Goal: Task Accomplishment & Management: Manage account settings

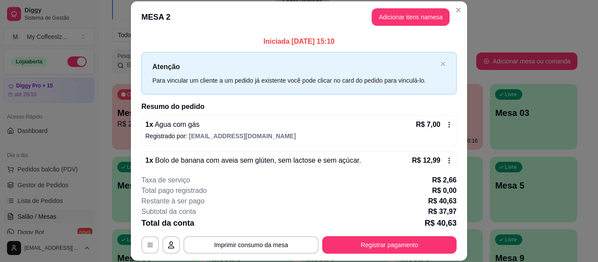
scroll to position [89, 0]
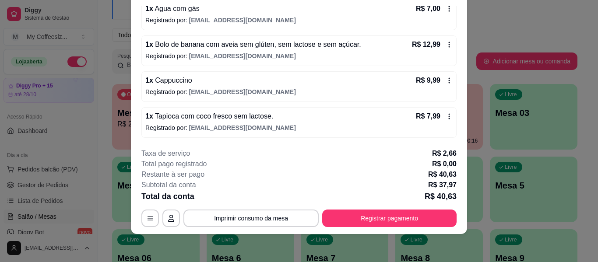
click at [282, 143] on footer "**********" at bounding box center [299, 187] width 336 height 93
click at [378, 90] on p "Registrado por: [EMAIL_ADDRESS][DOMAIN_NAME]" at bounding box center [298, 92] width 307 height 9
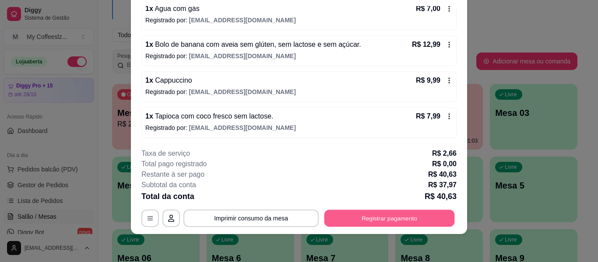
click at [393, 220] on button "Registrar pagamento" at bounding box center [389, 218] width 131 height 17
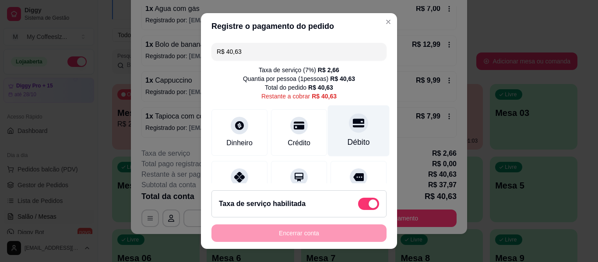
click at [360, 131] on div "Débito" at bounding box center [359, 131] width 62 height 51
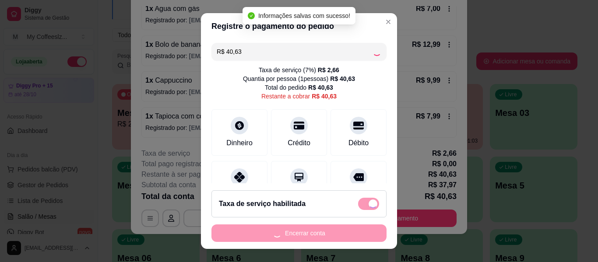
type input "R$ 0,00"
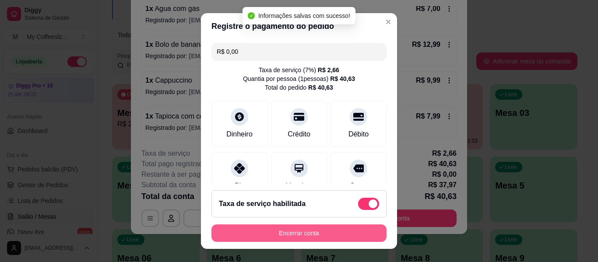
click at [305, 227] on button "Encerrar conta" at bounding box center [299, 234] width 175 height 18
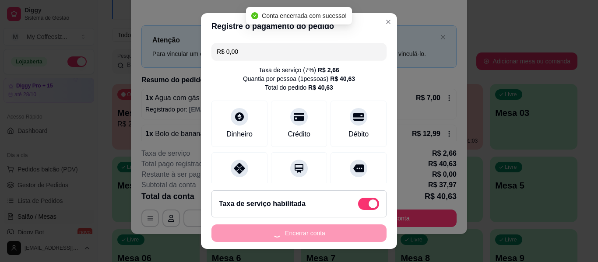
scroll to position [0, 0]
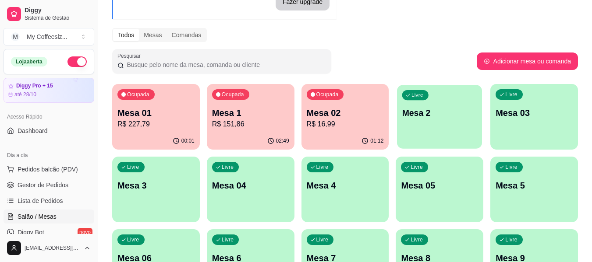
click at [436, 111] on p "Mesa 2" at bounding box center [439, 113] width 75 height 12
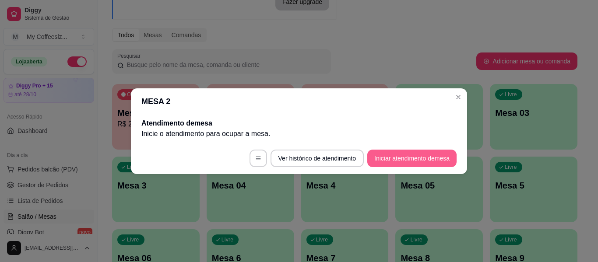
click at [392, 164] on button "Iniciar atendimento de mesa" at bounding box center [411, 159] width 89 height 18
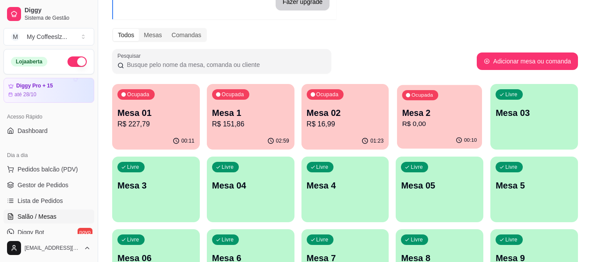
click at [449, 127] on p "R$ 0,00" at bounding box center [439, 124] width 75 height 10
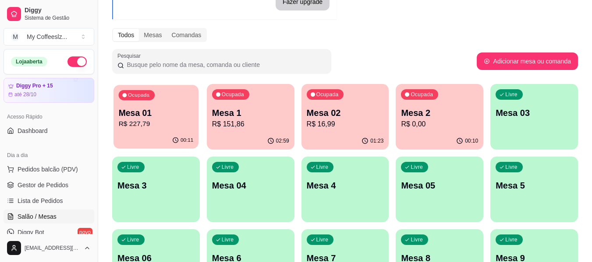
click at [165, 130] on div "Ocupada Mesa 01 R$ 227,79" at bounding box center [155, 108] width 85 height 47
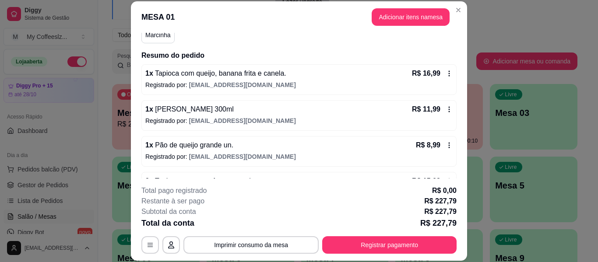
scroll to position [88, 0]
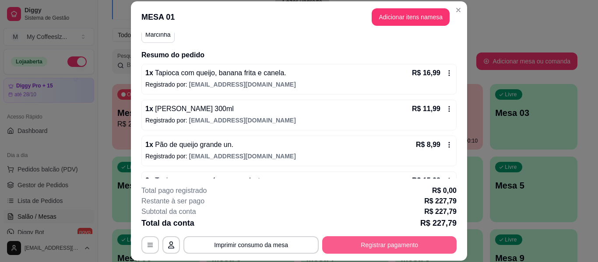
click at [367, 240] on button "Registrar pagamento" at bounding box center [389, 245] width 134 height 18
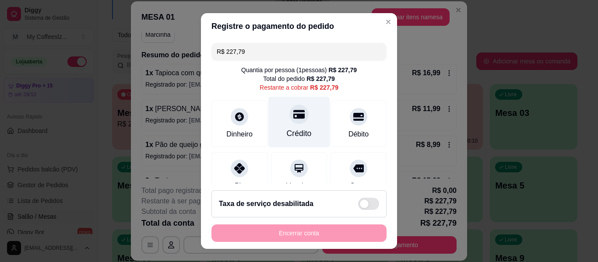
click at [306, 126] on div "Crédito" at bounding box center [299, 122] width 62 height 51
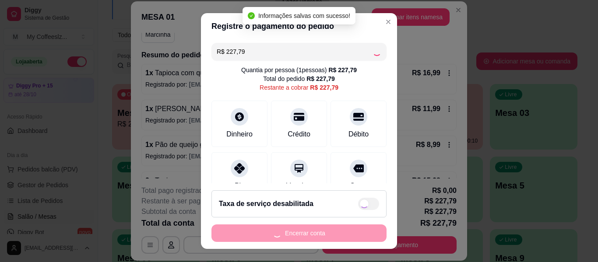
type input "R$ 0,00"
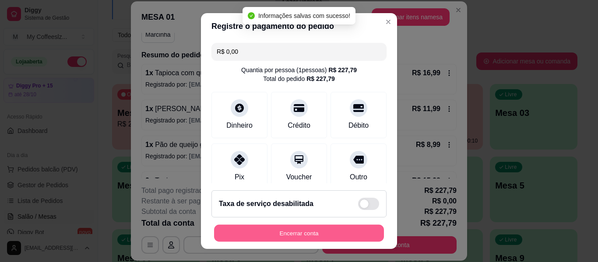
click at [303, 233] on button "Encerrar conta" at bounding box center [299, 233] width 170 height 17
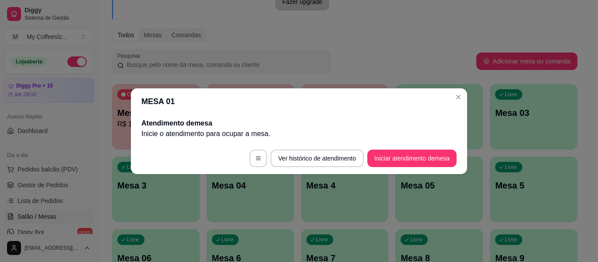
scroll to position [0, 0]
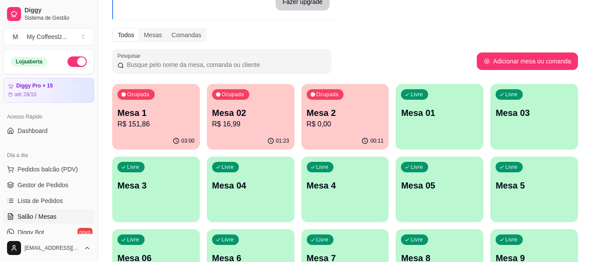
click at [365, 122] on p "R$ 0,00" at bounding box center [345, 124] width 77 height 11
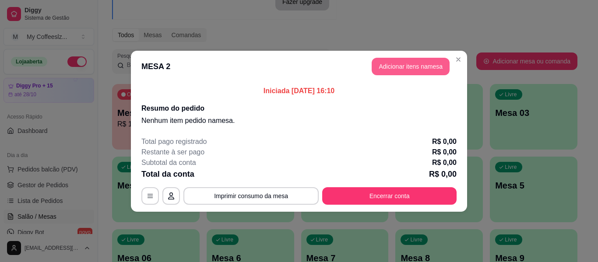
click at [412, 64] on button "Adicionar itens na mesa" at bounding box center [411, 67] width 78 height 18
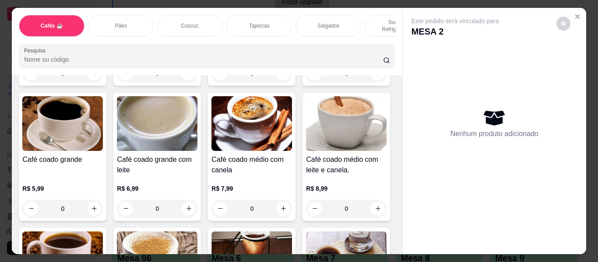
scroll to position [175, 0]
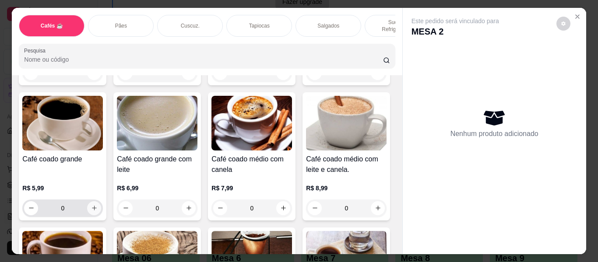
click at [98, 205] on icon "increase-product-quantity" at bounding box center [94, 208] width 7 height 7
type input "1"
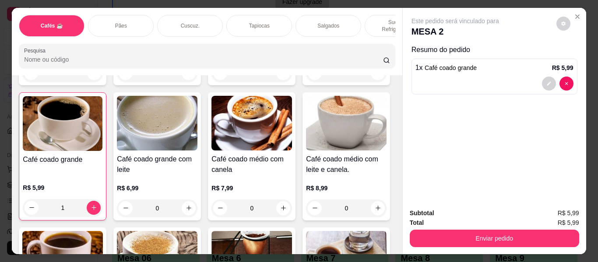
click at [264, 22] on p "Tapiocas" at bounding box center [259, 25] width 21 height 7
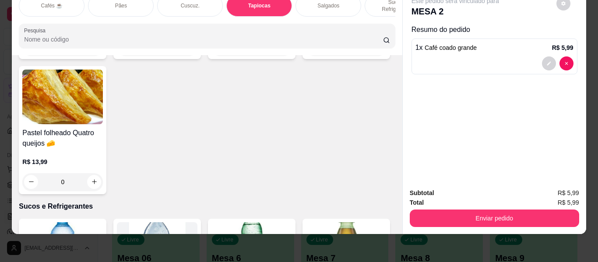
scroll to position [2959, 0]
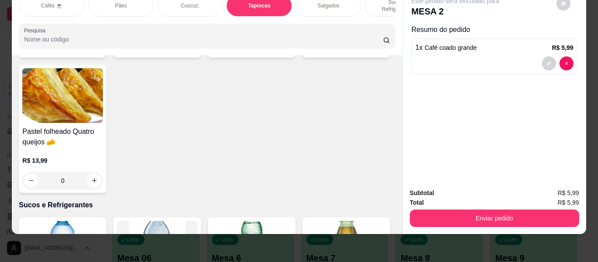
type input "1"
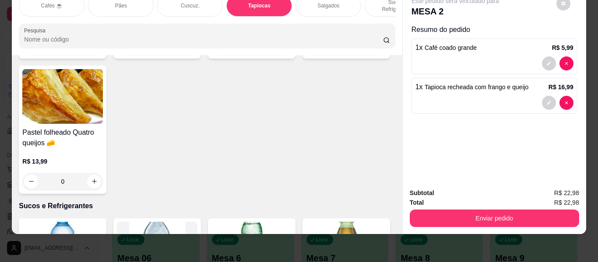
scroll to position [2959, 0]
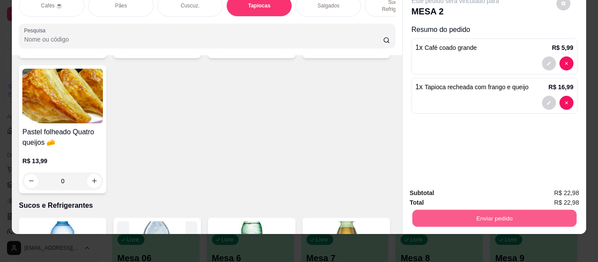
click at [421, 210] on button "Enviar pedido" at bounding box center [494, 218] width 164 height 17
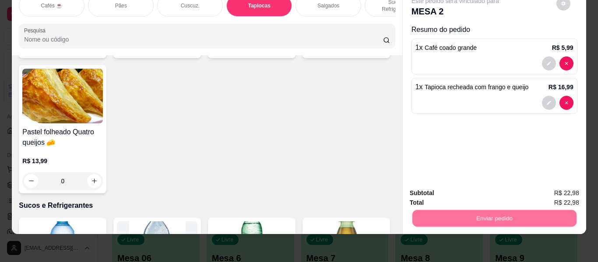
click at [566, 183] on button "Enviar pedido" at bounding box center [557, 190] width 48 height 16
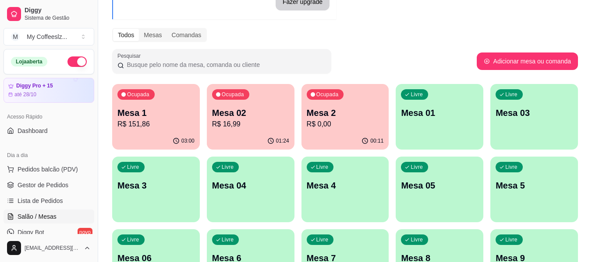
click at [450, 141] on div "button" at bounding box center [439, 144] width 88 height 11
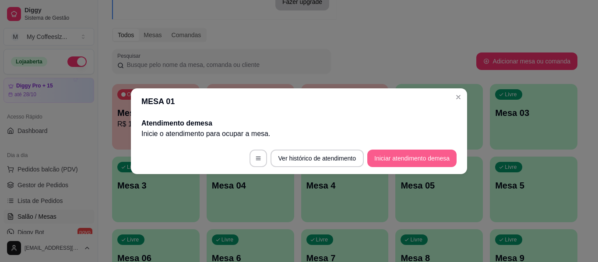
click at [387, 160] on button "Iniciar atendimento de mesa" at bounding box center [411, 159] width 89 height 18
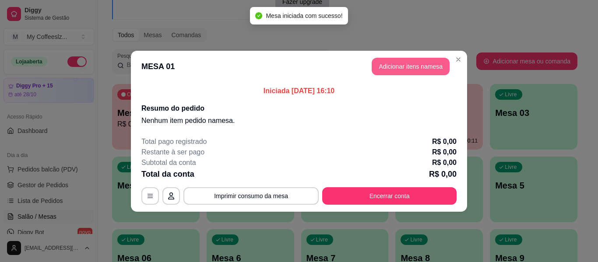
click at [387, 70] on button "Adicionar itens na mesa" at bounding box center [411, 67] width 78 height 18
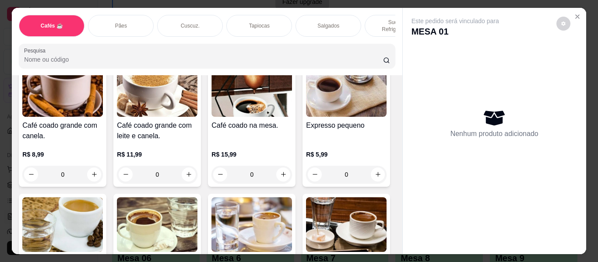
scroll to position [219, 0]
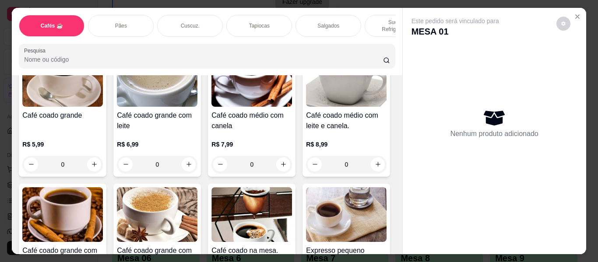
click at [379, 19] on p "Sucos e Refrigerantes" at bounding box center [397, 26] width 51 height 14
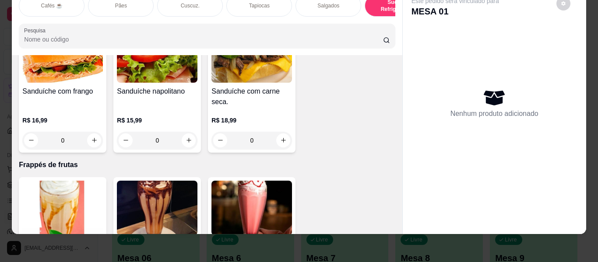
scroll to position [4387, 0]
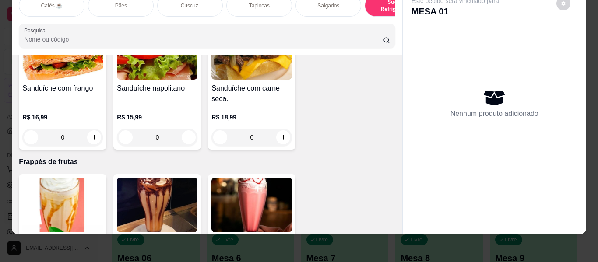
type input "1"
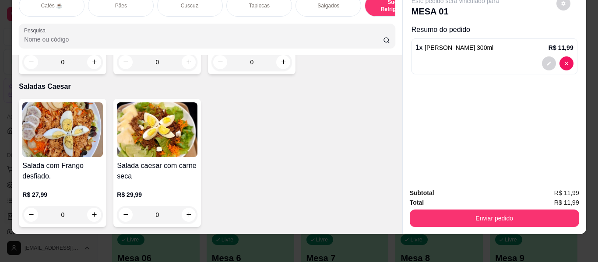
scroll to position [5132, 0]
type input "1"
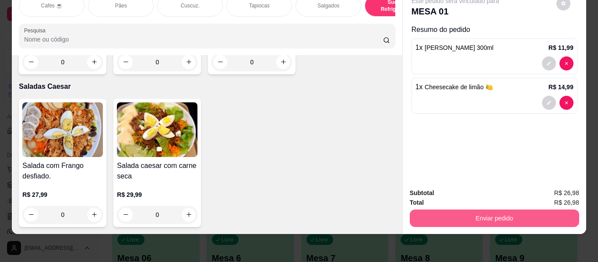
click at [470, 215] on button "Enviar pedido" at bounding box center [494, 219] width 169 height 18
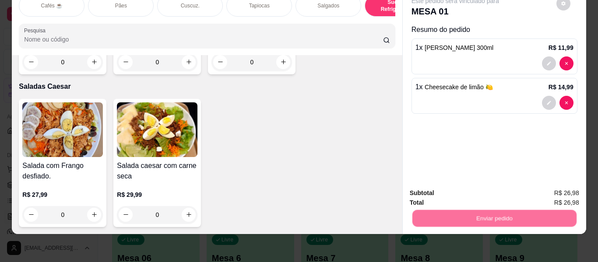
click at [560, 188] on button "Enviar pedido" at bounding box center [557, 190] width 48 height 16
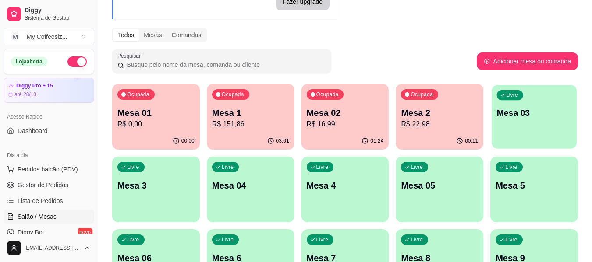
click at [547, 121] on div "Livre Mesa 03" at bounding box center [533, 111] width 85 height 53
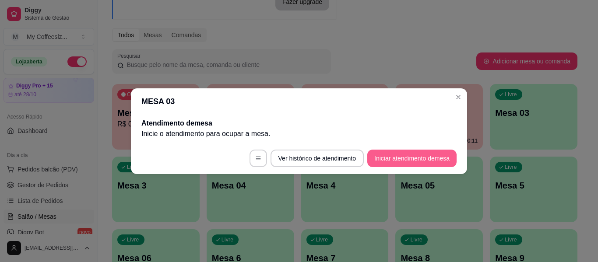
click at [384, 155] on button "Iniciar atendimento de mesa" at bounding box center [411, 159] width 89 height 18
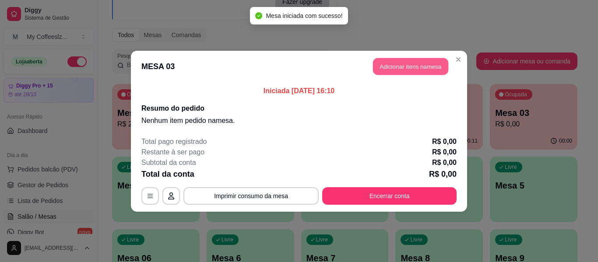
click at [390, 61] on button "Adicionar itens na mesa" at bounding box center [410, 66] width 75 height 17
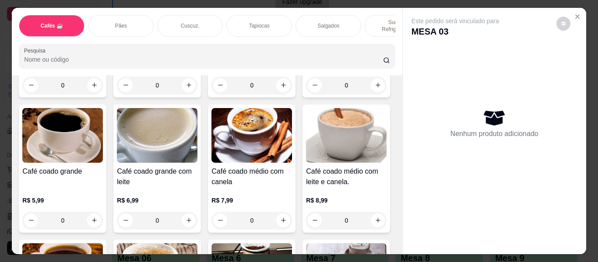
scroll to position [88, 0]
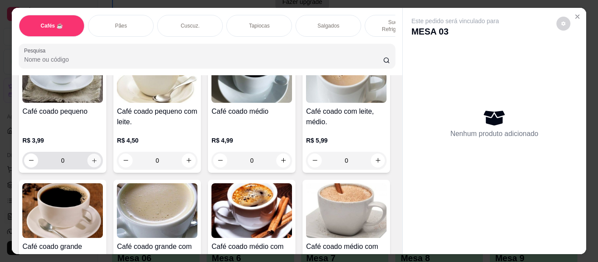
click at [94, 158] on icon "increase-product-quantity" at bounding box center [94, 161] width 7 height 7
type input "1"
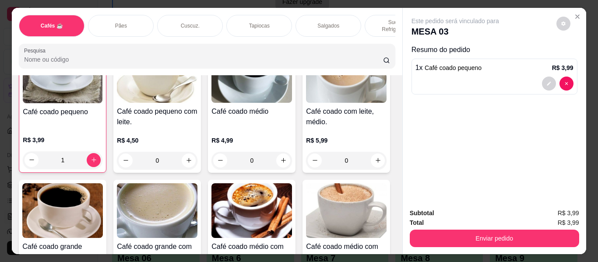
scroll to position [88, 0]
click at [370, 15] on div "Sucos e Refrigerantes" at bounding box center [398, 26] width 66 height 22
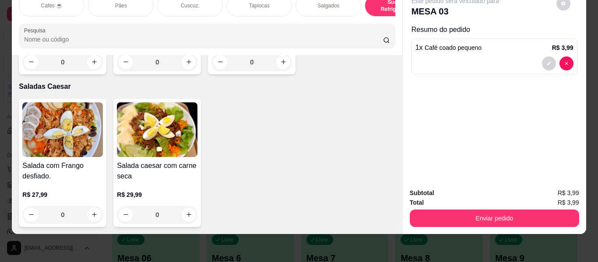
scroll to position [5219, 0]
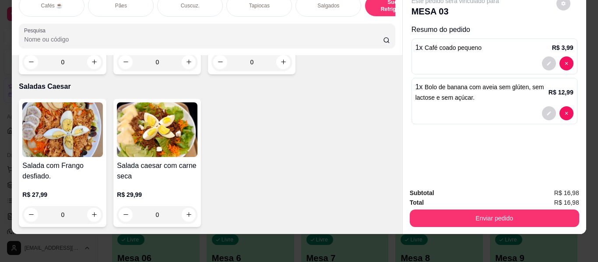
type input "2"
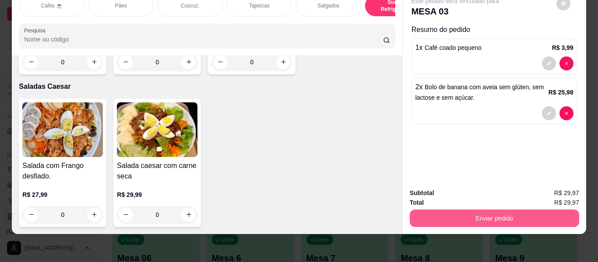
click at [511, 212] on button "Enviar pedido" at bounding box center [494, 219] width 169 height 18
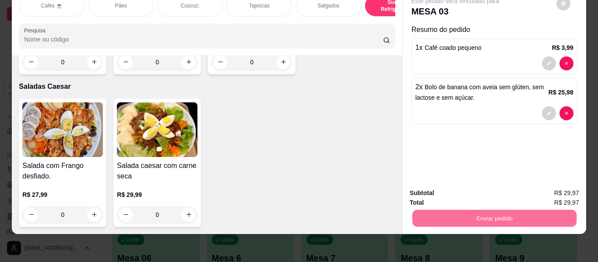
click at [550, 190] on button "Enviar pedido" at bounding box center [556, 190] width 49 height 17
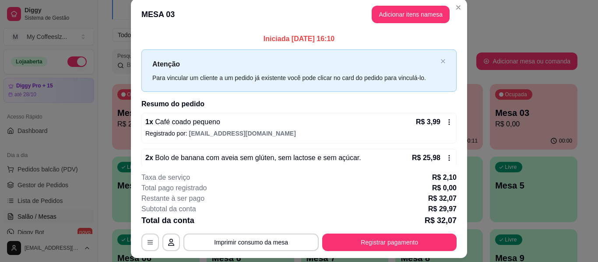
scroll to position [0, 0]
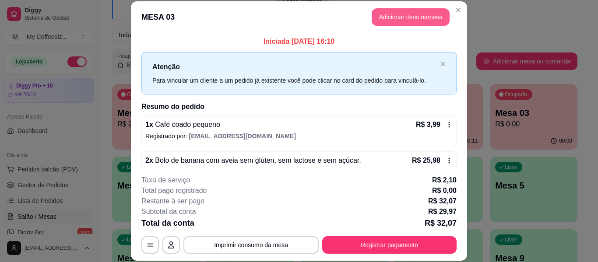
click at [418, 18] on button "Adicionar itens na mesa" at bounding box center [411, 17] width 78 height 18
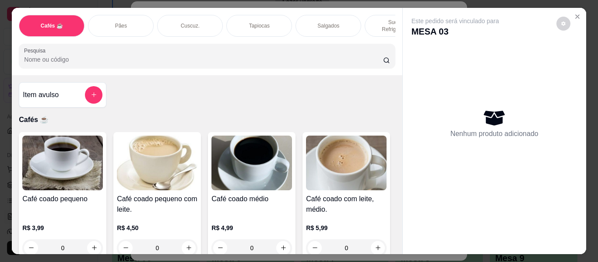
click at [368, 15] on div "Sucos e Refrigerantes" at bounding box center [398, 26] width 66 height 22
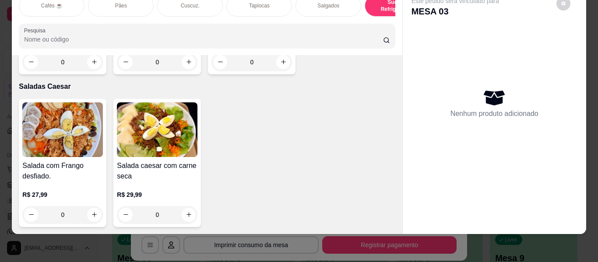
scroll to position [5788, 0]
type input "1"
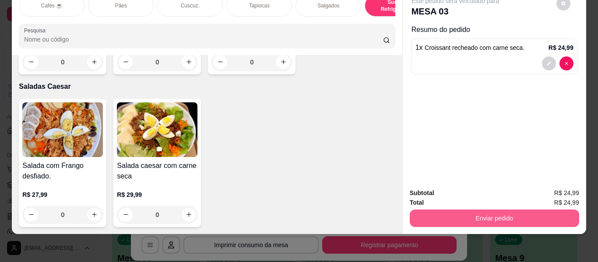
click at [490, 215] on button "Enviar pedido" at bounding box center [494, 219] width 169 height 18
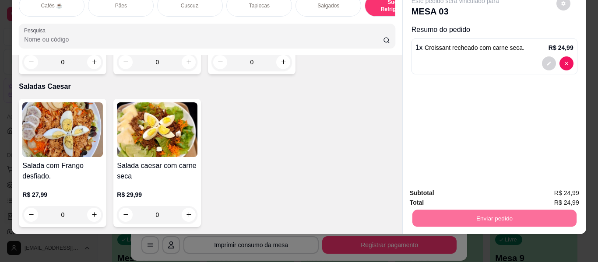
click at [554, 189] on button "Enviar pedido" at bounding box center [556, 190] width 49 height 17
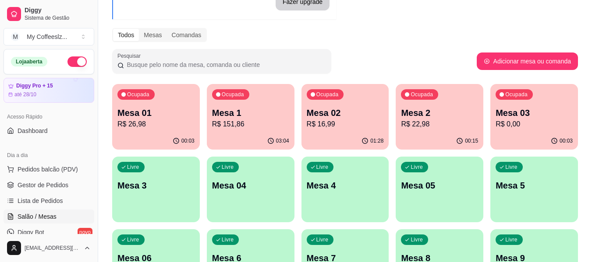
click at [420, 131] on div "Ocupada Mesa 2 R$ 22,98" at bounding box center [439, 108] width 88 height 49
click at [319, 125] on p "R$ 16,99" at bounding box center [345, 124] width 77 height 11
click at [424, 141] on div "00:15" at bounding box center [439, 141] width 88 height 17
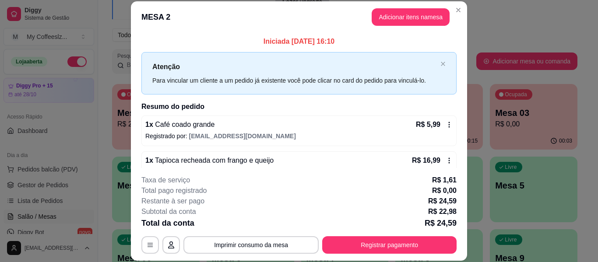
scroll to position [18, 0]
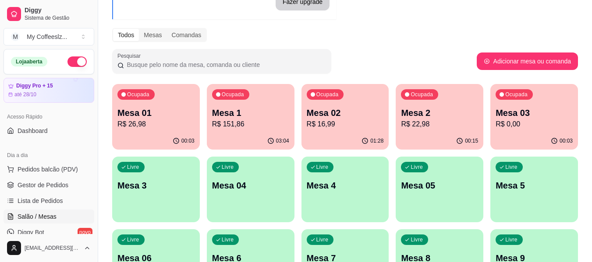
click at [523, 132] on div "Ocupada Mesa 03 R$ 0,00" at bounding box center [534, 108] width 88 height 49
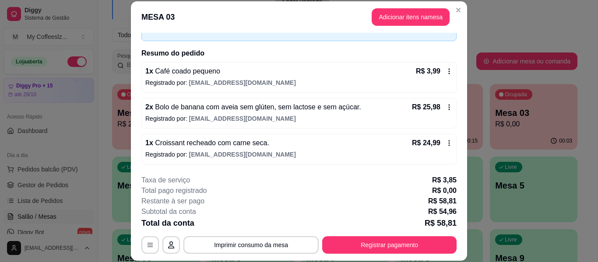
scroll to position [27, 0]
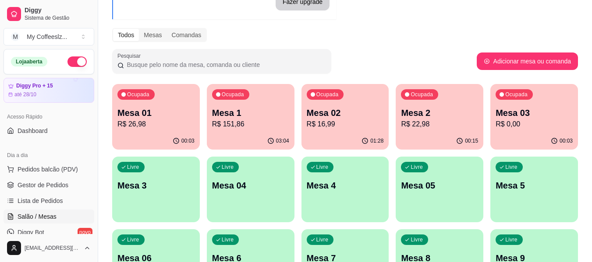
click at [481, 108] on div "Ocupada Mesa 2 R$ 22,98" at bounding box center [439, 108] width 88 height 49
click at [349, 123] on p "R$ 16,99" at bounding box center [345, 124] width 77 height 11
click at [143, 187] on p "Mesa 3" at bounding box center [155, 186] width 77 height 12
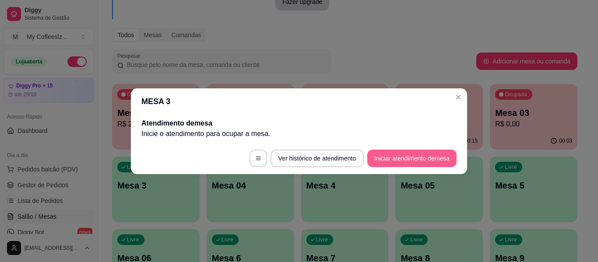
click at [408, 154] on button "Iniciar atendimento de mesa" at bounding box center [411, 159] width 89 height 18
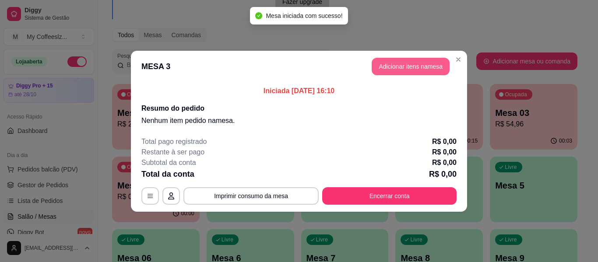
click at [418, 63] on button "Adicionar itens na mesa" at bounding box center [411, 67] width 78 height 18
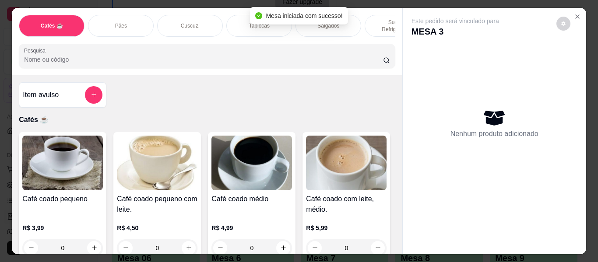
click at [374, 19] on p "Sucos e Refrigerantes" at bounding box center [397, 26] width 51 height 14
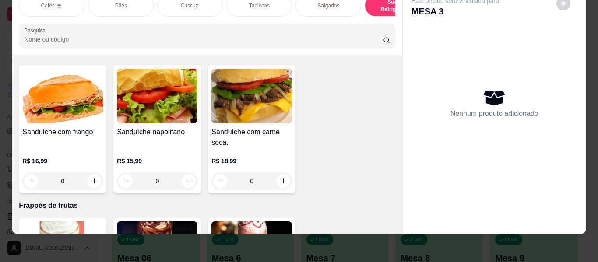
scroll to position [4475, 0]
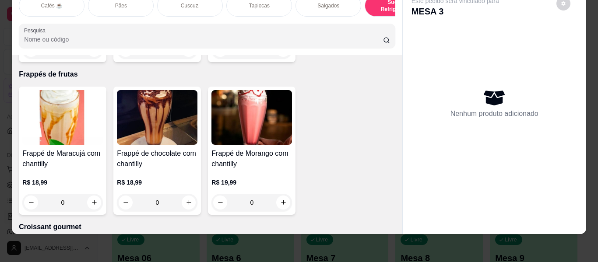
type input "1"
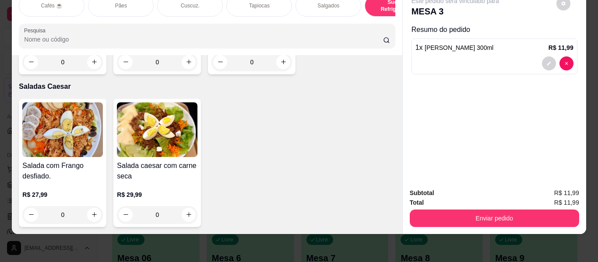
scroll to position [5088, 0]
type input "2"
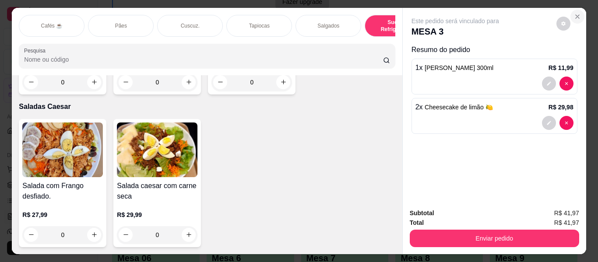
click at [580, 13] on button "Close" at bounding box center [578, 17] width 14 height 14
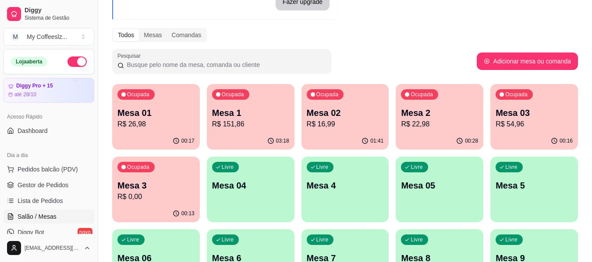
click at [533, 137] on div "00:16" at bounding box center [534, 141] width 88 height 17
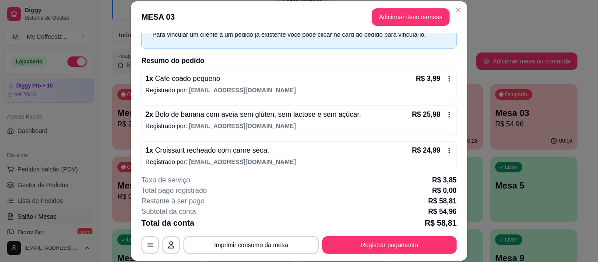
scroll to position [53, 0]
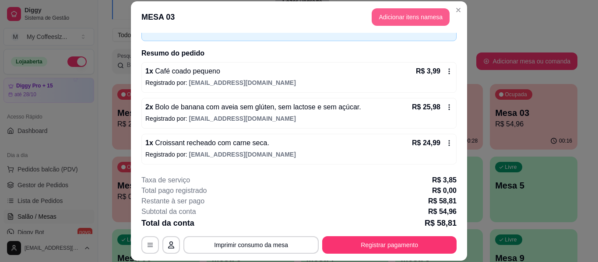
click at [405, 16] on button "Adicionar itens na mesa" at bounding box center [411, 17] width 78 height 18
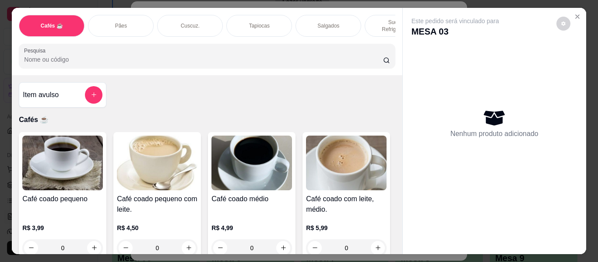
click at [374, 15] on div "Sucos e Refrigerantes" at bounding box center [398, 26] width 66 height 22
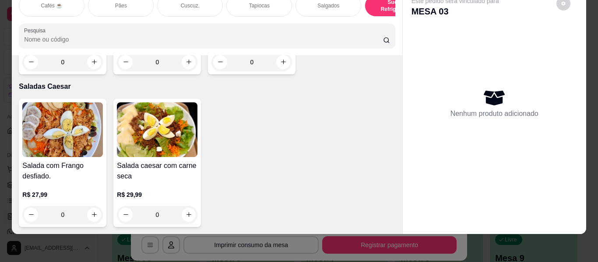
scroll to position [5351, 0]
type input "1"
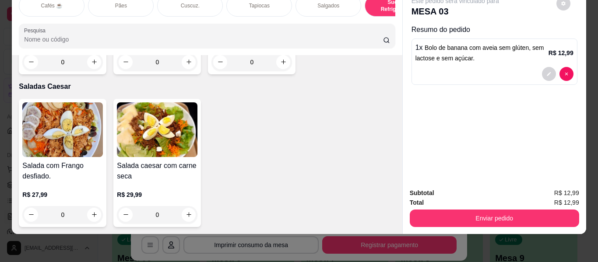
scroll to position [5351, 0]
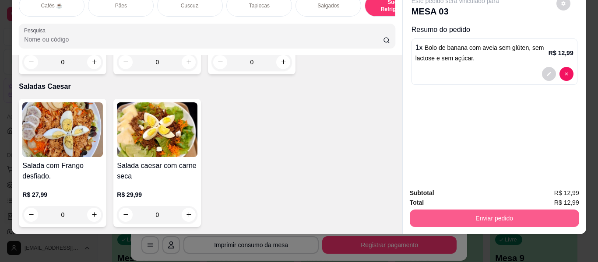
click at [486, 214] on button "Enviar pedido" at bounding box center [494, 219] width 169 height 18
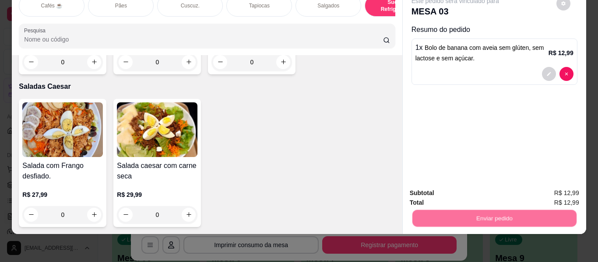
click at [551, 187] on button "Enviar pedido" at bounding box center [557, 190] width 48 height 16
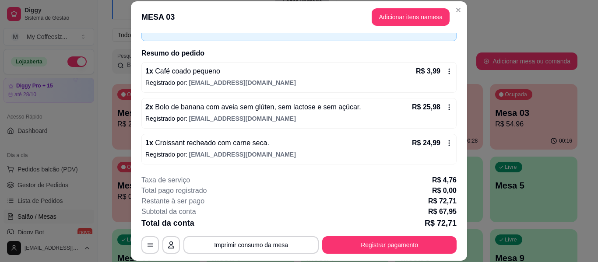
scroll to position [89, 0]
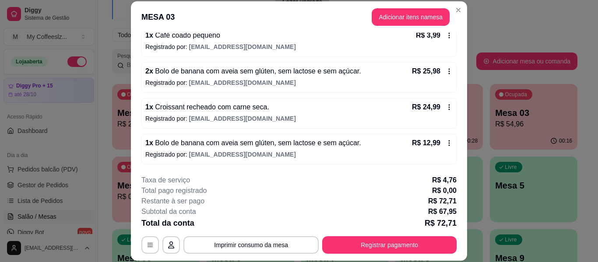
click at [392, 122] on p "Registrado por: [EMAIL_ADDRESS][DOMAIN_NAME]" at bounding box center [298, 118] width 307 height 9
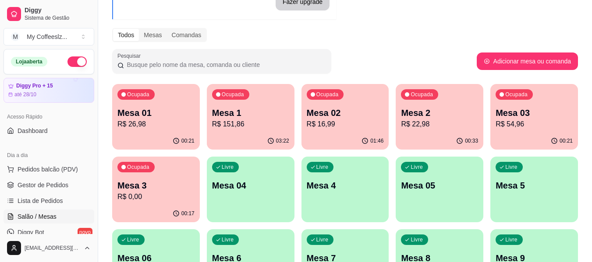
click at [519, 118] on p "Mesa 03" at bounding box center [533, 113] width 77 height 12
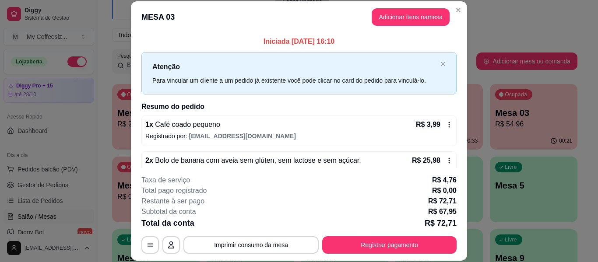
scroll to position [44, 0]
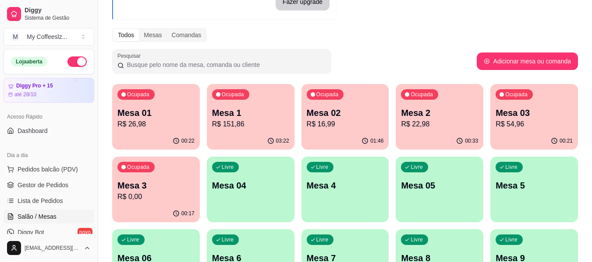
click at [441, 119] on p "R$ 22,98" at bounding box center [439, 124] width 77 height 11
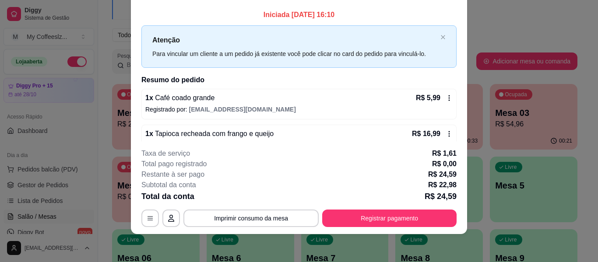
scroll to position [0, 0]
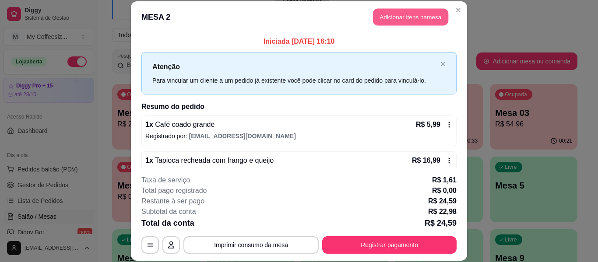
click at [385, 15] on button "Adicionar itens na mesa" at bounding box center [410, 17] width 75 height 17
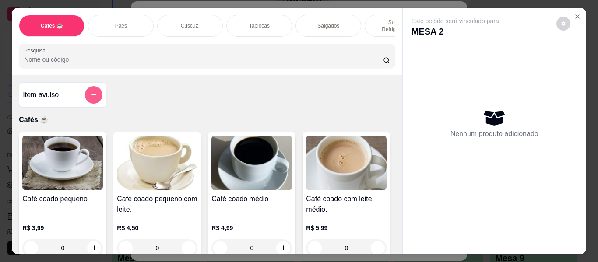
click at [91, 92] on icon "add-separate-item" at bounding box center [94, 95] width 7 height 7
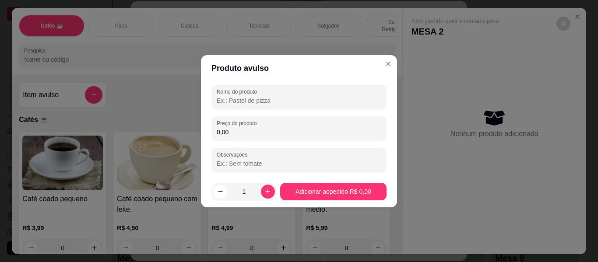
click at [313, 104] on input "Nome do produto" at bounding box center [299, 100] width 165 height 9
type input "9"
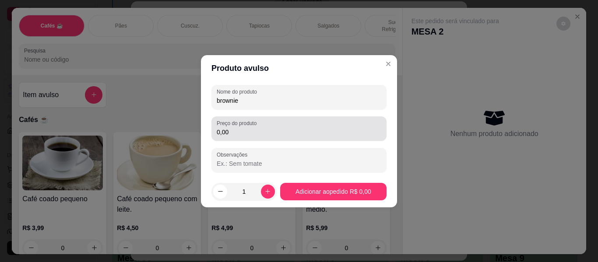
type input "brownie"
click at [288, 138] on div "Preço do produto 0,00" at bounding box center [299, 128] width 175 height 25
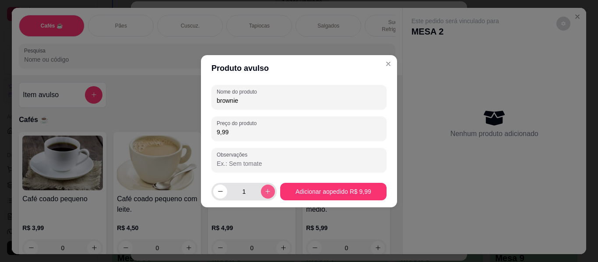
type input "9,99"
click at [268, 192] on icon "increase-product-quantity" at bounding box center [268, 191] width 7 height 7
type input "2"
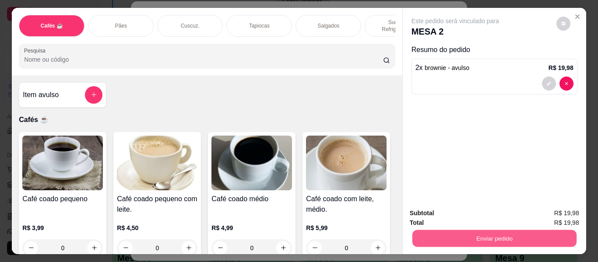
click at [465, 243] on button "Enviar pedido" at bounding box center [494, 238] width 164 height 17
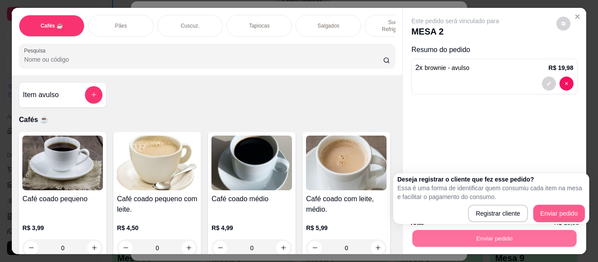
click at [554, 213] on button "Enviar pedido" at bounding box center [559, 214] width 52 height 18
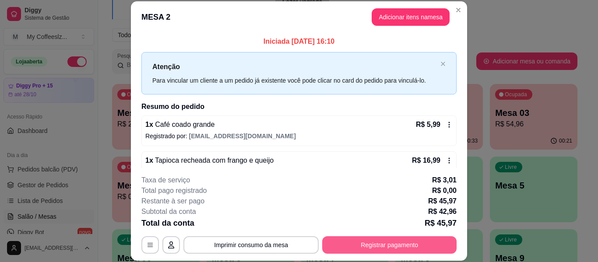
click at [355, 240] on button "Registrar pagamento" at bounding box center [389, 245] width 134 height 18
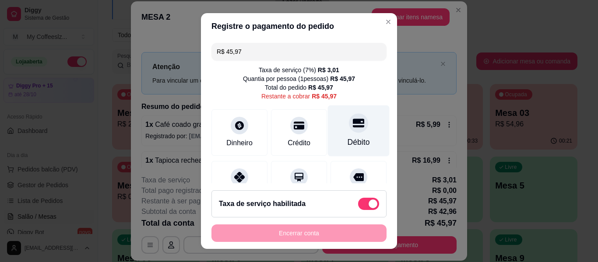
click at [353, 130] on div "Débito" at bounding box center [359, 131] width 62 height 51
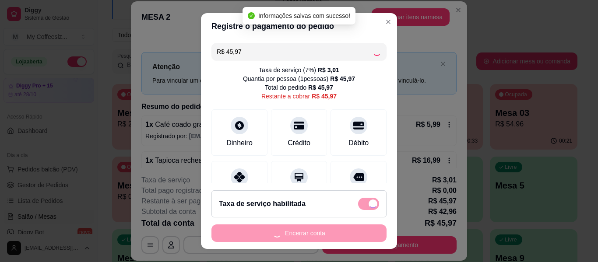
type input "R$ 0,00"
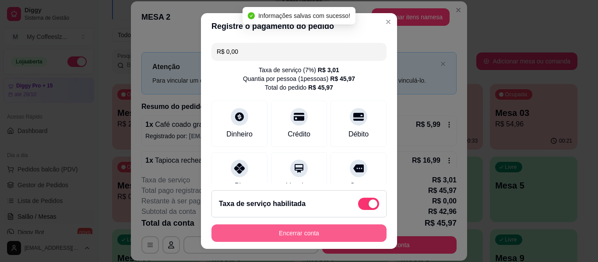
click at [290, 234] on button "Encerrar conta" at bounding box center [299, 234] width 175 height 18
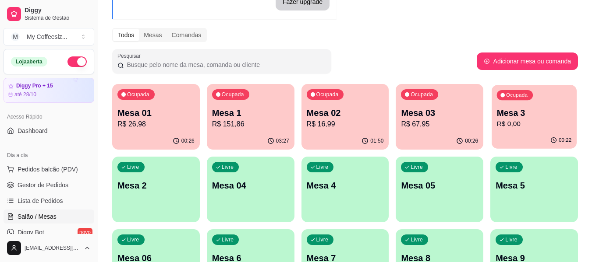
click at [530, 134] on div "00:22" at bounding box center [533, 140] width 85 height 17
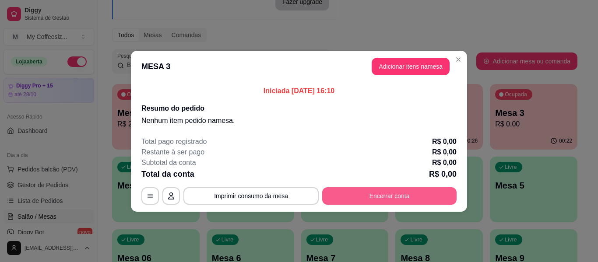
click at [351, 194] on button "Encerrar conta" at bounding box center [389, 196] width 134 height 18
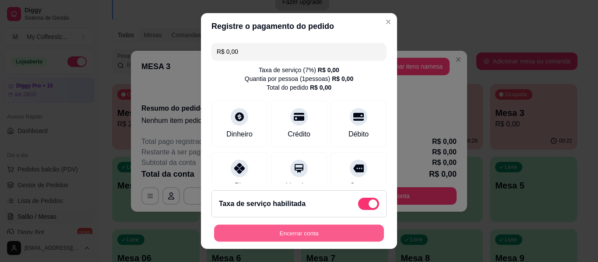
click at [325, 240] on button "Encerrar conta" at bounding box center [299, 233] width 170 height 17
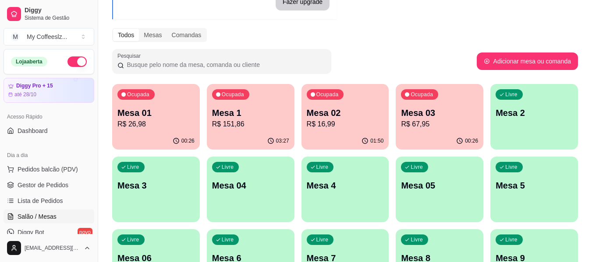
click at [439, 134] on div "00:26" at bounding box center [439, 141] width 88 height 17
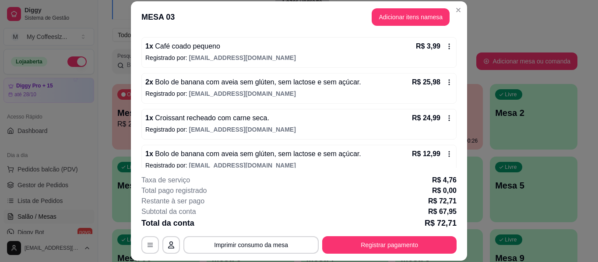
scroll to position [89, 0]
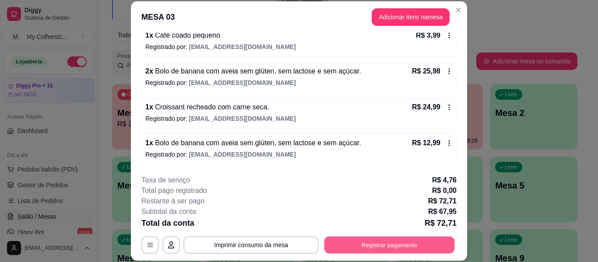
click at [339, 239] on button "Registrar pagamento" at bounding box center [389, 245] width 131 height 17
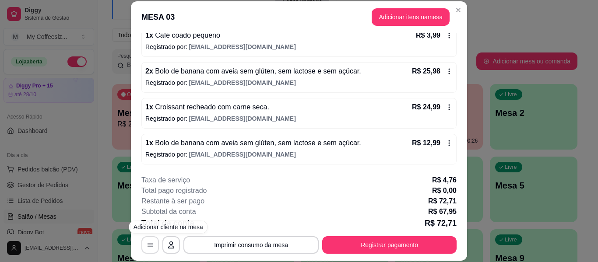
click at [148, 243] on icon "button" at bounding box center [150, 245] width 5 height 4
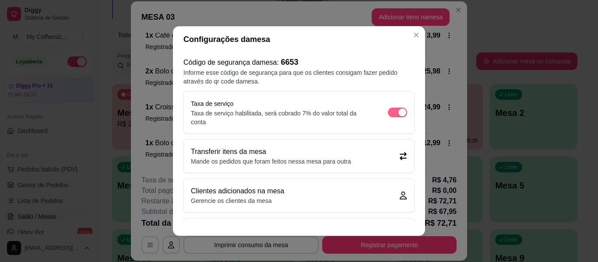
click at [399, 111] on div "button" at bounding box center [403, 113] width 8 height 8
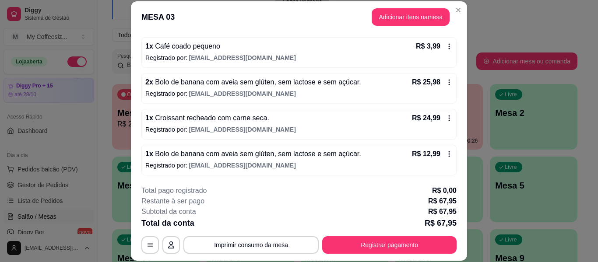
scroll to position [79, 0]
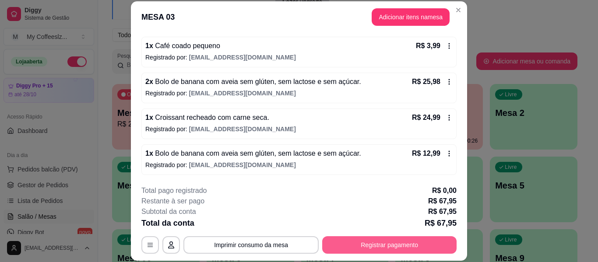
click at [363, 249] on button "Registrar pagamento" at bounding box center [389, 245] width 134 height 18
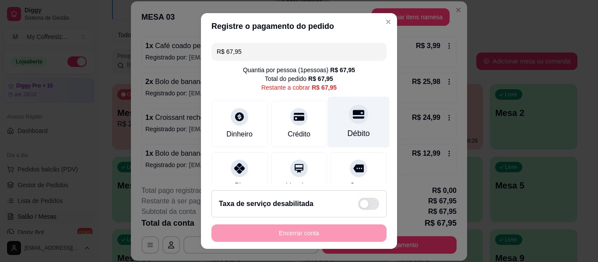
click at [351, 129] on div "Débito" at bounding box center [359, 133] width 22 height 11
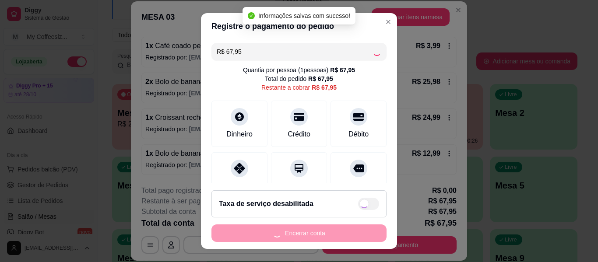
type input "R$ 0,00"
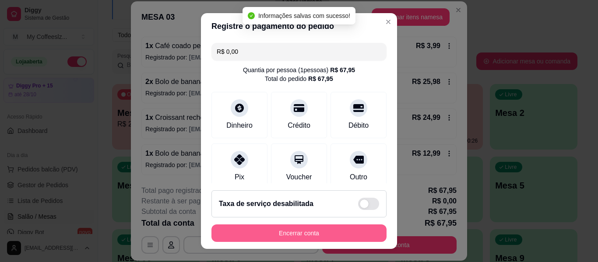
click at [298, 233] on button "Encerrar conta" at bounding box center [299, 234] width 175 height 18
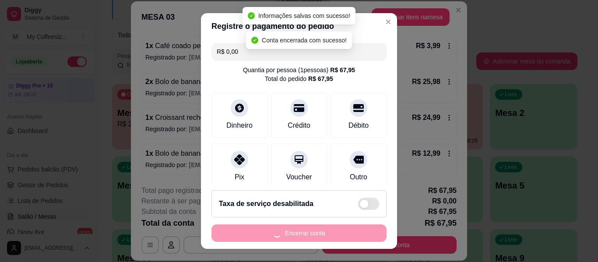
scroll to position [0, 0]
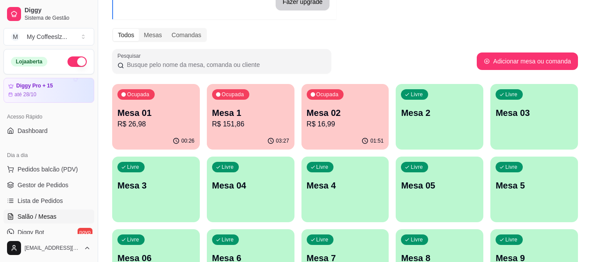
click at [378, 127] on p "R$ 16,99" at bounding box center [345, 124] width 77 height 11
click at [463, 112] on p "Mesa 2" at bounding box center [439, 113] width 77 height 12
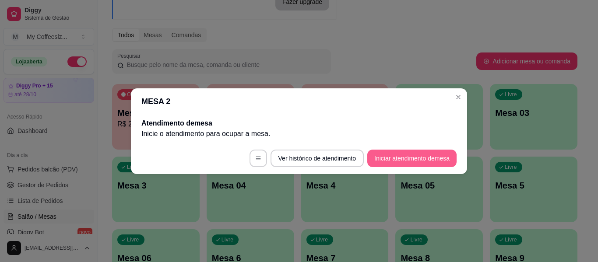
click at [427, 158] on button "Iniciar atendimento de mesa" at bounding box center [411, 159] width 89 height 18
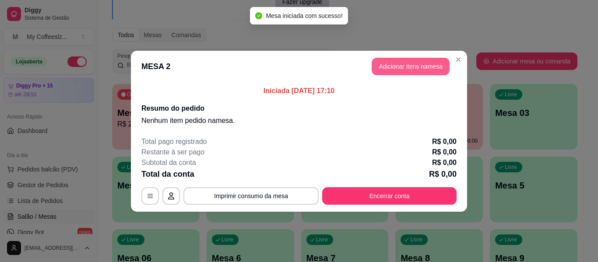
click at [388, 62] on button "Adicionar itens na mesa" at bounding box center [411, 67] width 78 height 18
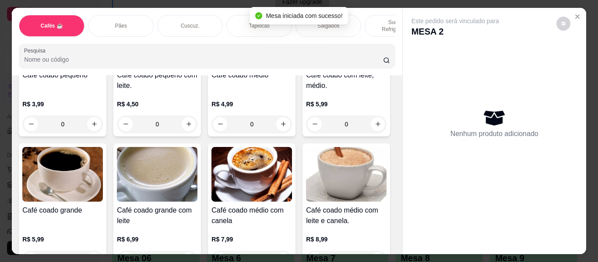
scroll to position [131, 0]
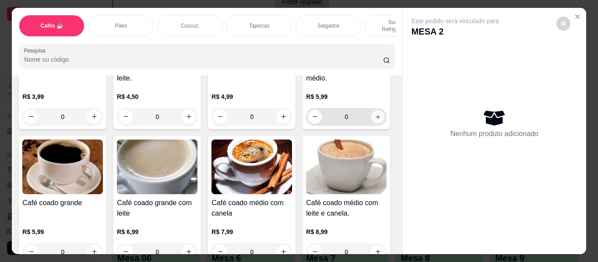
click at [375, 120] on icon "increase-product-quantity" at bounding box center [378, 117] width 7 height 7
type input "1"
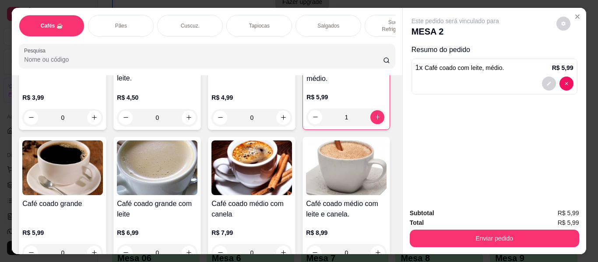
click at [137, 16] on div "Pães" at bounding box center [121, 26] width 66 height 22
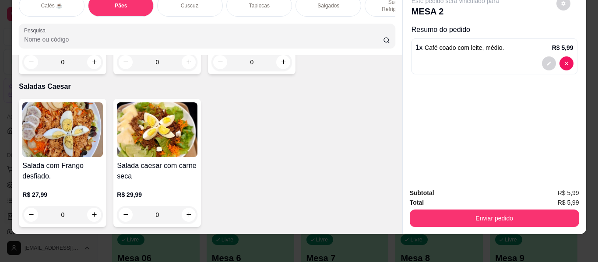
scroll to position [5569, 0]
type input "1"
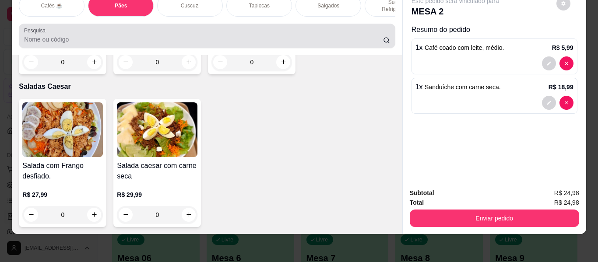
scroll to position [0, 0]
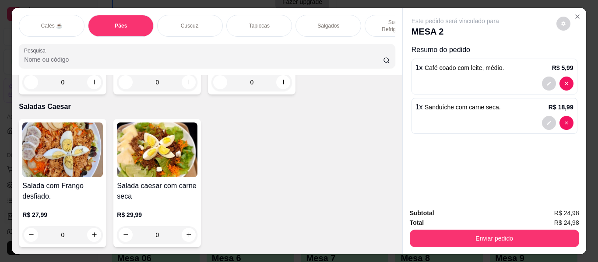
click at [376, 19] on p "Sucos e Refrigerantes" at bounding box center [397, 26] width 51 height 14
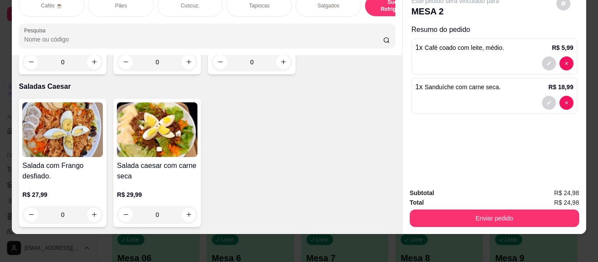
scroll to position [5045, 0]
type input "1"
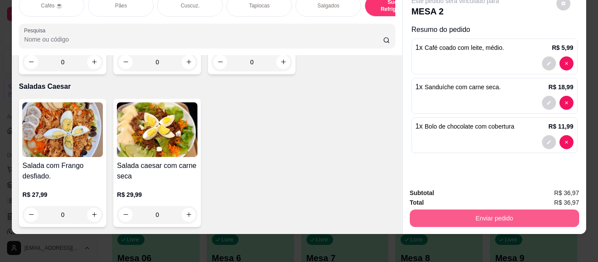
click at [474, 213] on button "Enviar pedido" at bounding box center [494, 219] width 169 height 18
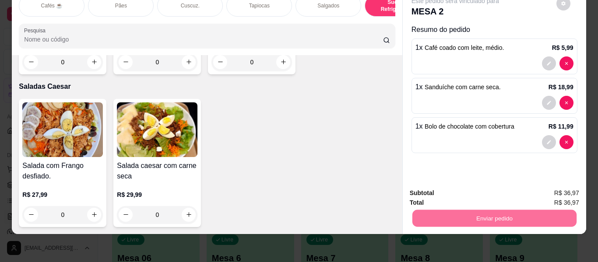
click at [558, 188] on button "Enviar pedido" at bounding box center [556, 190] width 49 height 17
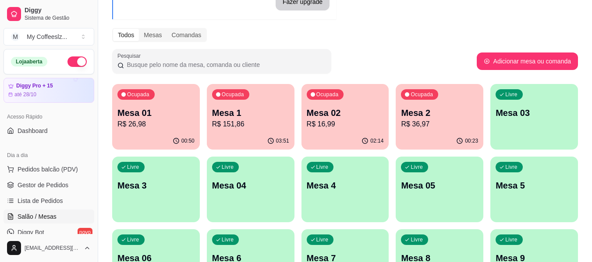
click at [501, 127] on div "Livre Mesa 03" at bounding box center [534, 111] width 88 height 55
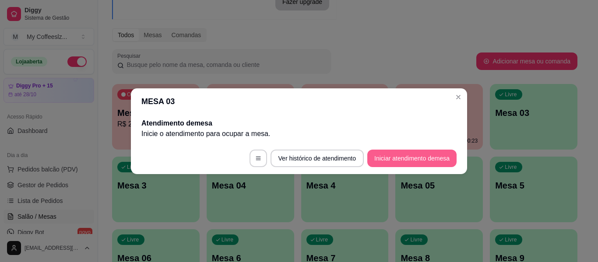
click at [409, 155] on button "Iniciar atendimento de mesa" at bounding box center [411, 159] width 89 height 18
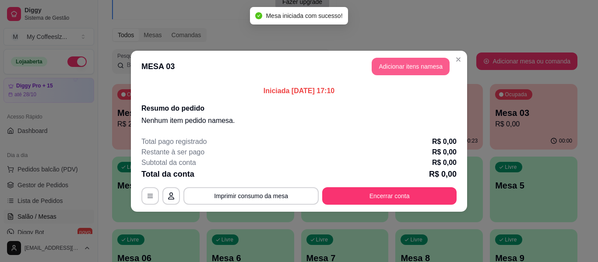
click at [381, 67] on button "Adicionar itens na mesa" at bounding box center [411, 67] width 78 height 18
click at [412, 62] on div "Nenhum produto adicionado" at bounding box center [495, 124] width 166 height 172
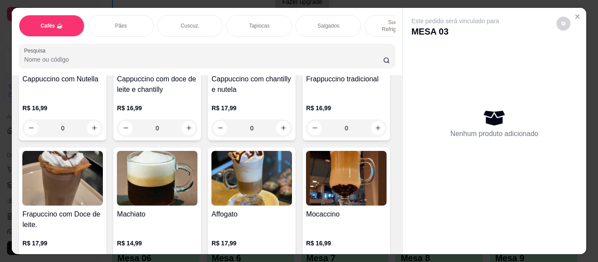
scroll to position [876, 0]
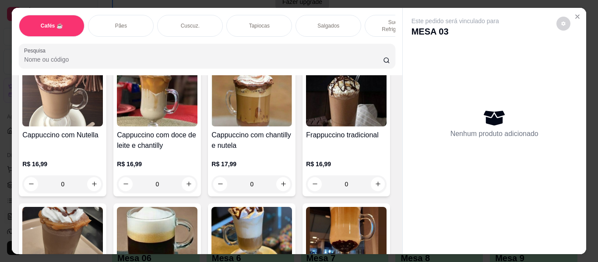
click at [98, 52] on icon "increase-product-quantity" at bounding box center [94, 49] width 7 height 7
type input "1"
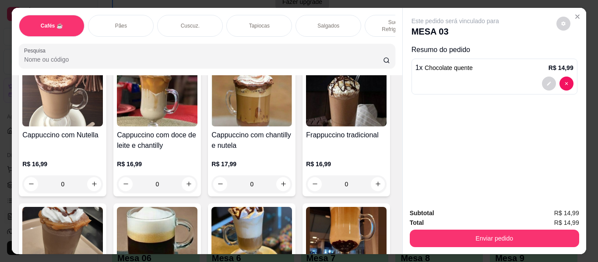
scroll to position [1007, 0]
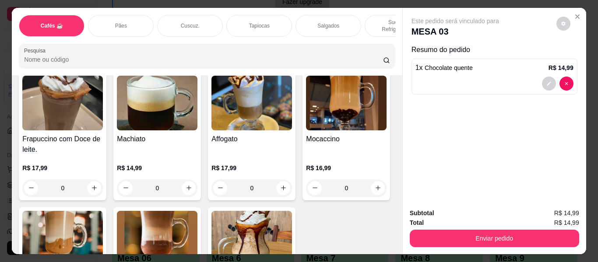
type input "1"
click at [241, 17] on div "Tapiocas" at bounding box center [259, 26] width 66 height 22
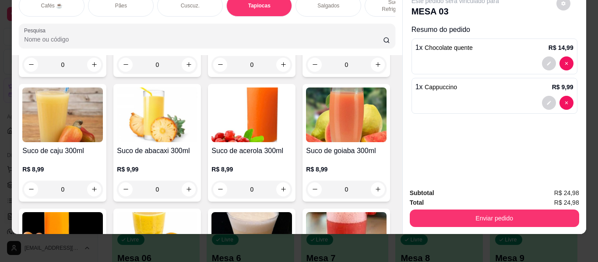
scroll to position [3353, 0]
type input "1"
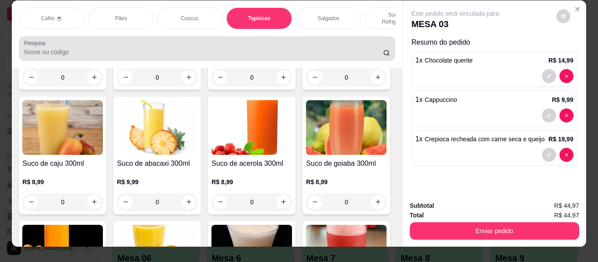
scroll to position [0, 0]
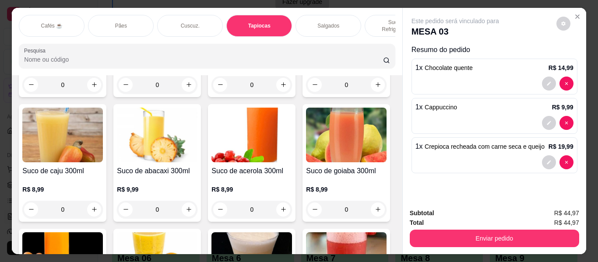
click at [337, 20] on div "Salgados" at bounding box center [329, 26] width 66 height 22
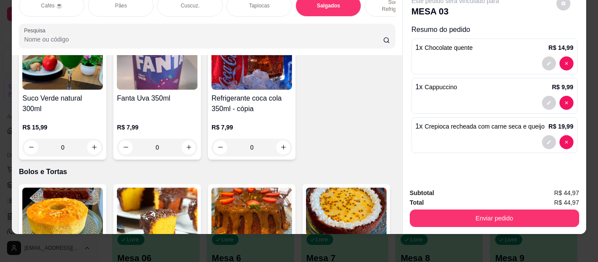
scroll to position [3833, 0]
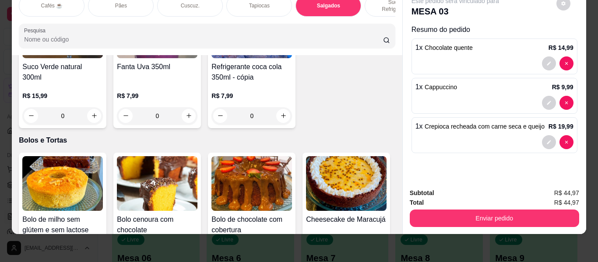
type input "1"
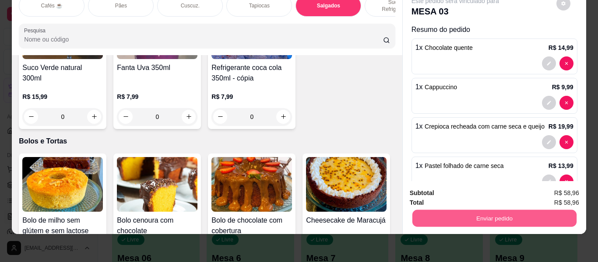
click at [487, 210] on button "Enviar pedido" at bounding box center [494, 218] width 164 height 17
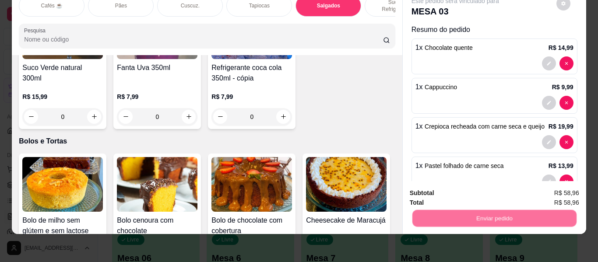
click at [581, 183] on button "Enviar pedido" at bounding box center [556, 190] width 49 height 17
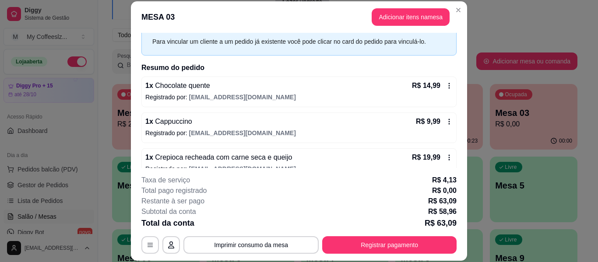
scroll to position [88, 0]
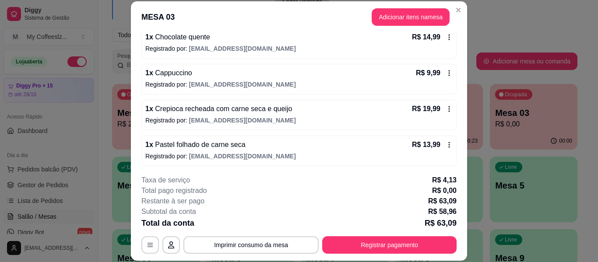
click at [202, 169] on footer "**********" at bounding box center [299, 214] width 336 height 93
click at [148, 250] on button "button" at bounding box center [150, 245] width 18 height 18
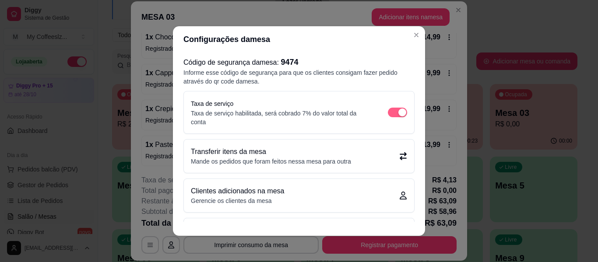
click at [392, 108] on span "button" at bounding box center [397, 113] width 19 height 10
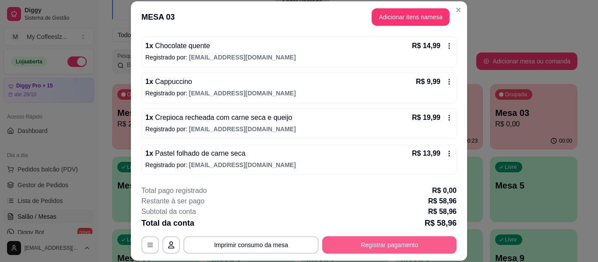
click at [406, 245] on button "Registrar pagamento" at bounding box center [389, 245] width 134 height 18
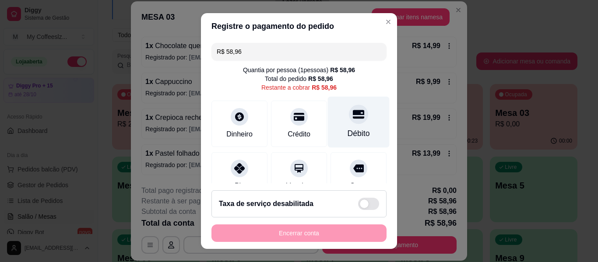
click at [349, 121] on div at bounding box center [358, 114] width 19 height 19
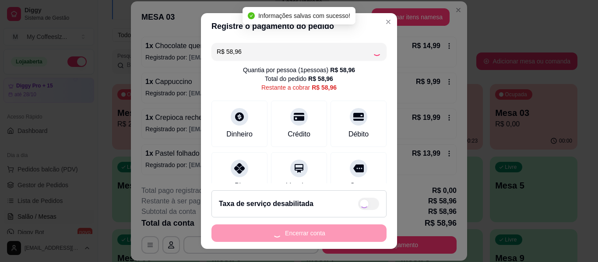
type input "R$ 0,00"
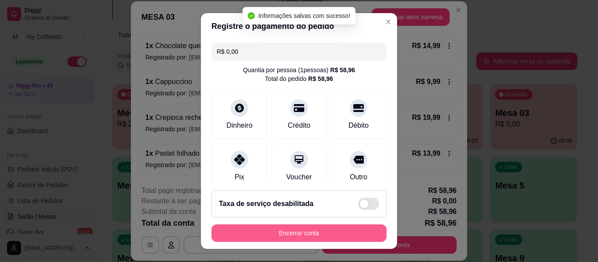
click at [328, 233] on button "Encerrar conta" at bounding box center [299, 234] width 175 height 18
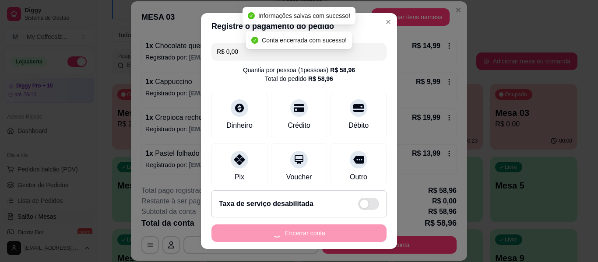
scroll to position [0, 0]
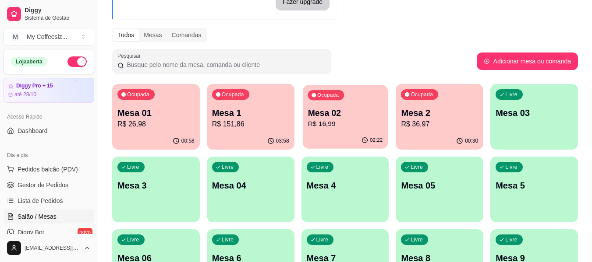
click at [345, 137] on div "02:22" at bounding box center [345, 140] width 85 height 17
click at [465, 123] on p "R$ 36,97" at bounding box center [439, 124] width 77 height 11
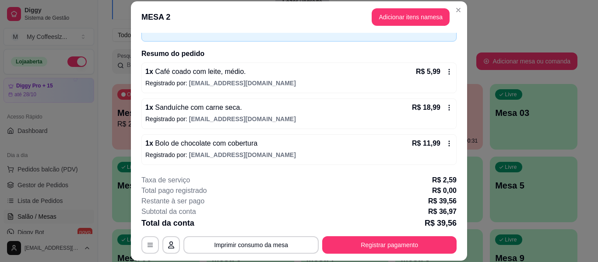
scroll to position [53, 0]
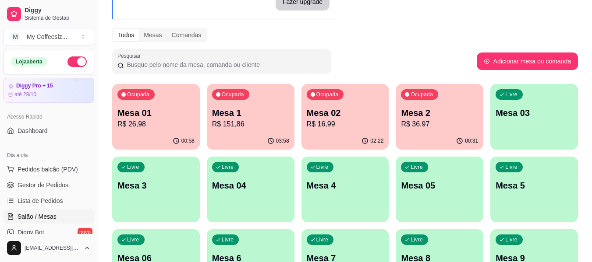
click at [557, 122] on div "Livre Mesa 03" at bounding box center [534, 111] width 88 height 55
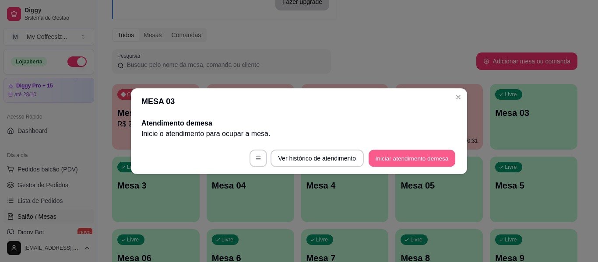
click at [387, 156] on button "Iniciar atendimento de mesa" at bounding box center [412, 158] width 87 height 17
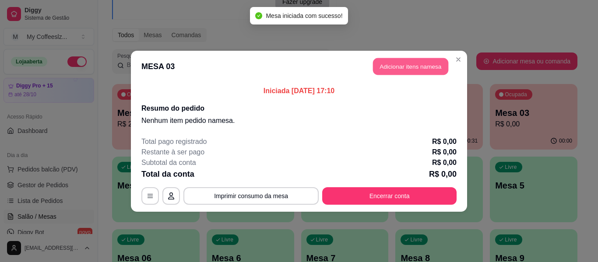
click at [435, 59] on button "Adicionar itens na mesa" at bounding box center [410, 66] width 75 height 17
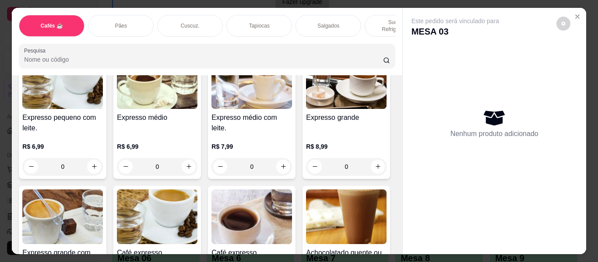
scroll to position [482, 0]
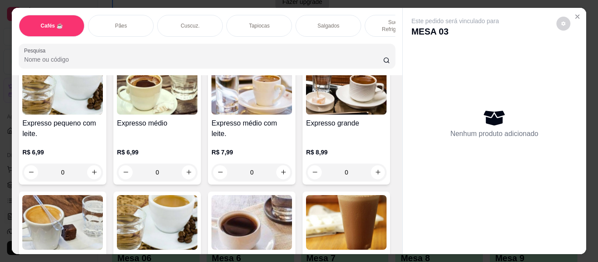
click at [371, 44] on button "increase-product-quantity" at bounding box center [378, 37] width 14 height 14
type input "1"
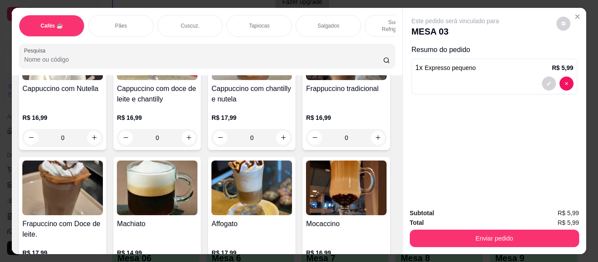
scroll to position [1007, 0]
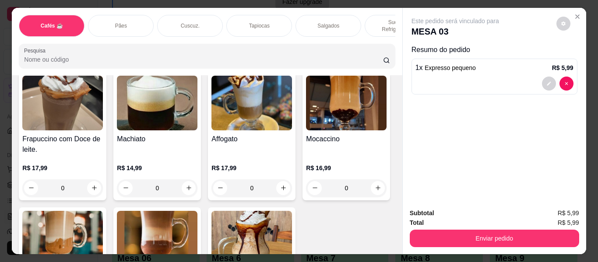
type input "1"
click at [142, 19] on div "Pães" at bounding box center [121, 26] width 66 height 22
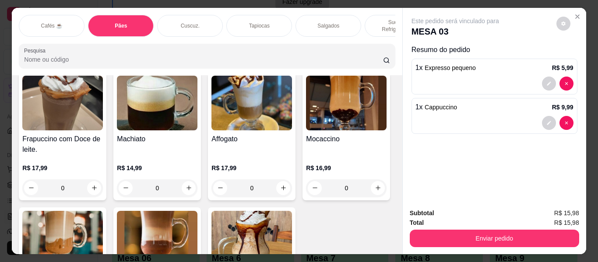
scroll to position [24, 0]
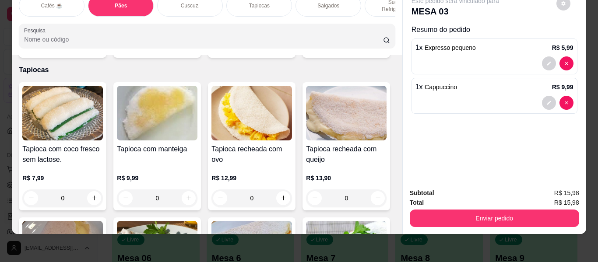
type input "1"
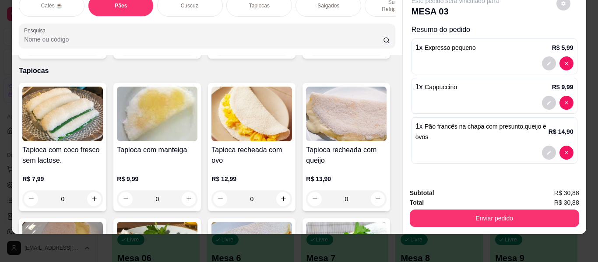
scroll to position [1977, 0]
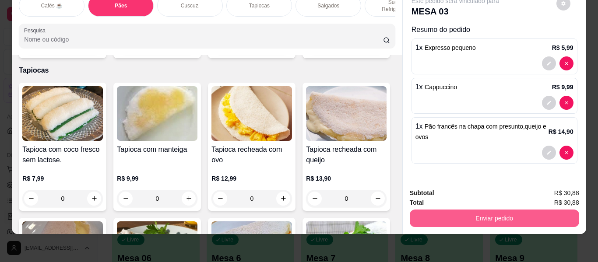
click at [442, 210] on button "Enviar pedido" at bounding box center [494, 219] width 169 height 18
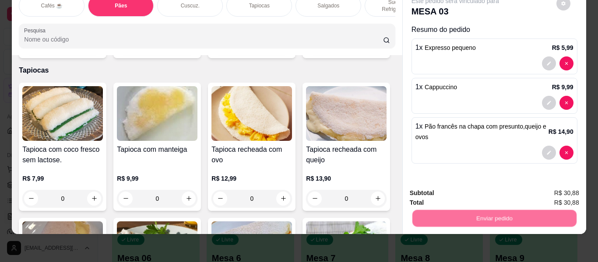
click at [540, 186] on button "Enviar pedido" at bounding box center [556, 190] width 49 height 17
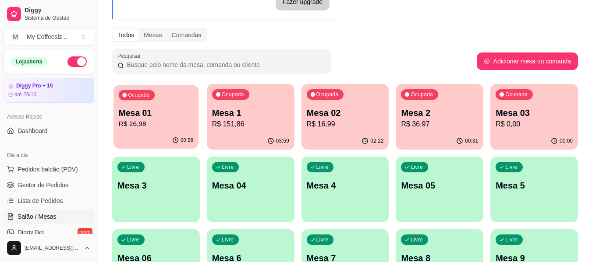
click at [177, 133] on div "00:58" at bounding box center [155, 140] width 85 height 17
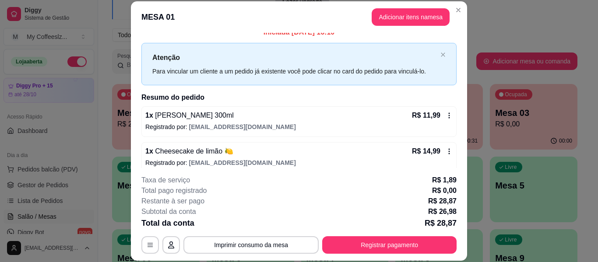
scroll to position [18, 0]
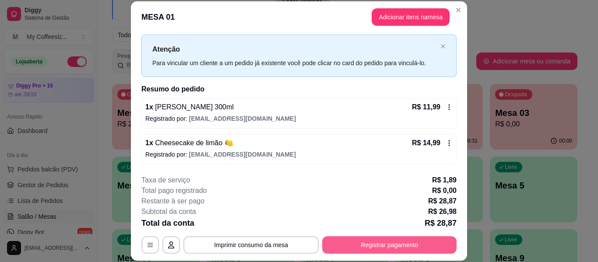
click at [356, 243] on button "Registrar pagamento" at bounding box center [389, 245] width 134 height 18
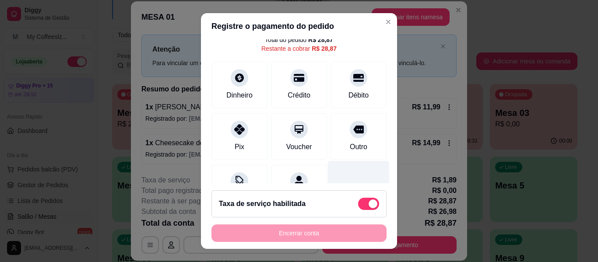
scroll to position [0, 0]
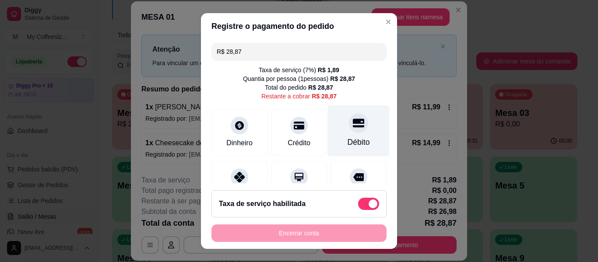
click at [351, 133] on div "Débito" at bounding box center [359, 131] width 62 height 51
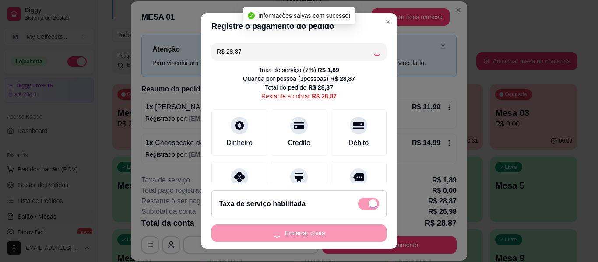
type input "R$ 0,00"
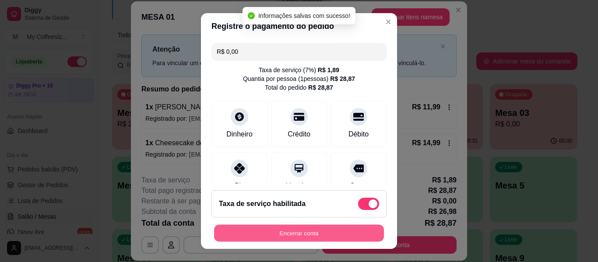
click at [278, 232] on button "Encerrar conta" at bounding box center [299, 233] width 170 height 17
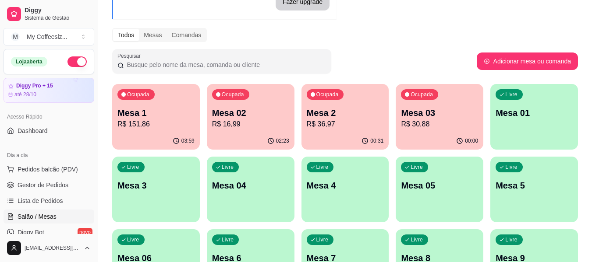
click at [332, 145] on div "00:31" at bounding box center [345, 141] width 88 height 17
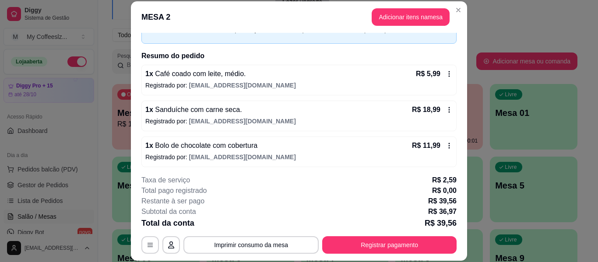
scroll to position [53, 0]
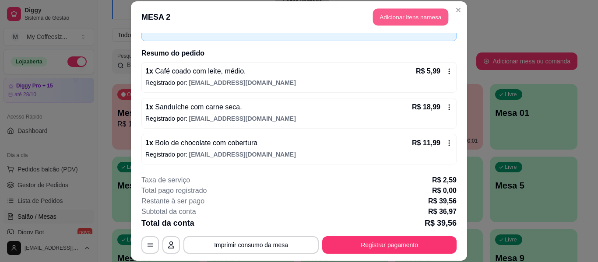
click at [395, 10] on button "Adicionar itens na mesa" at bounding box center [410, 17] width 75 height 17
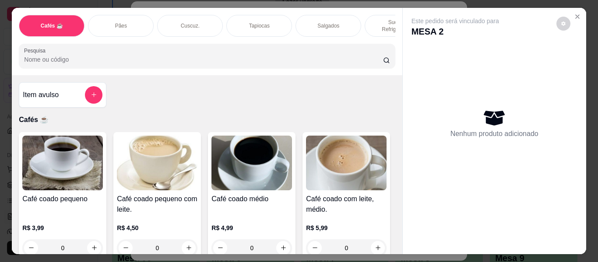
click at [337, 15] on div "Salgados" at bounding box center [329, 26] width 66 height 22
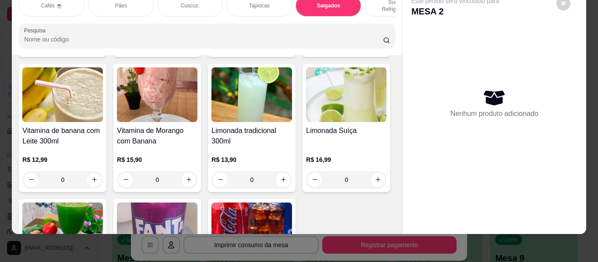
scroll to position [3657, 0]
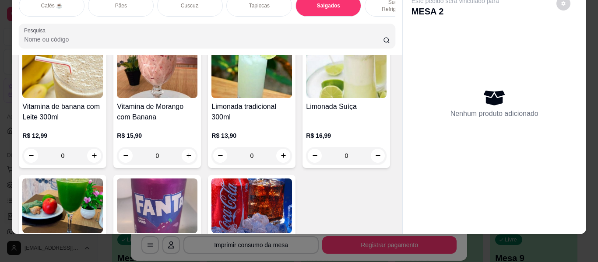
type input "1"
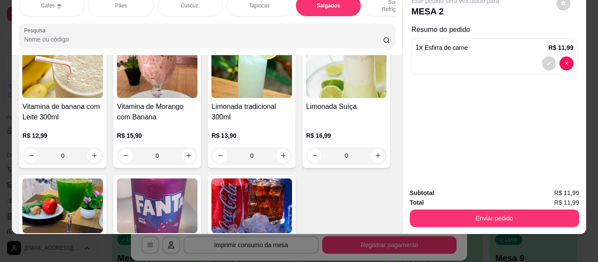
scroll to position [3658, 0]
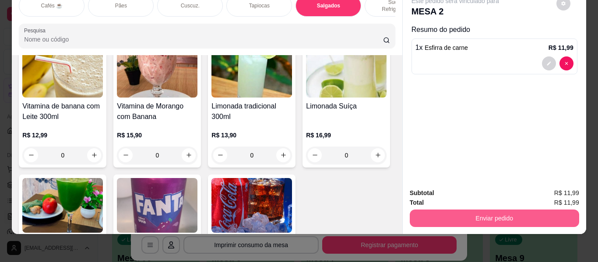
click at [444, 210] on button "Enviar pedido" at bounding box center [494, 219] width 169 height 18
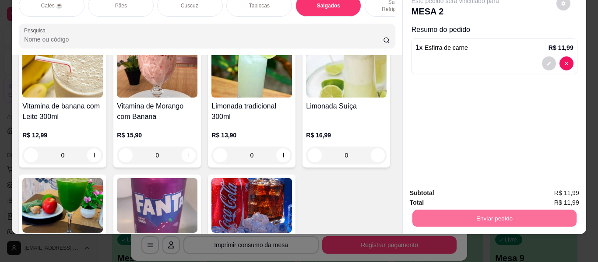
click at [543, 184] on button "Enviar pedido" at bounding box center [556, 190] width 49 height 17
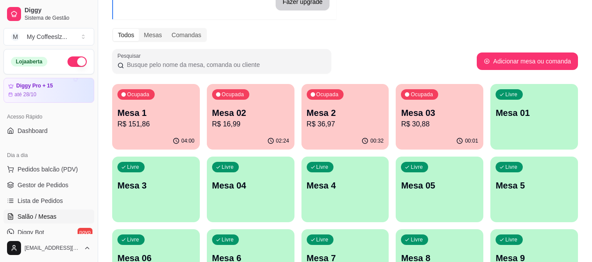
click at [530, 130] on div "Livre Mesa 01" at bounding box center [534, 111] width 88 height 55
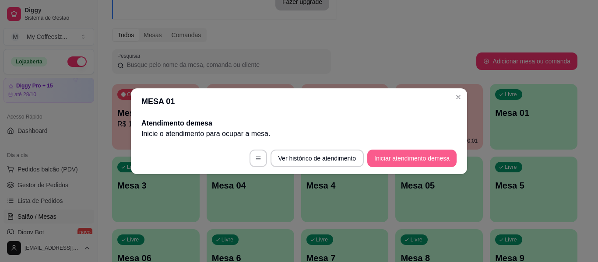
click at [419, 156] on button "Iniciar atendimento de mesa" at bounding box center [411, 159] width 89 height 18
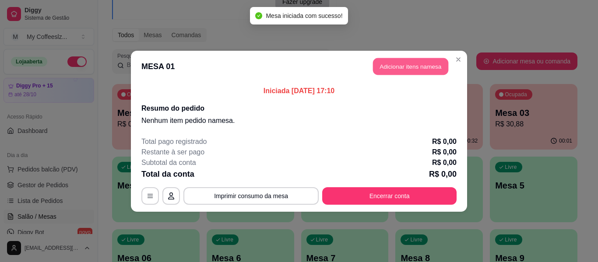
click at [386, 67] on button "Adicionar itens na mesa" at bounding box center [410, 66] width 75 height 17
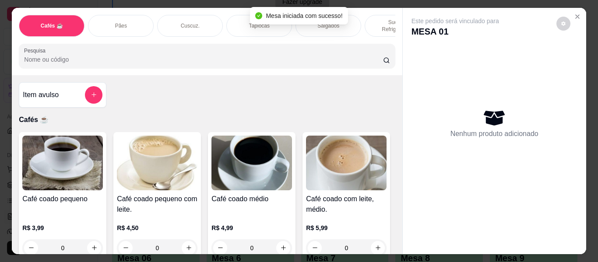
click at [377, 20] on p "Sucos e Refrigerantes" at bounding box center [397, 26] width 51 height 14
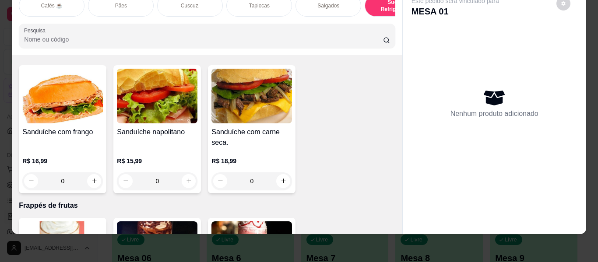
scroll to position [4431, 0]
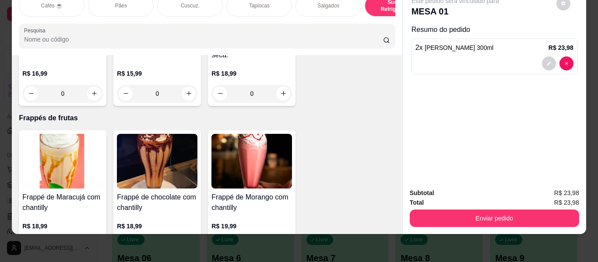
type input "4"
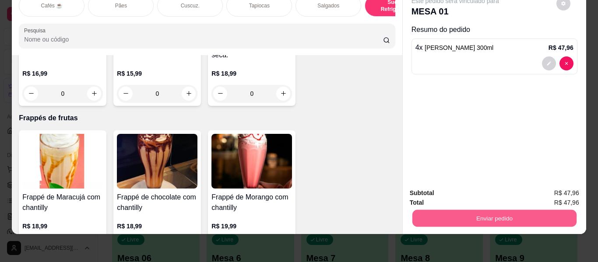
click at [465, 215] on button "Enviar pedido" at bounding box center [494, 218] width 164 height 17
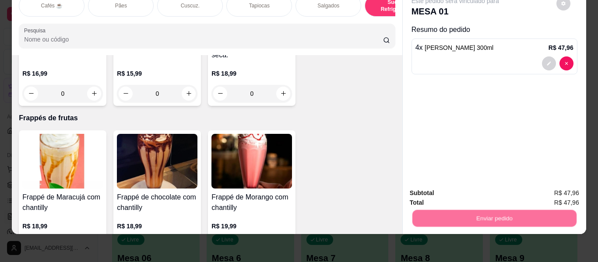
click at [550, 197] on button "Enviar pedido" at bounding box center [556, 190] width 49 height 17
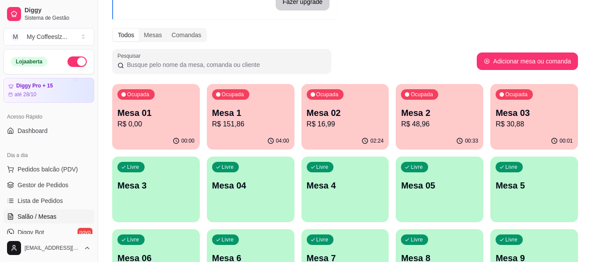
click at [144, 116] on p "Mesa 01" at bounding box center [155, 113] width 77 height 12
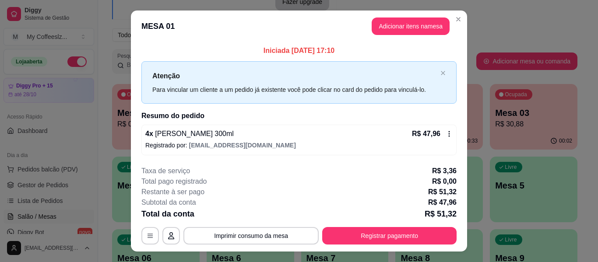
scroll to position [18, 0]
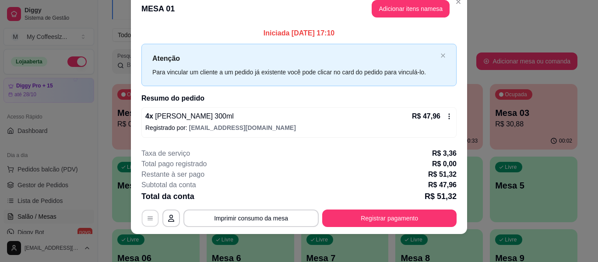
click at [142, 222] on button "button" at bounding box center [150, 218] width 17 height 17
click at [167, 214] on button "button" at bounding box center [171, 219] width 18 height 18
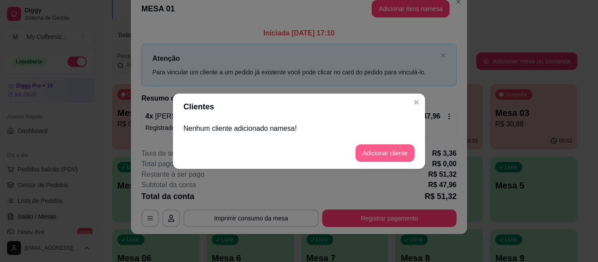
click at [373, 149] on button "Adicionar cliente" at bounding box center [385, 154] width 59 height 18
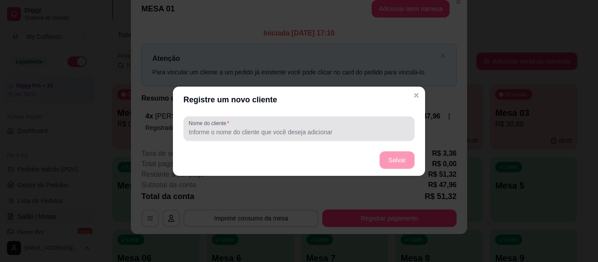
click at [294, 127] on div at bounding box center [299, 129] width 221 height 18
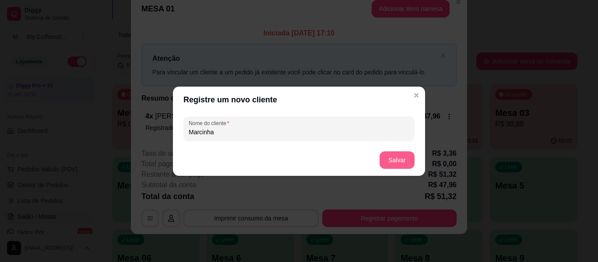
type input "Marcinha"
click at [404, 154] on button "Salvar" at bounding box center [397, 161] width 35 height 18
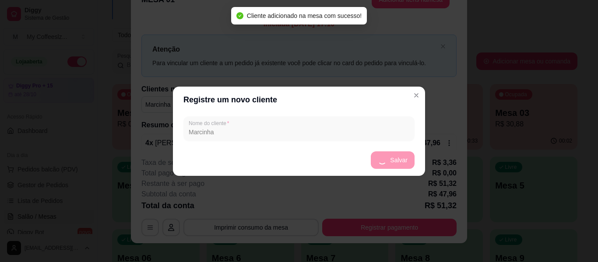
scroll to position [8, 0]
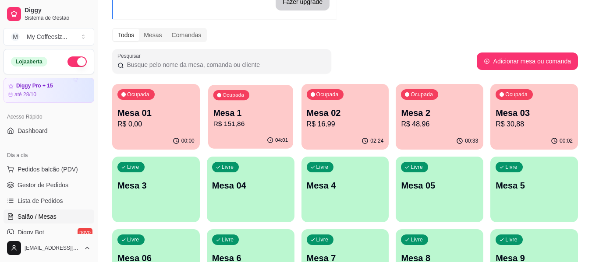
click at [262, 116] on p "Mesa 1" at bounding box center [250, 113] width 75 height 12
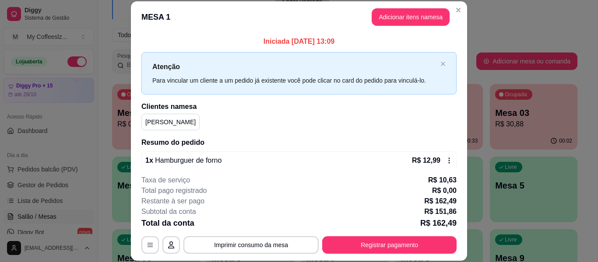
scroll to position [131, 0]
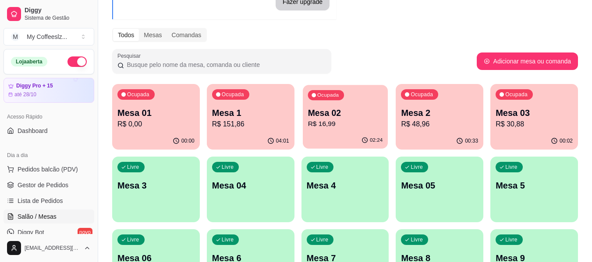
click at [357, 128] on p "R$ 16,99" at bounding box center [344, 124] width 75 height 10
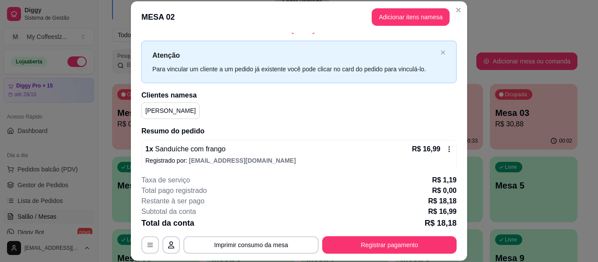
scroll to position [18, 0]
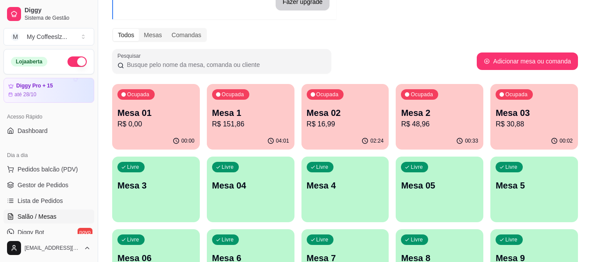
click at [464, 133] on div "00:33" at bounding box center [439, 141] width 88 height 17
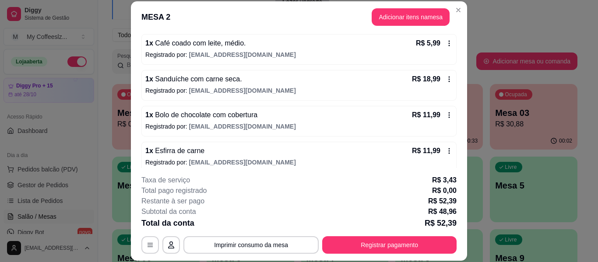
scroll to position [89, 0]
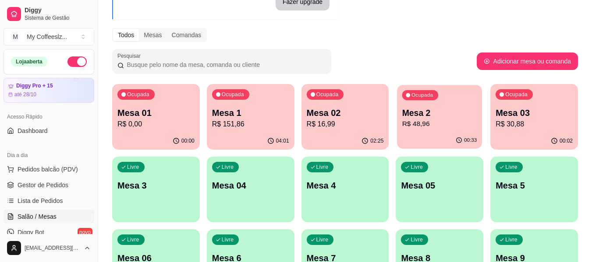
click at [438, 117] on p "Mesa 2" at bounding box center [439, 113] width 75 height 12
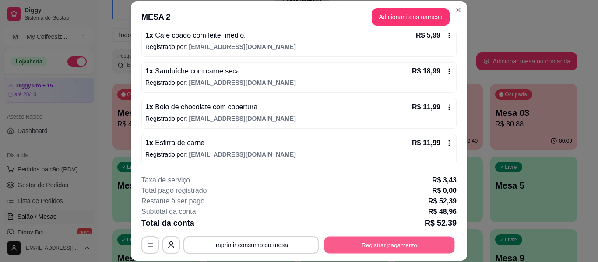
click at [345, 243] on button "Registrar pagamento" at bounding box center [389, 245] width 131 height 17
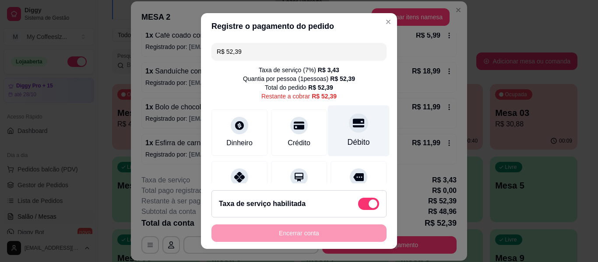
click at [358, 119] on div "Débito" at bounding box center [359, 131] width 62 height 51
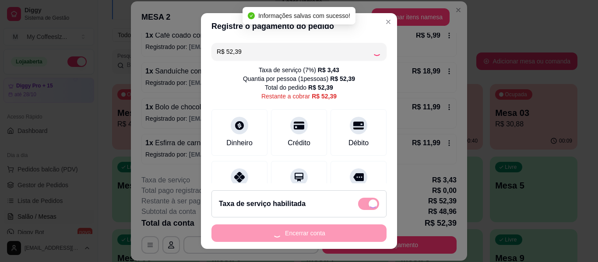
type input "R$ 0,00"
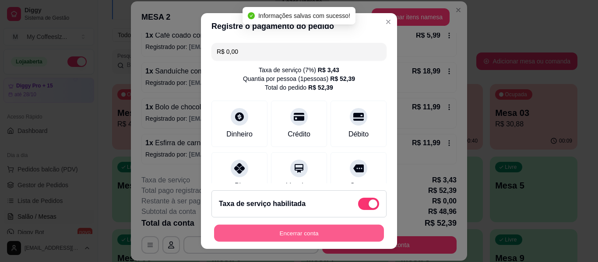
click at [267, 239] on button "Encerrar conta" at bounding box center [299, 233] width 170 height 17
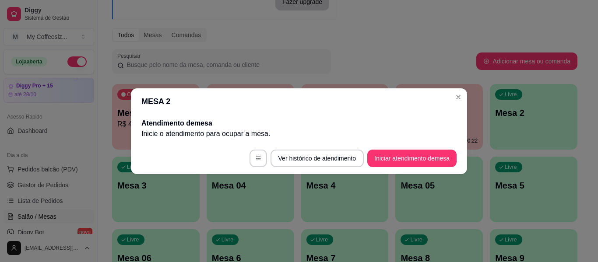
scroll to position [0, 0]
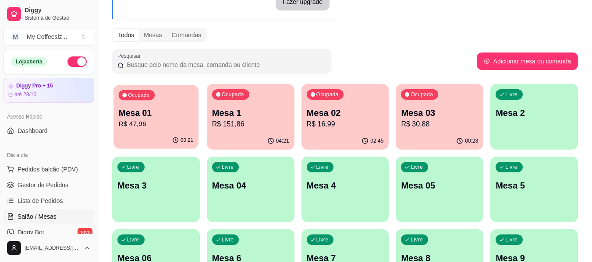
click at [160, 137] on div "00:21" at bounding box center [155, 140] width 85 height 17
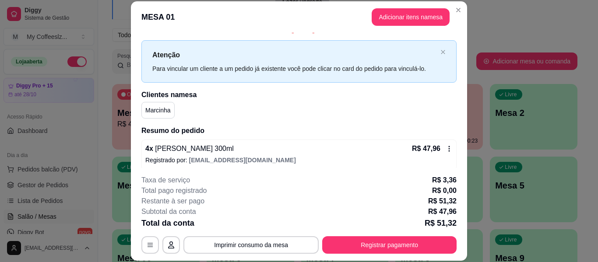
scroll to position [18, 0]
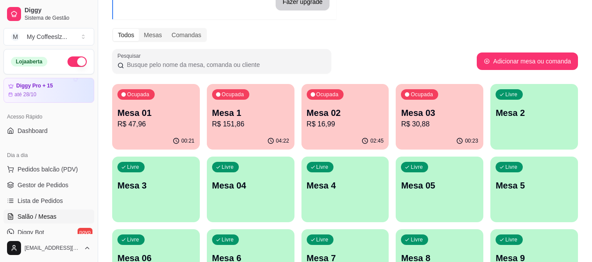
click at [166, 127] on p "R$ 47,96" at bounding box center [155, 124] width 77 height 11
click at [243, 119] on div "Mesa 1 R$ 151,86" at bounding box center [250, 118] width 75 height 22
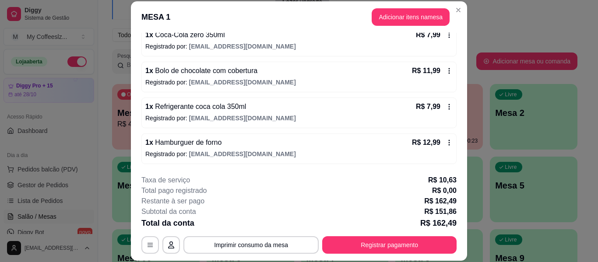
scroll to position [219, 0]
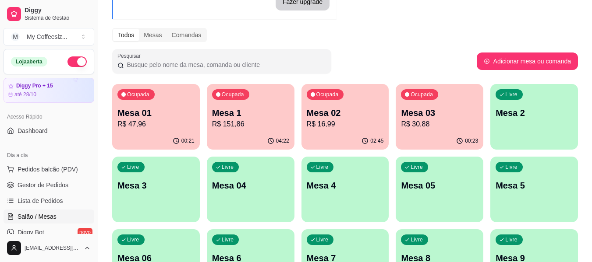
click at [340, 123] on p "R$ 16,99" at bounding box center [345, 124] width 77 height 11
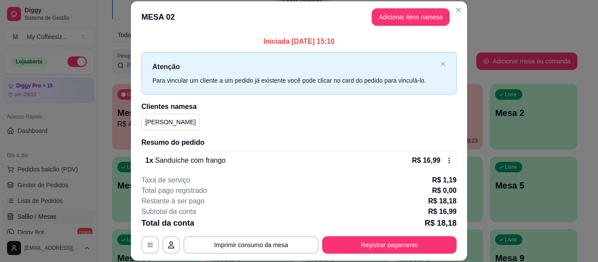
scroll to position [18, 0]
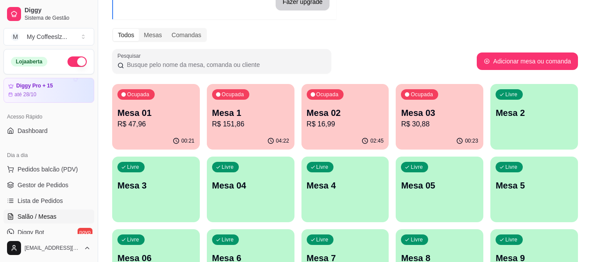
click at [447, 125] on p "R$ 30,88" at bounding box center [439, 124] width 77 height 11
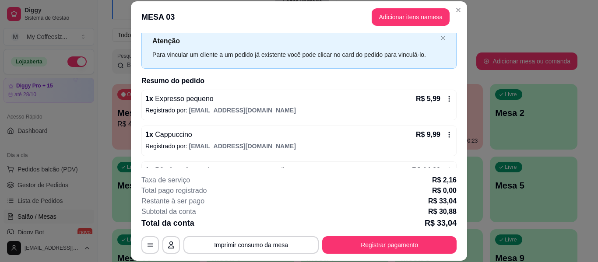
scroll to position [53, 0]
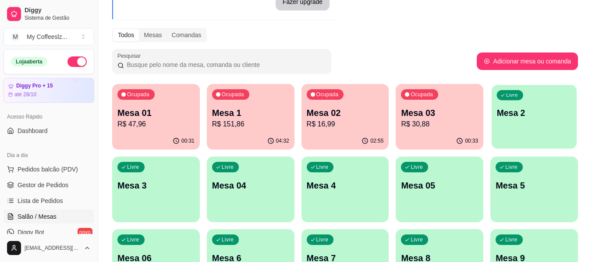
click at [526, 118] on p "Mesa 2" at bounding box center [534, 113] width 75 height 12
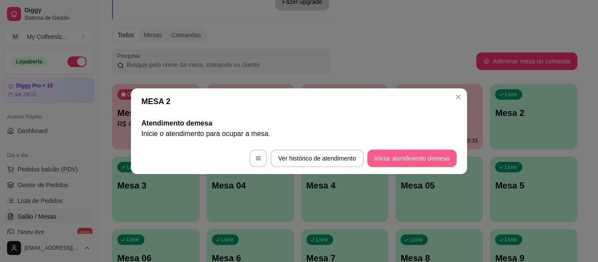
click at [374, 156] on button "Iniciar atendimento de mesa" at bounding box center [411, 159] width 89 height 18
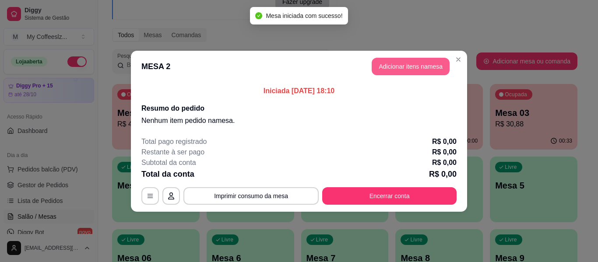
click at [426, 68] on button "Adicionar itens na mesa" at bounding box center [411, 67] width 78 height 18
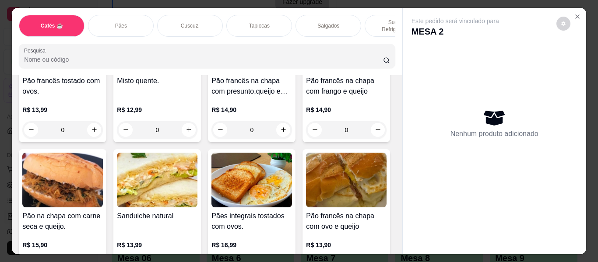
scroll to position [1401, 0]
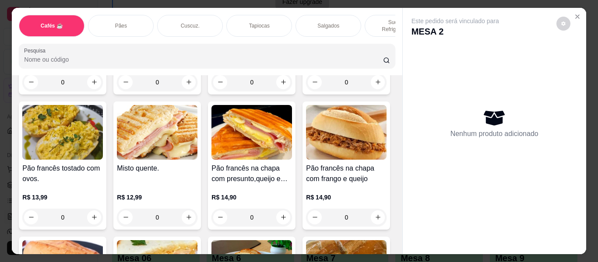
click at [574, 10] on button "Close" at bounding box center [578, 17] width 14 height 14
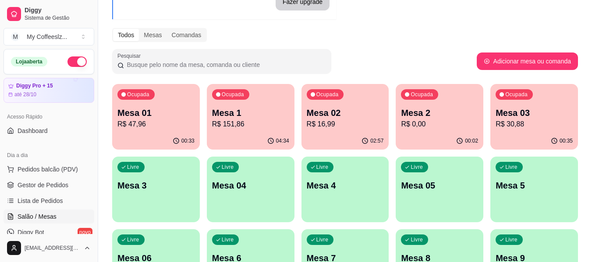
click at [442, 127] on p "R$ 0,00" at bounding box center [439, 124] width 77 height 11
click at [536, 120] on p "R$ 30,88" at bounding box center [534, 124] width 75 height 10
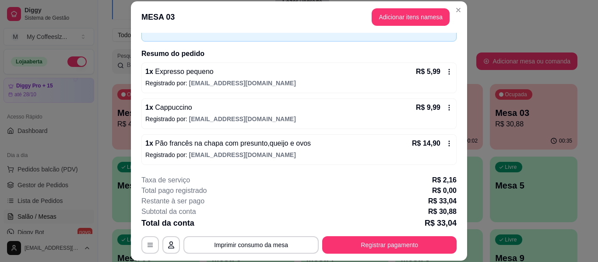
scroll to position [53, 0]
click at [332, 118] on p "Registrado por: [EMAIL_ADDRESS][DOMAIN_NAME]" at bounding box center [298, 118] width 307 height 9
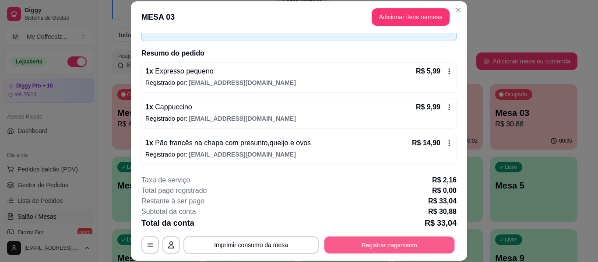
click at [359, 246] on button "Registrar pagamento" at bounding box center [389, 245] width 131 height 17
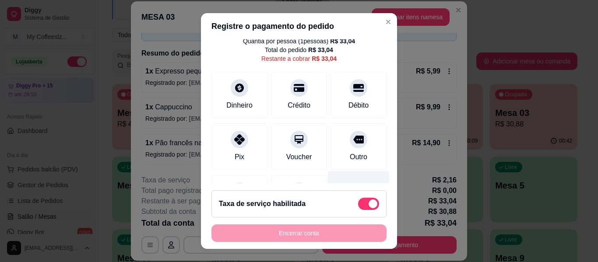
scroll to position [90, 0]
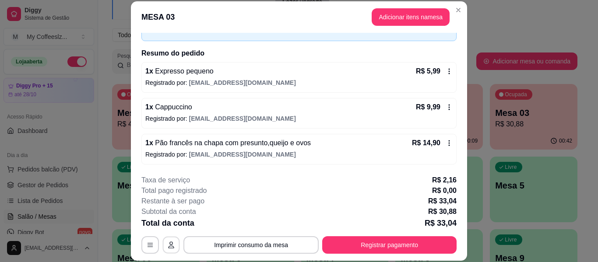
click at [173, 239] on button "button" at bounding box center [171, 245] width 17 height 17
click at [148, 255] on footer "**********" at bounding box center [299, 214] width 336 height 93
click at [147, 244] on icon "button" at bounding box center [150, 245] width 7 height 7
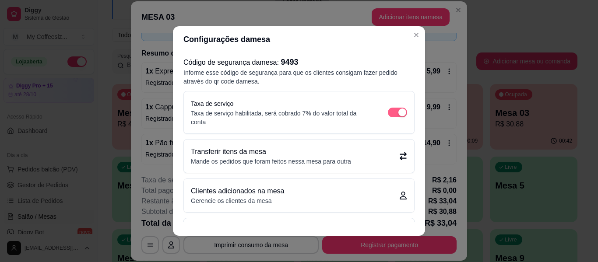
click at [389, 108] on span "button" at bounding box center [397, 113] width 19 height 10
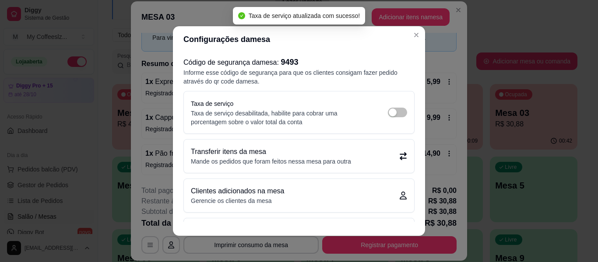
scroll to position [43, 0]
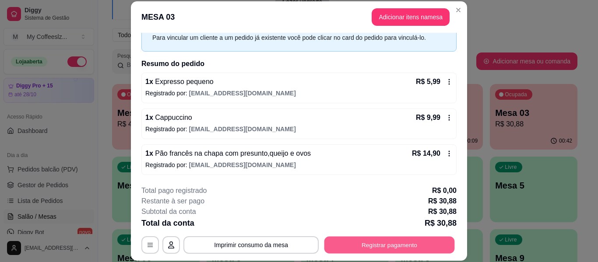
click at [427, 242] on button "Registrar pagamento" at bounding box center [389, 245] width 131 height 17
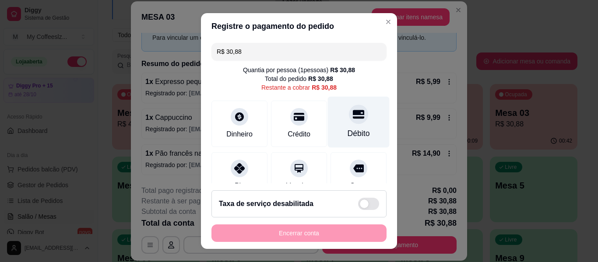
click at [353, 117] on icon at bounding box center [358, 114] width 11 height 11
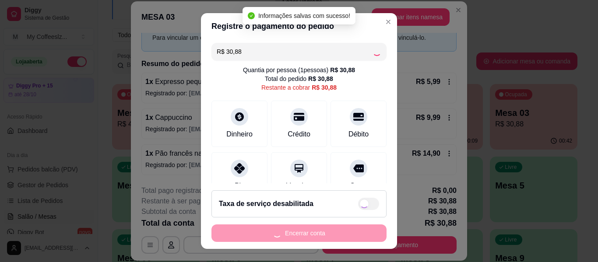
type input "R$ 0,00"
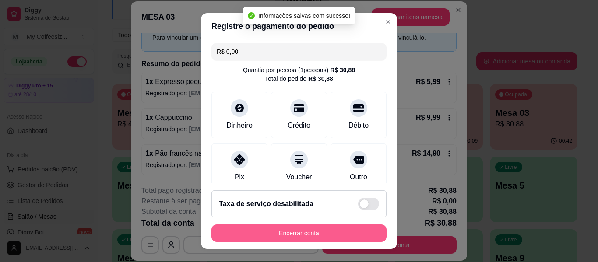
click at [317, 236] on button "Encerrar conta" at bounding box center [299, 234] width 175 height 18
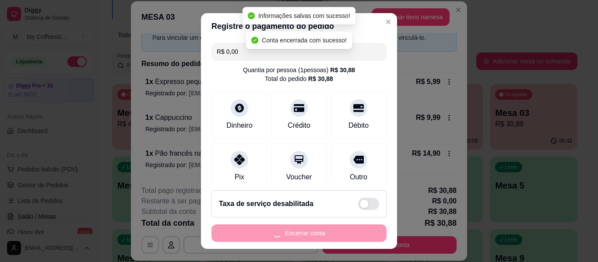
scroll to position [0, 0]
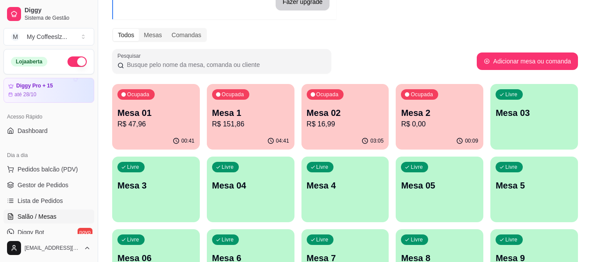
click at [427, 132] on div "Ocupada Mesa 2 R$ 0,00" at bounding box center [439, 108] width 88 height 49
click at [348, 133] on div "03:05" at bounding box center [345, 141] width 88 height 17
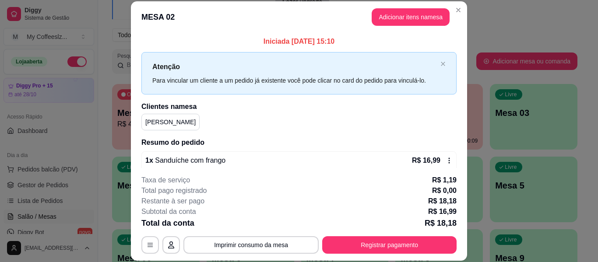
scroll to position [18, 0]
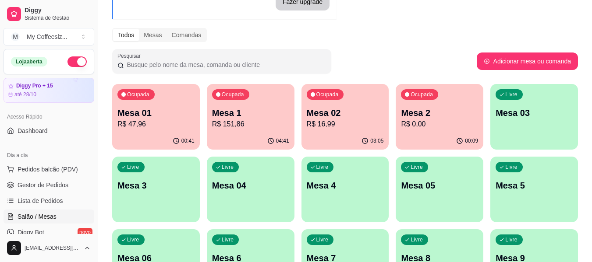
click at [448, 117] on p "Mesa 2" at bounding box center [439, 113] width 77 height 12
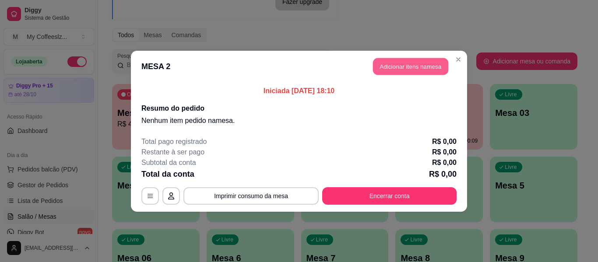
click at [404, 63] on button "Adicionar itens na mesa" at bounding box center [410, 66] width 75 height 17
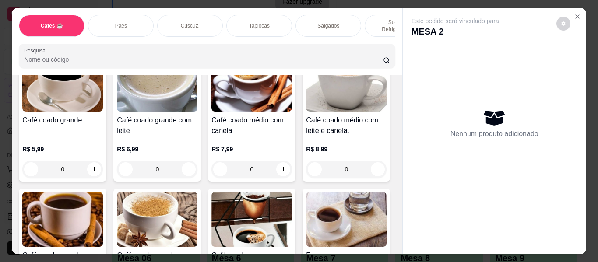
scroll to position [219, 0]
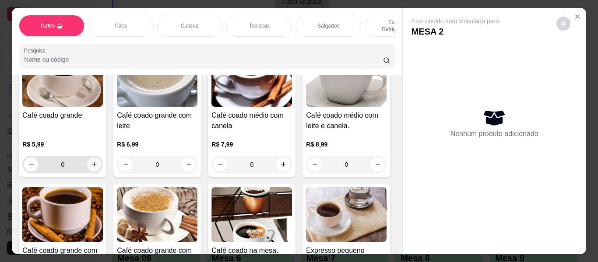
click at [98, 161] on icon "increase-product-quantity" at bounding box center [94, 164] width 7 height 7
type input "1"
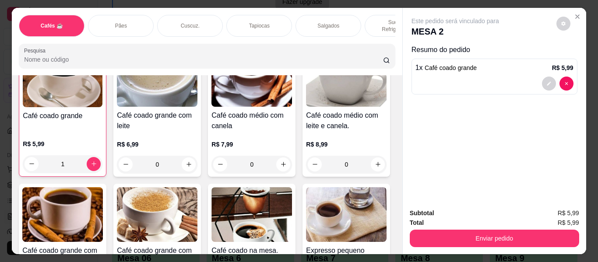
click at [245, 18] on div "Tapiocas" at bounding box center [259, 26] width 66 height 22
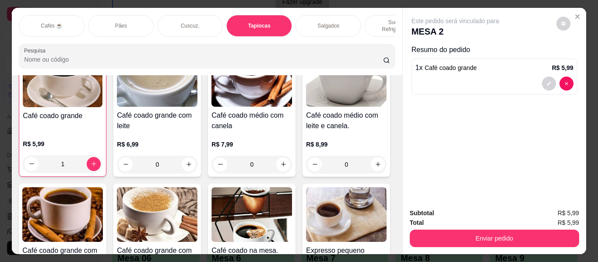
scroll to position [24, 0]
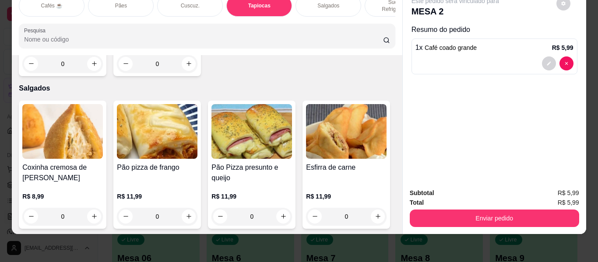
type input "1"
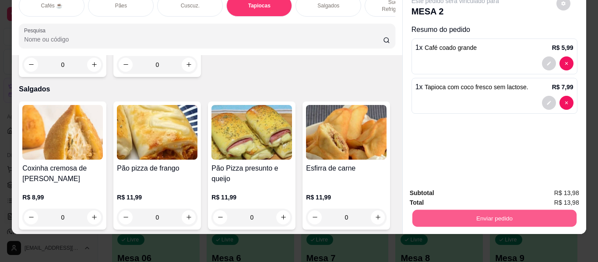
click at [462, 214] on button "Enviar pedido" at bounding box center [494, 218] width 164 height 17
click at [549, 190] on button "Enviar pedido" at bounding box center [557, 190] width 48 height 16
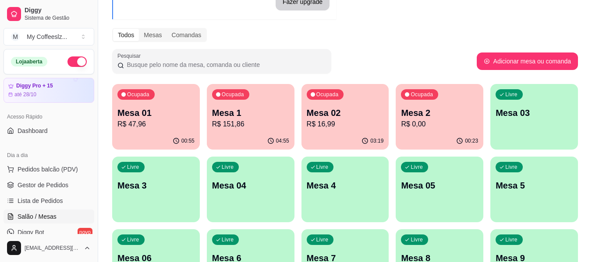
click at [533, 126] on div "Livre Mesa 03" at bounding box center [534, 111] width 88 height 55
click at [322, 141] on div "03:19" at bounding box center [345, 140] width 85 height 17
click at [533, 114] on p "Mesa 03" at bounding box center [533, 113] width 77 height 12
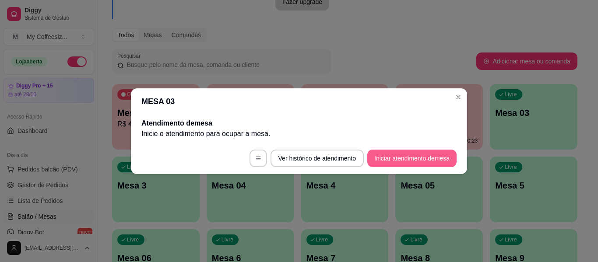
click at [424, 155] on button "Iniciar atendimento de mesa" at bounding box center [411, 159] width 89 height 18
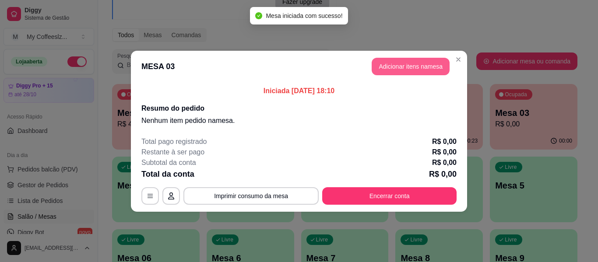
click at [399, 64] on button "Adicionar itens na mesa" at bounding box center [411, 67] width 78 height 18
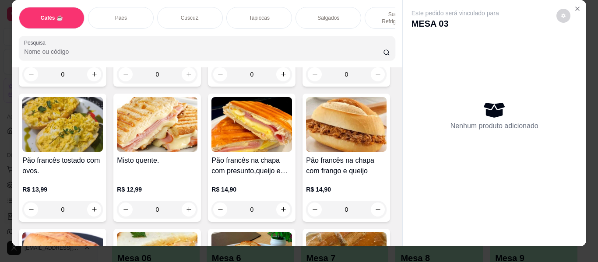
scroll to position [0, 0]
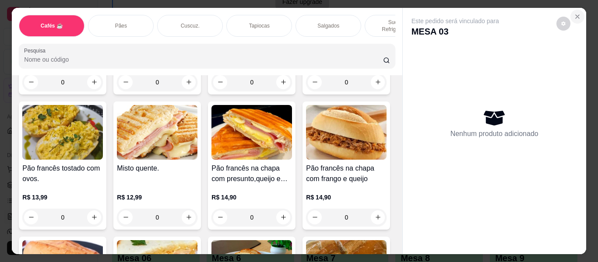
click at [572, 17] on button "Close" at bounding box center [578, 17] width 14 height 14
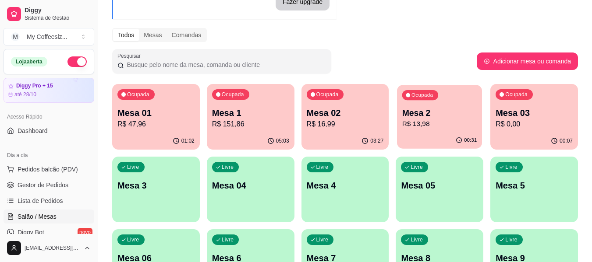
click at [439, 130] on div "Ocupada Mesa 2 R$ 13,98" at bounding box center [439, 108] width 85 height 47
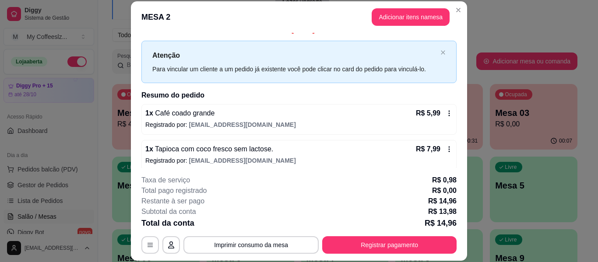
scroll to position [18, 0]
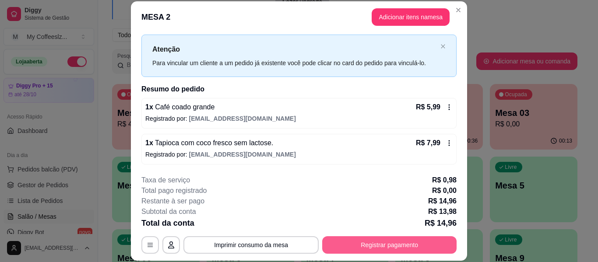
click at [359, 243] on button "Registrar pagamento" at bounding box center [389, 245] width 134 height 18
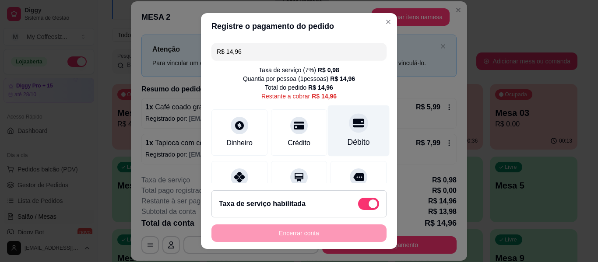
click at [360, 125] on div "Débito" at bounding box center [359, 131] width 62 height 51
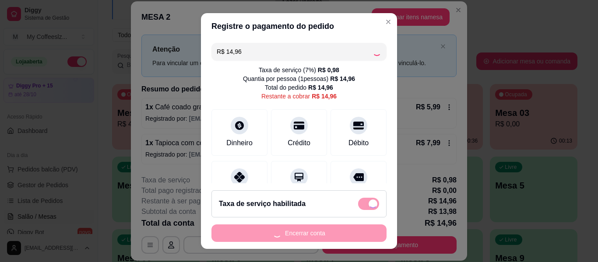
type input "R$ 0,00"
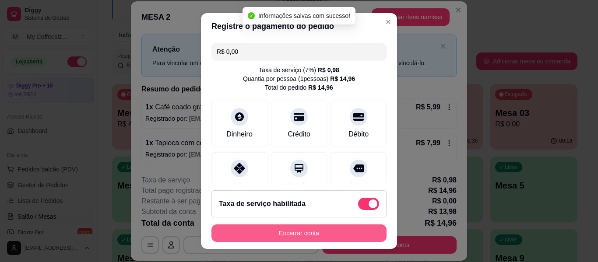
click at [306, 229] on button "Encerrar conta" at bounding box center [299, 234] width 175 height 18
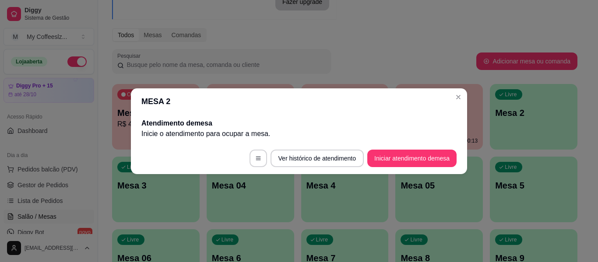
scroll to position [0, 0]
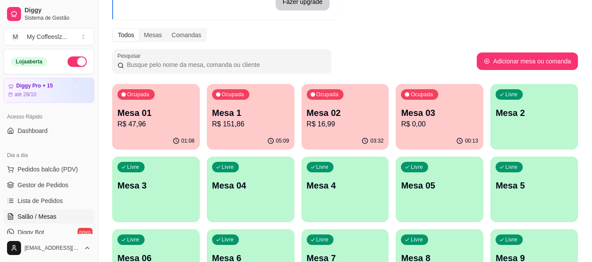
click at [459, 124] on p "R$ 0,00" at bounding box center [439, 124] width 77 height 11
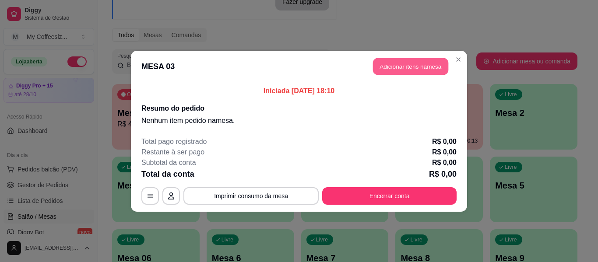
click at [401, 63] on button "Adicionar itens na mesa" at bounding box center [410, 66] width 75 height 17
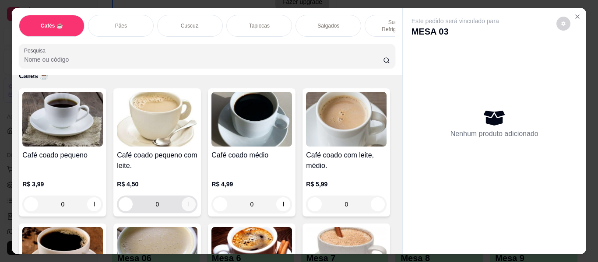
scroll to position [131, 0]
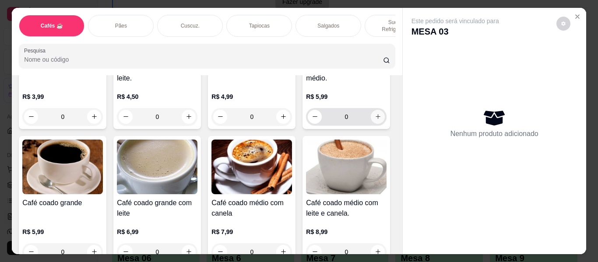
click at [375, 120] on icon "increase-product-quantity" at bounding box center [378, 116] width 7 height 7
type input "1"
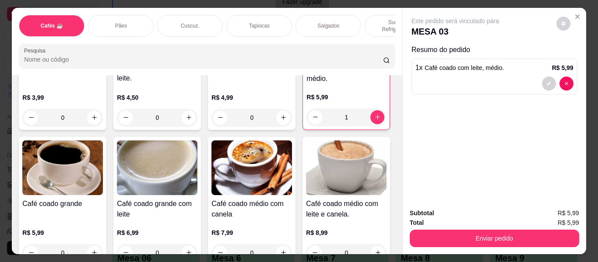
click at [329, 22] on p "Salgados" at bounding box center [328, 25] width 22 height 7
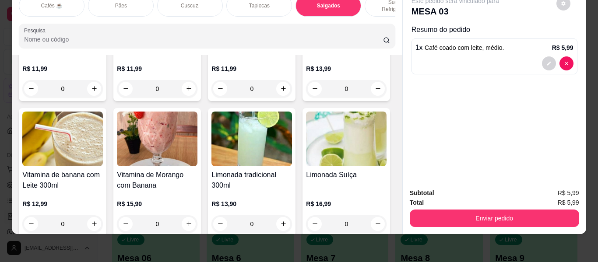
scroll to position [3614, 0]
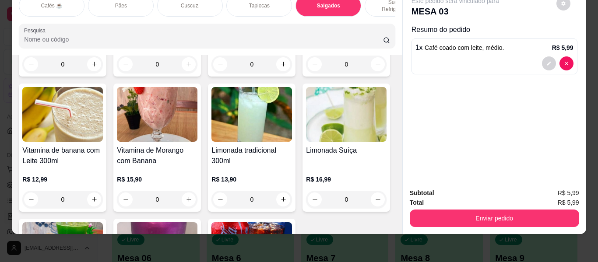
type input "1"
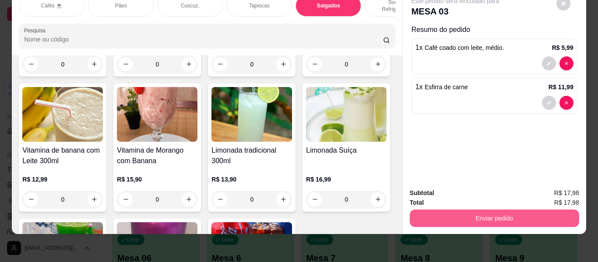
click at [457, 210] on button "Enviar pedido" at bounding box center [494, 219] width 169 height 18
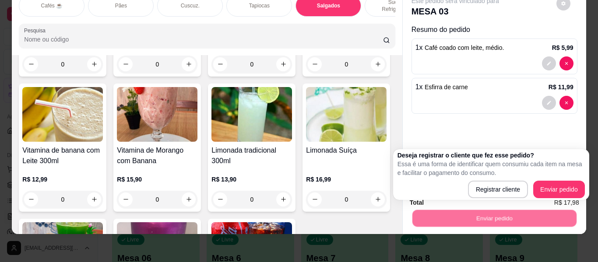
click at [576, 180] on div "Deseja registrar o cliente que fez esse pedido? Essa é uma forma de identificar…" at bounding box center [491, 174] width 187 height 47
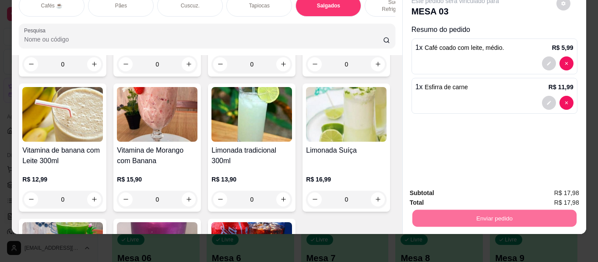
click at [568, 186] on button "Enviar pedido" at bounding box center [556, 190] width 49 height 17
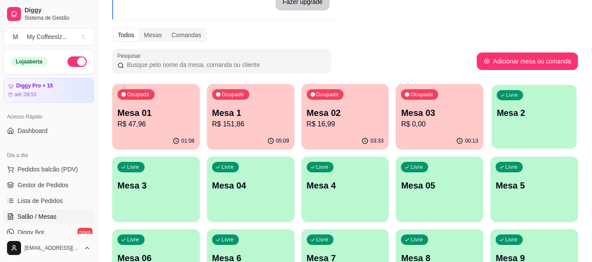
click at [517, 134] on div "Livre Mesa 2" at bounding box center [533, 111] width 85 height 53
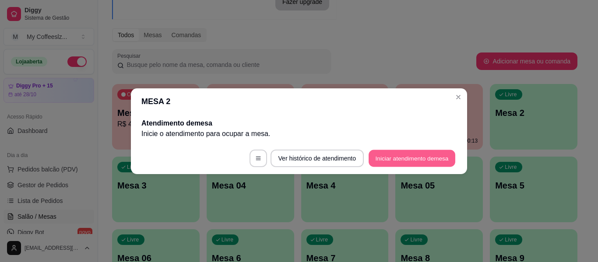
click at [444, 162] on button "Iniciar atendimento de mesa" at bounding box center [412, 158] width 87 height 17
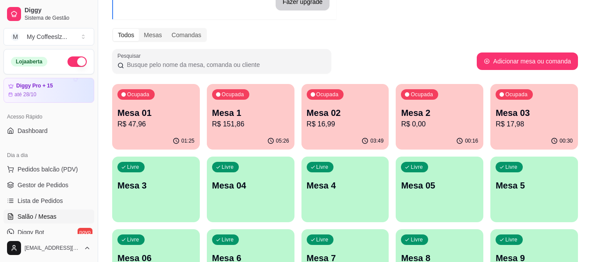
click at [177, 190] on p "Mesa 3" at bounding box center [155, 186] width 77 height 12
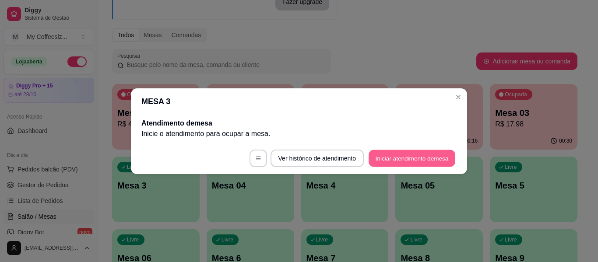
click at [402, 162] on button "Iniciar atendimento de mesa" at bounding box center [412, 158] width 87 height 17
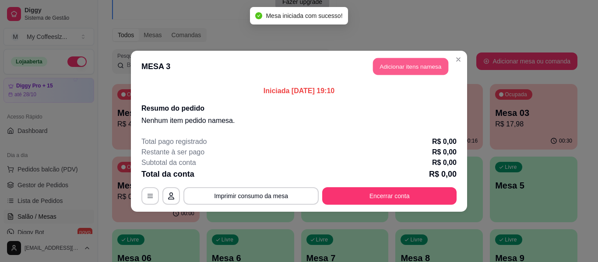
click at [390, 62] on button "Adicionar itens na mesa" at bounding box center [410, 66] width 75 height 17
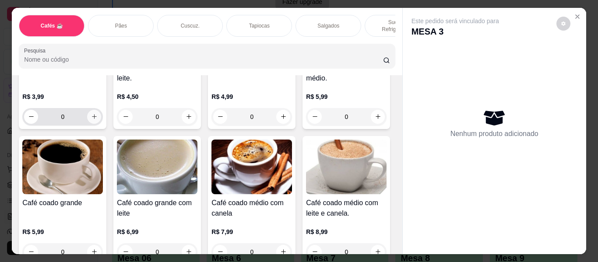
click at [91, 113] on icon "increase-product-quantity" at bounding box center [94, 116] width 7 height 7
type input "1"
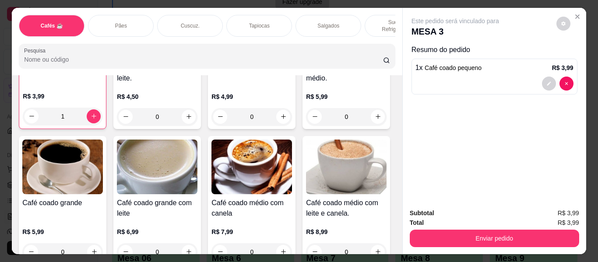
scroll to position [132, 0]
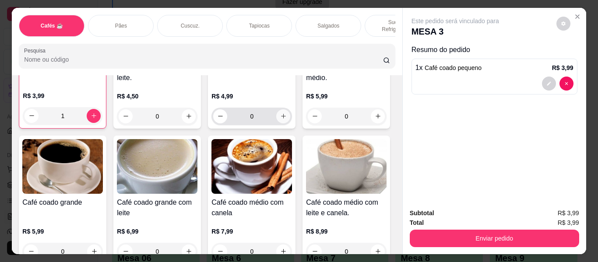
click at [283, 109] on button "increase-product-quantity" at bounding box center [283, 116] width 14 height 14
type input "1"
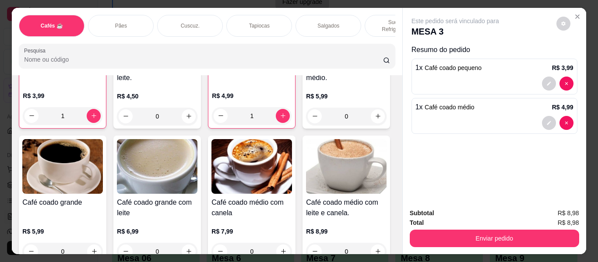
click at [309, 20] on div "Salgados" at bounding box center [329, 26] width 66 height 22
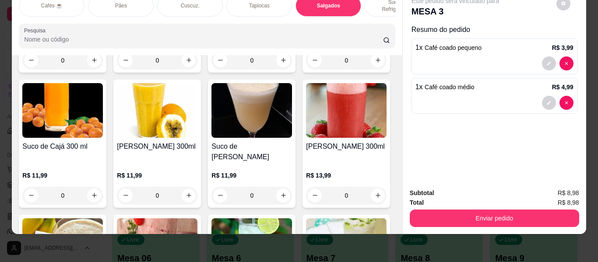
scroll to position [3569, 0]
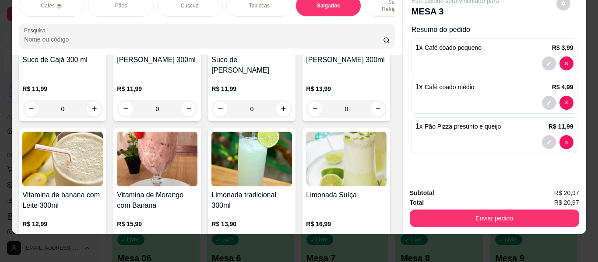
type input "2"
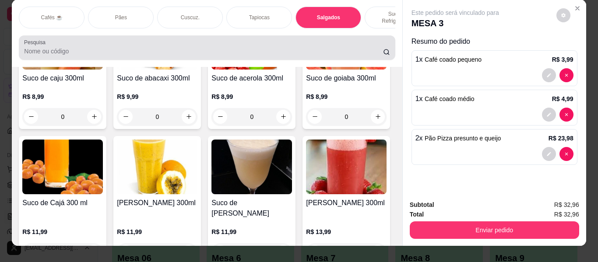
scroll to position [0, 0]
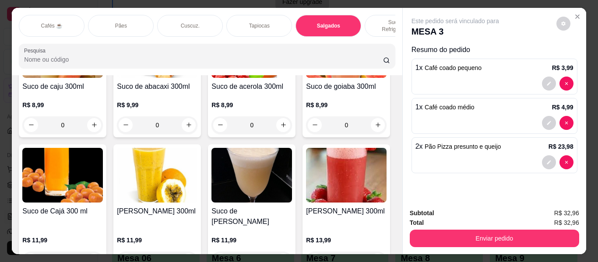
click at [366, 16] on div "Sucos e Refrigerantes" at bounding box center [398, 26] width 66 height 22
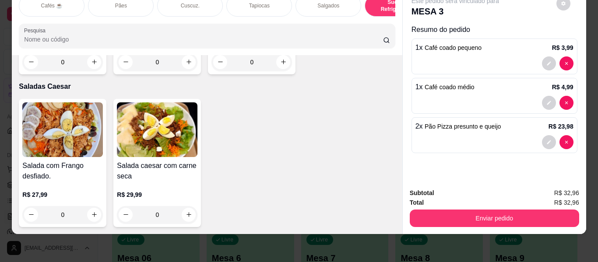
scroll to position [5264, 0]
type input "1"
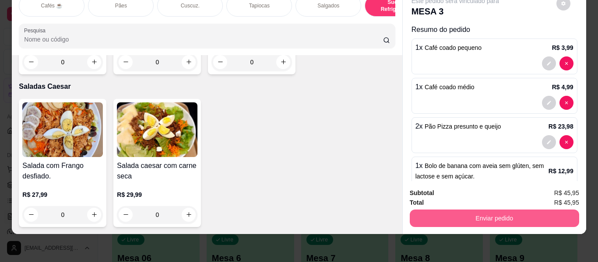
click at [470, 210] on button "Enviar pedido" at bounding box center [494, 219] width 169 height 18
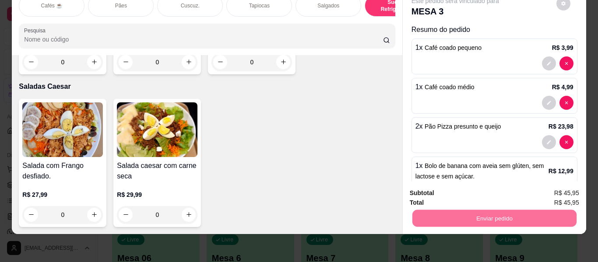
click at [572, 188] on button "Enviar pedido" at bounding box center [557, 190] width 48 height 16
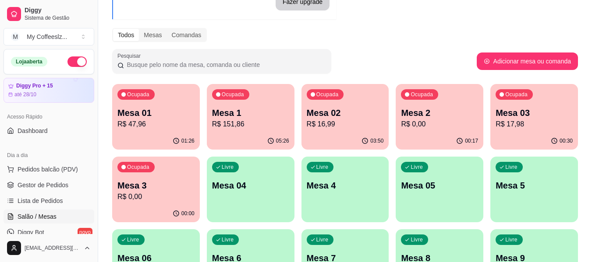
click at [247, 180] on p "Mesa 04" at bounding box center [250, 186] width 77 height 12
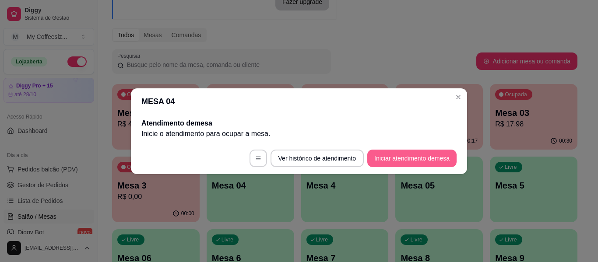
click at [437, 155] on button "Iniciar atendimento de mesa" at bounding box center [411, 159] width 89 height 18
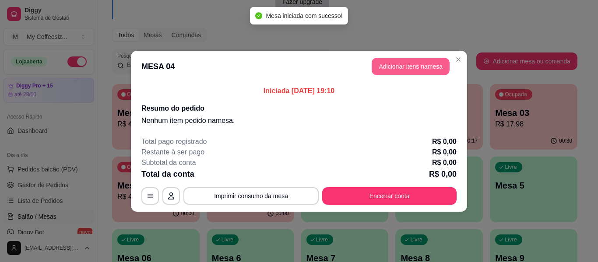
click at [388, 66] on button "Adicionar itens na mesa" at bounding box center [411, 67] width 78 height 18
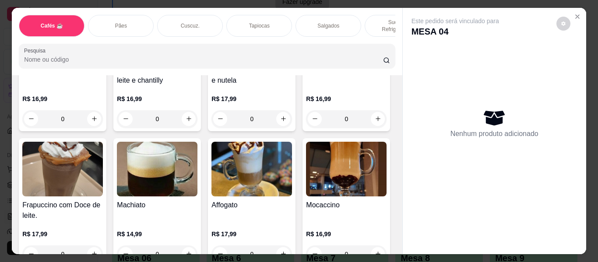
scroll to position [920, 0]
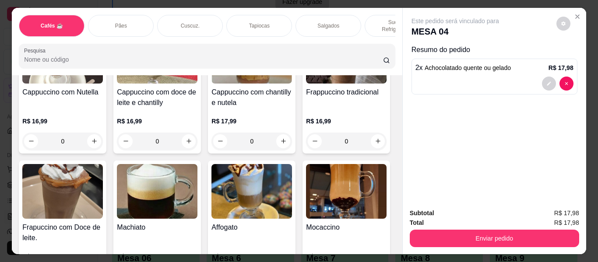
type input "3"
click at [275, 22] on div "Tapiocas" at bounding box center [259, 26] width 66 height 22
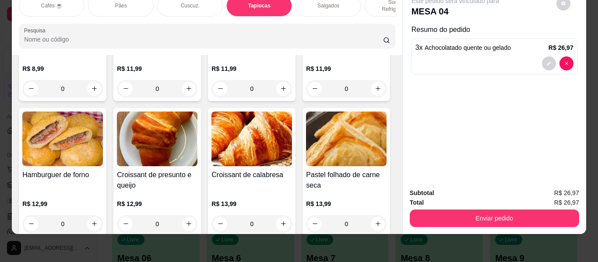
scroll to position [2785, 0]
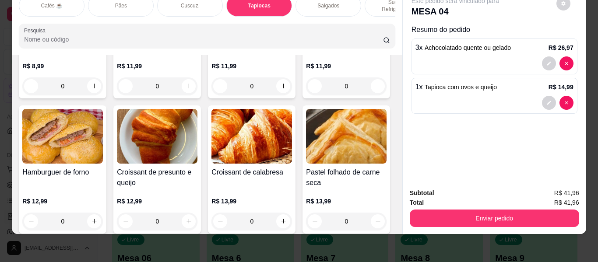
scroll to position [2829, 0]
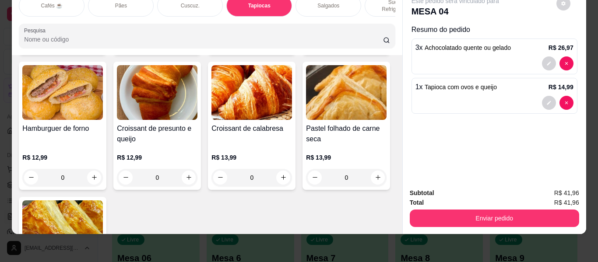
type input "2"
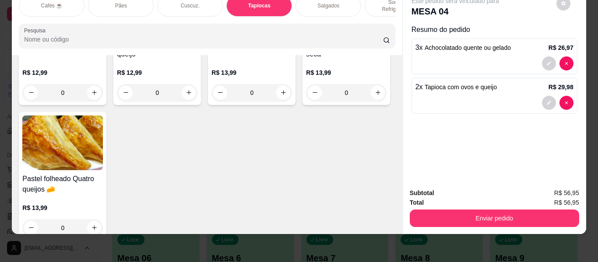
scroll to position [2916, 0]
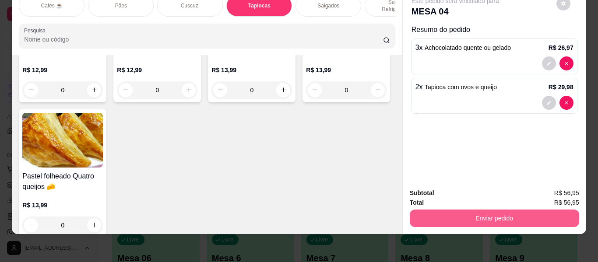
click at [441, 210] on button "Enviar pedido" at bounding box center [494, 219] width 169 height 18
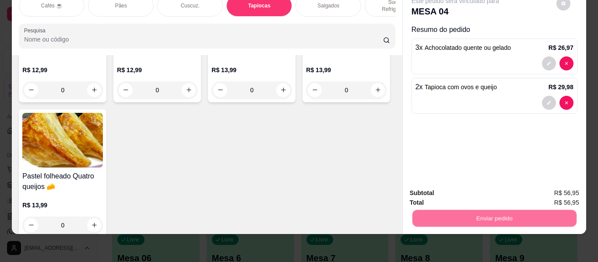
click at [555, 184] on button "Enviar pedido" at bounding box center [556, 190] width 49 height 17
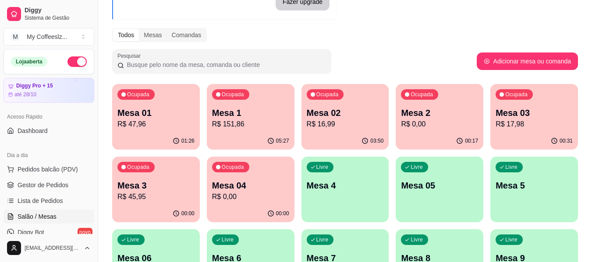
click at [334, 196] on div "Livre Mesa 4" at bounding box center [345, 184] width 88 height 55
click at [518, 136] on div "00:31" at bounding box center [534, 141] width 88 height 17
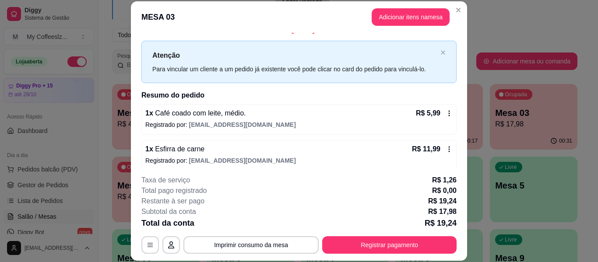
scroll to position [18, 0]
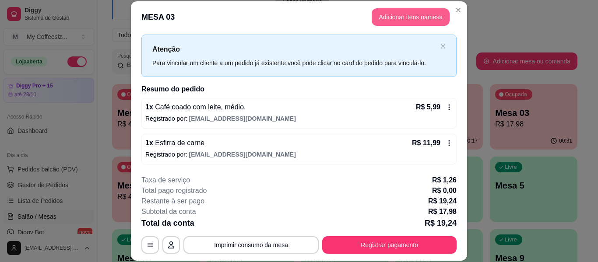
click at [377, 23] on button "Adicionar itens na mesa" at bounding box center [411, 17] width 78 height 18
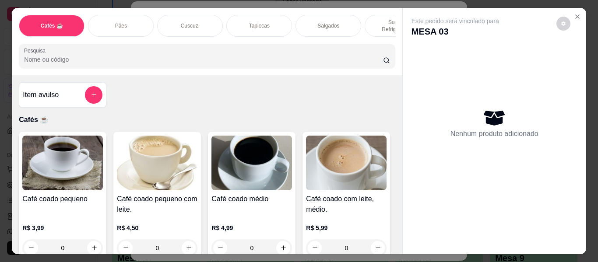
click at [382, 19] on p "Sucos e Refrigerantes" at bounding box center [397, 26] width 51 height 14
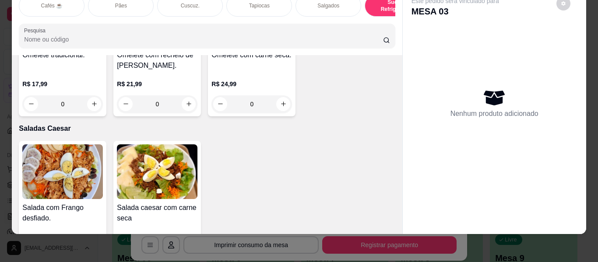
scroll to position [5000, 0]
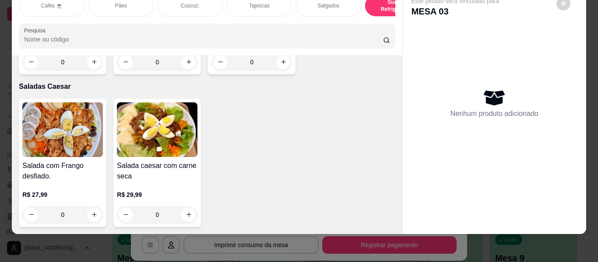
type input "1"
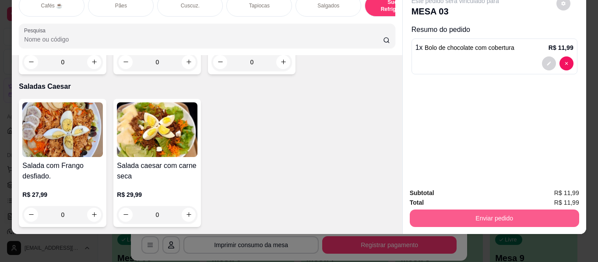
click at [492, 210] on button "Enviar pedido" at bounding box center [494, 219] width 169 height 18
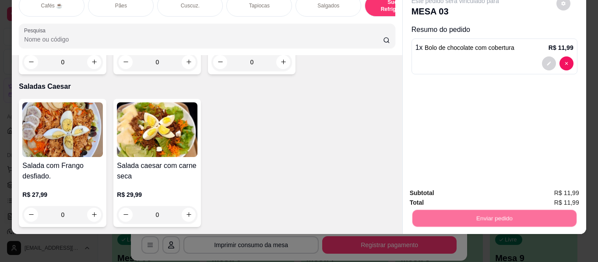
click at [546, 194] on button "Enviar pedido" at bounding box center [556, 190] width 49 height 17
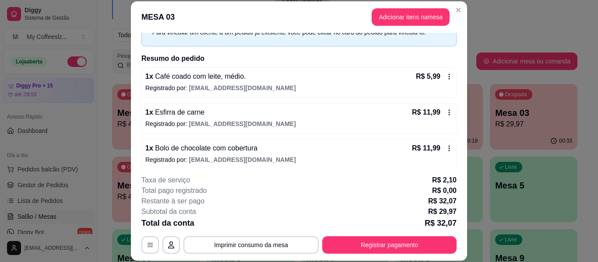
scroll to position [53, 0]
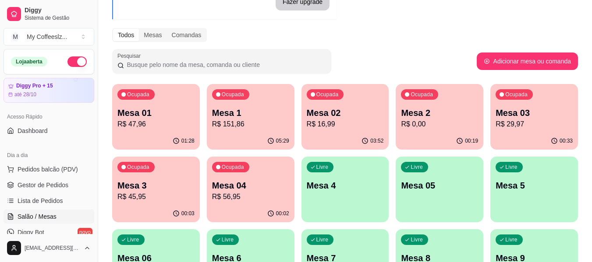
click at [151, 198] on p "R$ 45,95" at bounding box center [155, 197] width 77 height 11
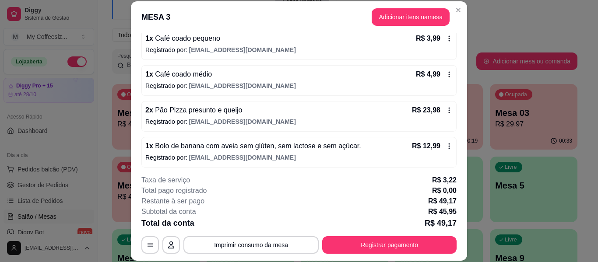
scroll to position [89, 0]
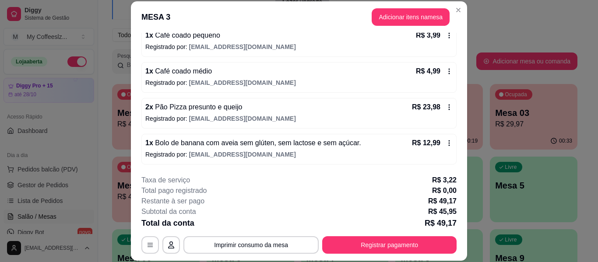
click at [446, 106] on icon at bounding box center [449, 107] width 7 height 7
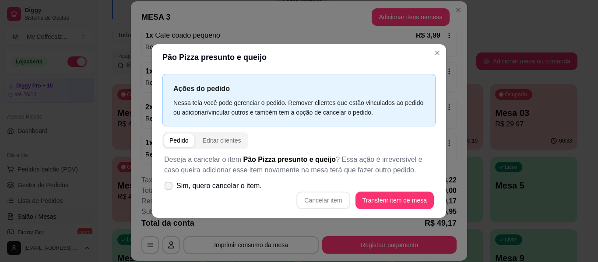
click at [168, 185] on icon at bounding box center [168, 185] width 7 height 5
click at [168, 187] on input "Sim, quero cancelar o item." at bounding box center [167, 190] width 6 height 6
checkbox input "true"
click at [332, 201] on button "Cancelar item" at bounding box center [323, 200] width 52 height 17
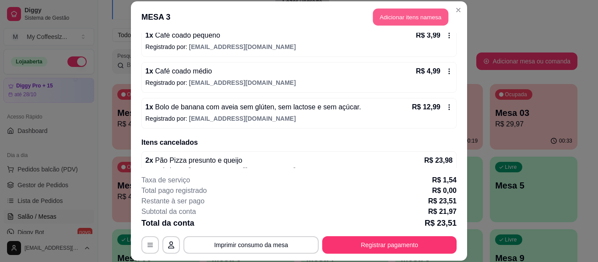
click at [387, 18] on button "Adicionar itens na mesa" at bounding box center [410, 17] width 75 height 17
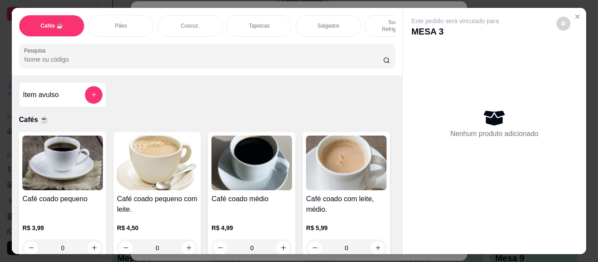
click at [321, 22] on p "Salgados" at bounding box center [328, 25] width 22 height 7
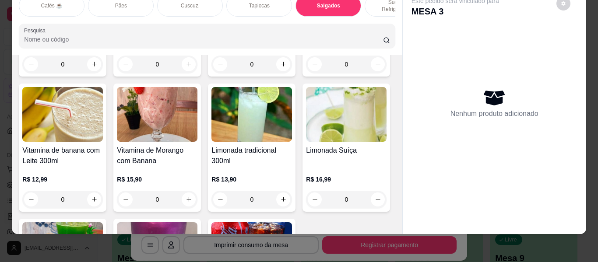
scroll to position [3657, 0]
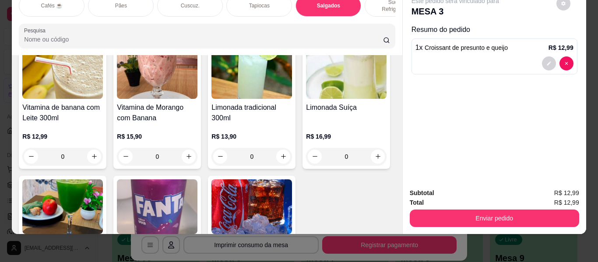
type input "2"
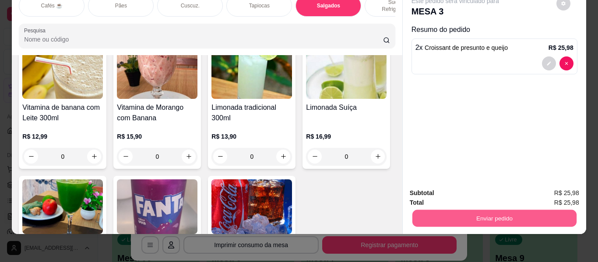
click at [470, 215] on button "Enviar pedido" at bounding box center [494, 218] width 164 height 17
click at [547, 185] on button "Enviar pedido" at bounding box center [556, 190] width 49 height 17
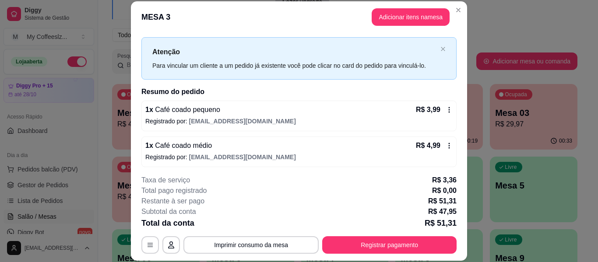
scroll to position [8, 0]
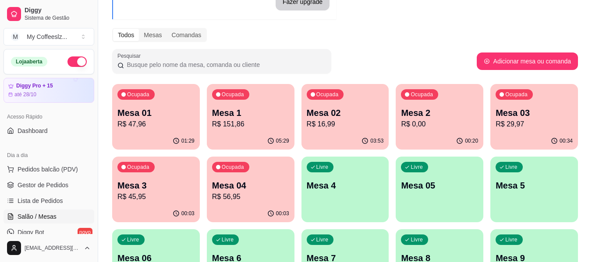
click at [141, 201] on p "R$ 45,95" at bounding box center [155, 197] width 77 height 11
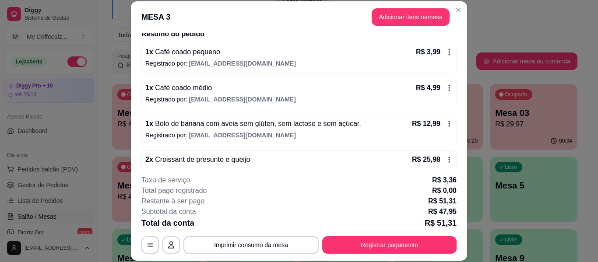
scroll to position [88, 0]
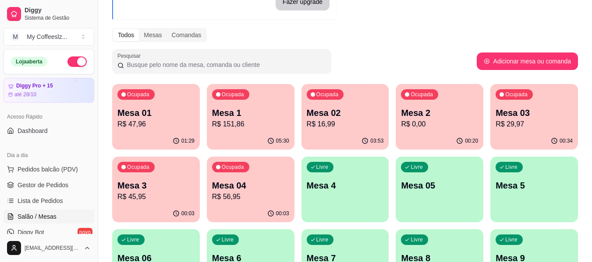
click at [217, 203] on div "Ocupada Mesa 04 R$ 56,95" at bounding box center [251, 181] width 88 height 49
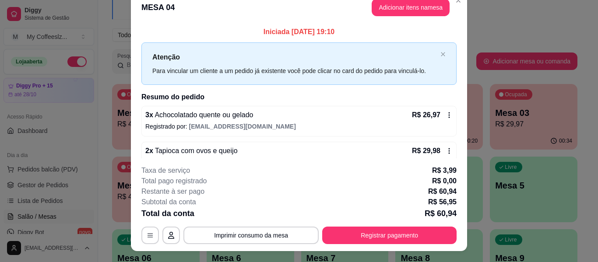
scroll to position [0, 0]
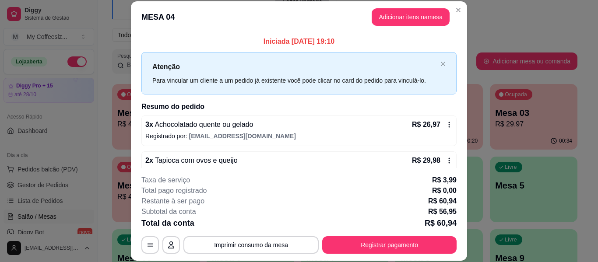
click at [289, 25] on header "MESA 04 Adicionar itens na mesa" at bounding box center [299, 17] width 336 height 32
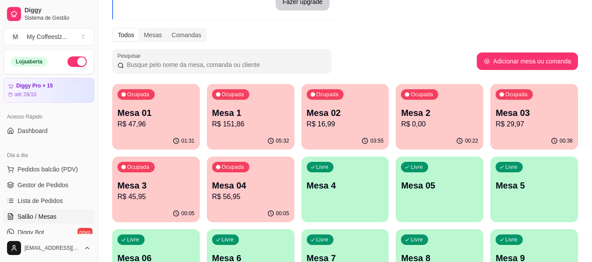
click at [155, 204] on div "Ocupada Mesa 3 R$ 45,95" at bounding box center [156, 181] width 88 height 49
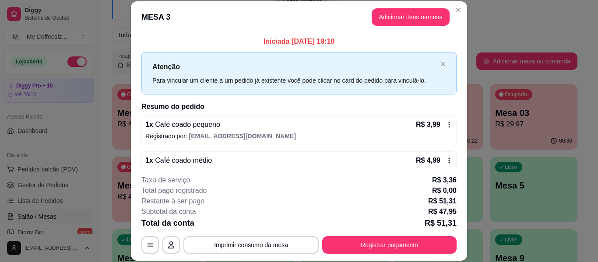
scroll to position [44, 0]
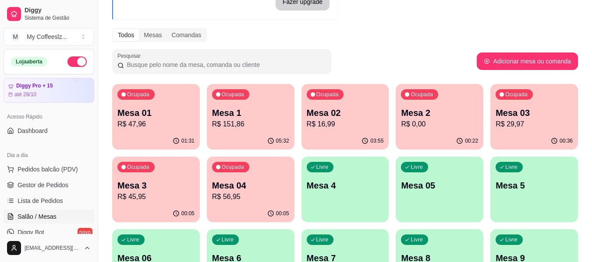
click at [523, 111] on p "Mesa 03" at bounding box center [533, 113] width 77 height 12
click at [243, 201] on p "R$ 56,95" at bounding box center [250, 197] width 77 height 11
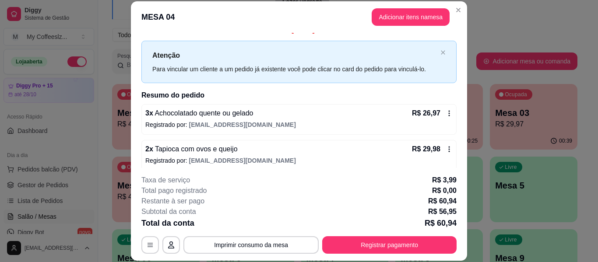
scroll to position [18, 0]
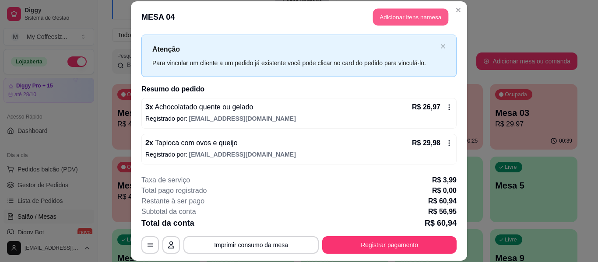
click at [388, 19] on button "Adicionar itens na mesa" at bounding box center [410, 17] width 75 height 17
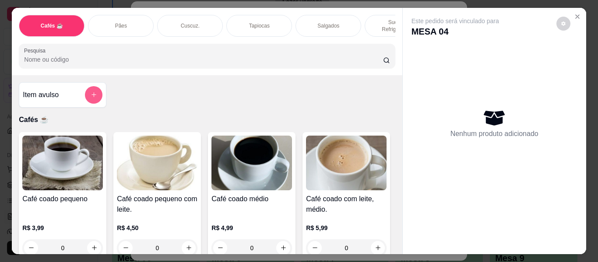
click at [91, 92] on icon "add-separate-item" at bounding box center [94, 95] width 7 height 7
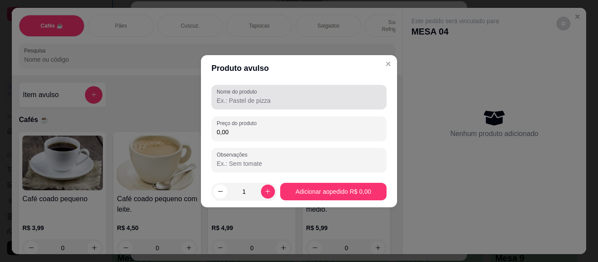
click at [224, 93] on label "Nome do produto" at bounding box center [238, 91] width 43 height 7
click at [224, 96] on input "Nome do produto" at bounding box center [299, 100] width 165 height 9
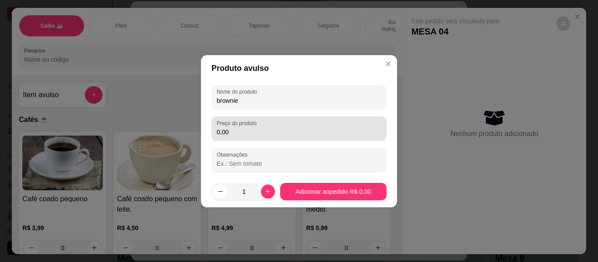
type input "brownie"
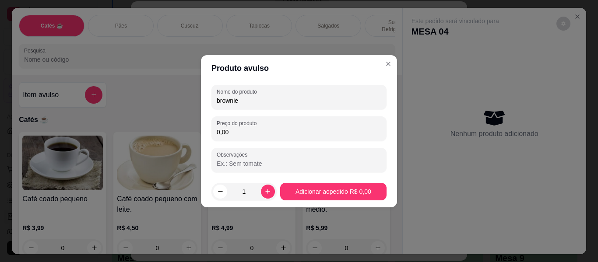
click at [238, 131] on input "0,00" at bounding box center [299, 132] width 165 height 9
type input "9,99"
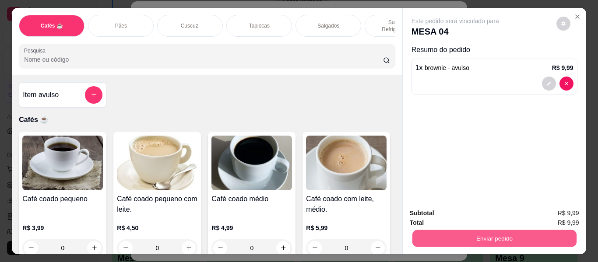
click at [472, 231] on button "Enviar pedido" at bounding box center [494, 238] width 164 height 17
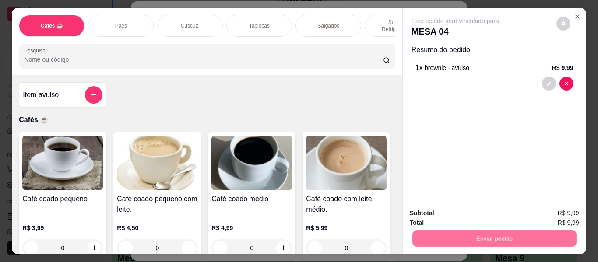
click at [554, 209] on button "Enviar pedido" at bounding box center [557, 213] width 48 height 16
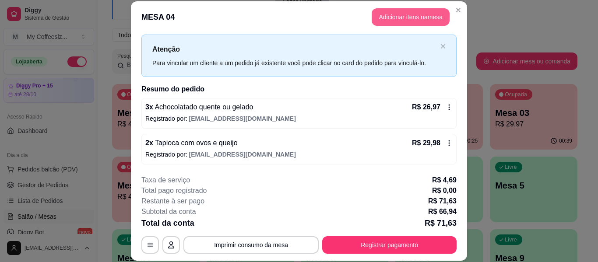
click at [414, 15] on button "Adicionar itens na mesa" at bounding box center [411, 17] width 78 height 18
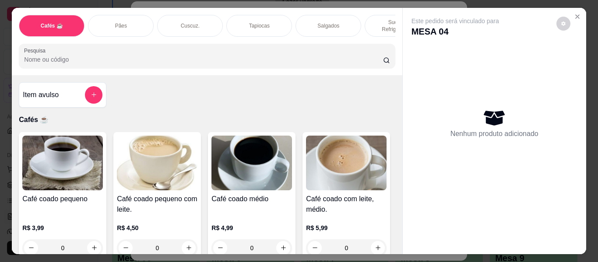
click at [374, 19] on p "Sucos e Refrigerantes" at bounding box center [397, 26] width 51 height 14
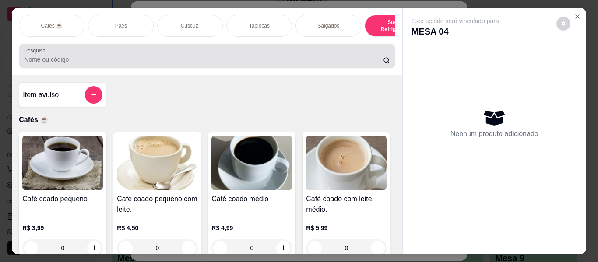
scroll to position [24, 0]
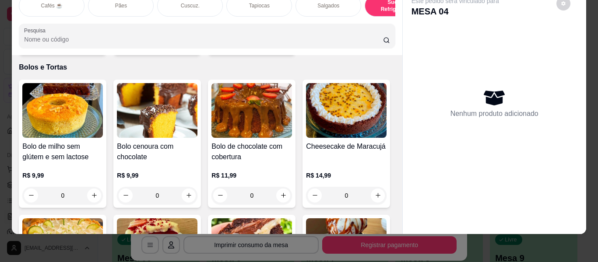
type input "1"
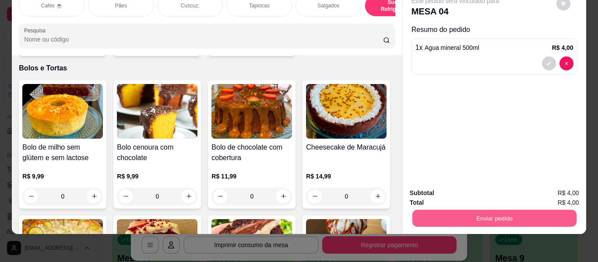
click at [494, 210] on button "Enviar pedido" at bounding box center [494, 218] width 164 height 17
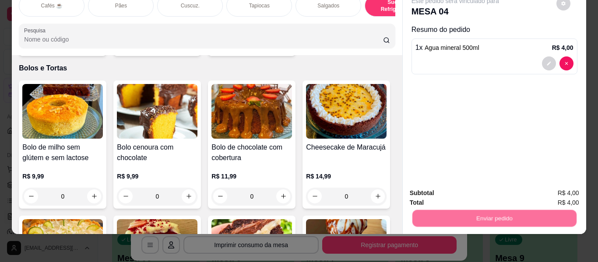
click at [541, 191] on button "Enviar pedido" at bounding box center [556, 190] width 49 height 17
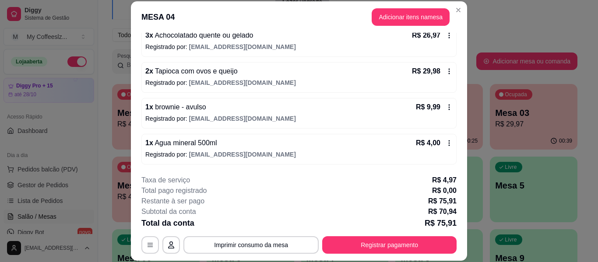
scroll to position [27, 0]
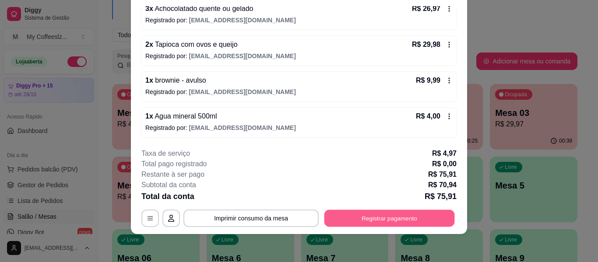
click at [339, 225] on button "Registrar pagamento" at bounding box center [389, 218] width 131 height 17
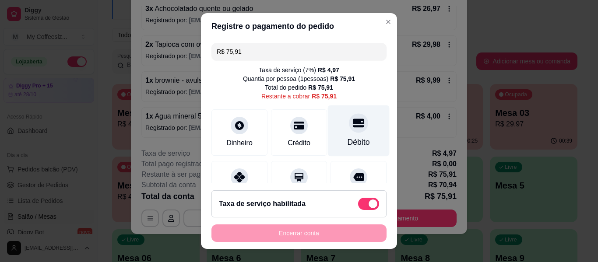
click at [353, 128] on icon at bounding box center [358, 122] width 11 height 11
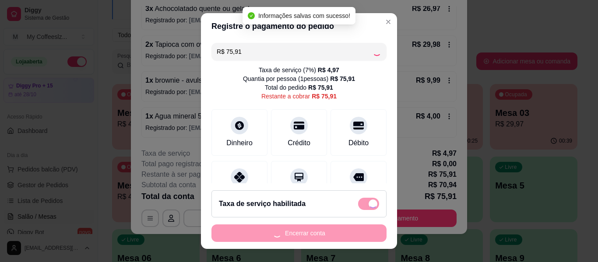
type input "R$ 0,00"
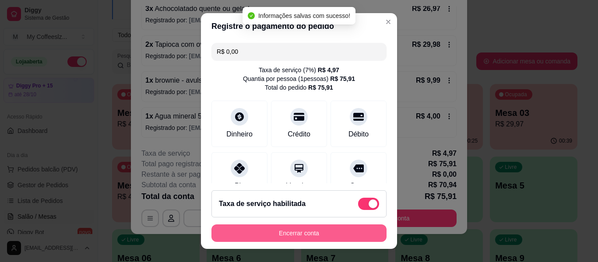
click at [290, 233] on button "Encerrar conta" at bounding box center [299, 234] width 175 height 18
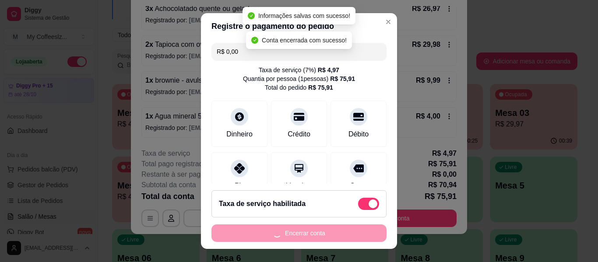
scroll to position [0, 0]
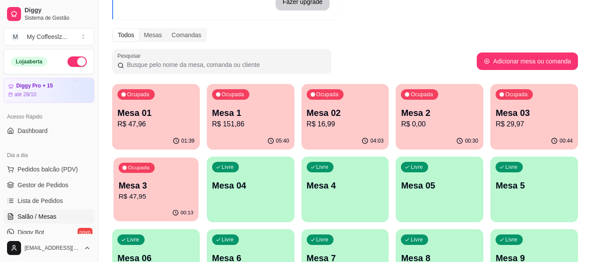
click at [171, 189] on p "Mesa 3" at bounding box center [156, 186] width 75 height 12
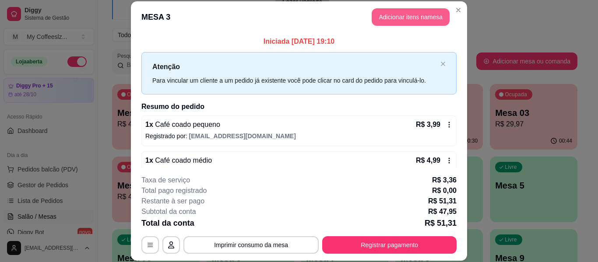
click at [390, 17] on button "Adicionar itens na mesa" at bounding box center [411, 17] width 78 height 18
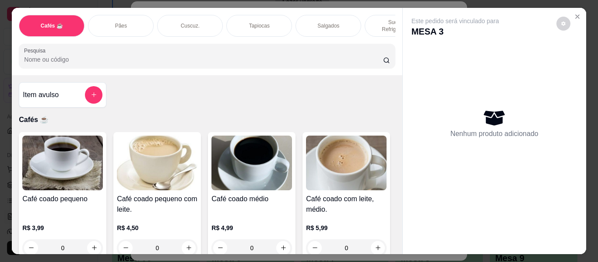
click at [374, 15] on div "Sucos e Refrigerantes" at bounding box center [398, 26] width 66 height 22
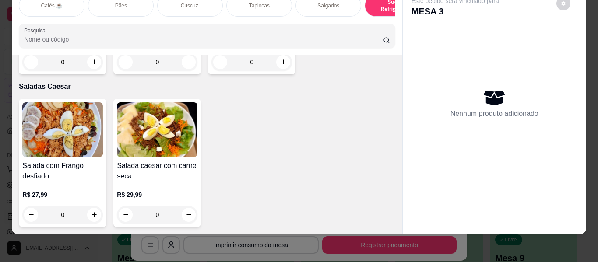
scroll to position [5000, 0]
type input "1"
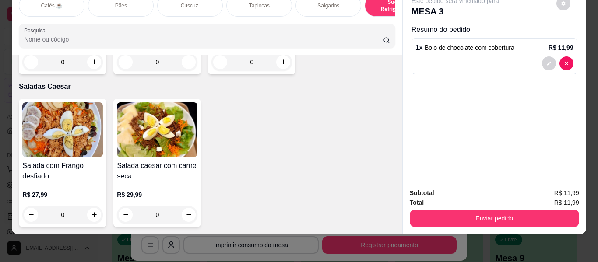
scroll to position [5219, 0]
type input "1"
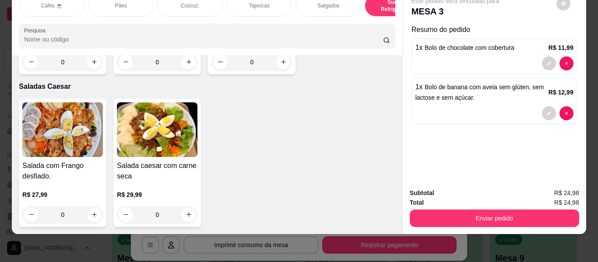
scroll to position [0, 0]
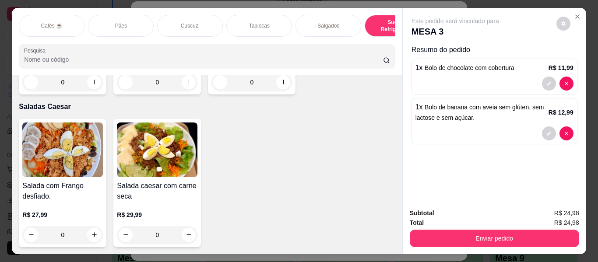
click at [45, 24] on p "Cafés ☕" at bounding box center [52, 25] width 22 height 7
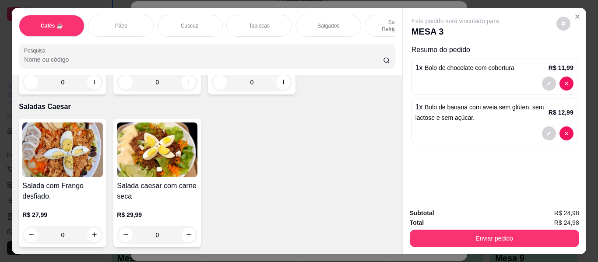
scroll to position [20, 0]
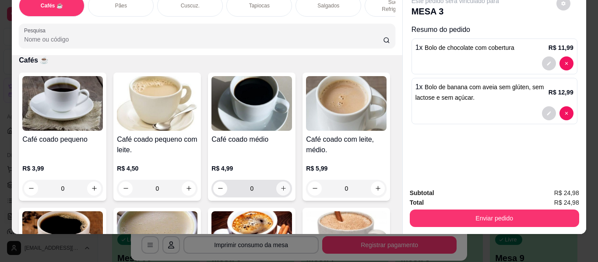
click at [280, 185] on icon "increase-product-quantity" at bounding box center [283, 188] width 7 height 7
type input "1"
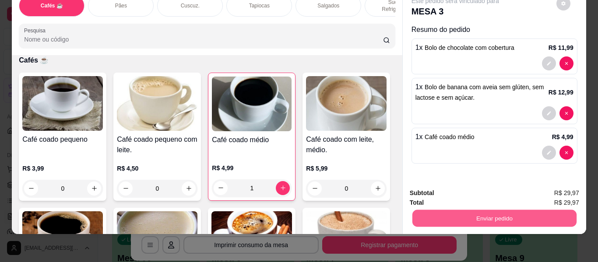
click at [432, 214] on button "Enviar pedido" at bounding box center [494, 218] width 164 height 17
click at [562, 191] on button "Enviar pedido" at bounding box center [557, 193] width 48 height 16
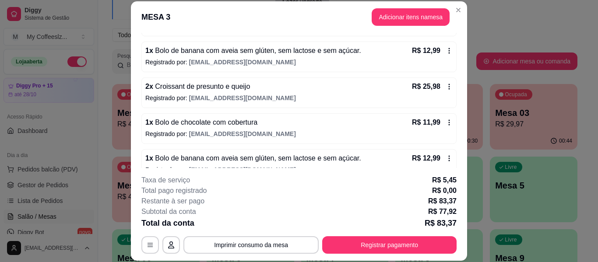
scroll to position [131, 0]
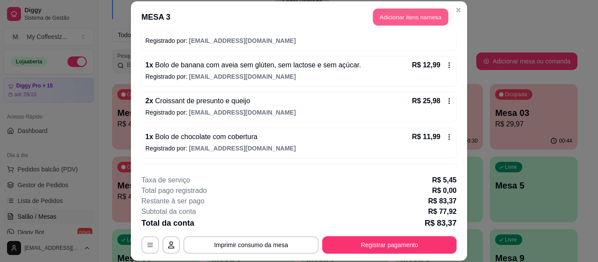
click at [390, 16] on button "Adicionar itens na mesa" at bounding box center [410, 17] width 75 height 17
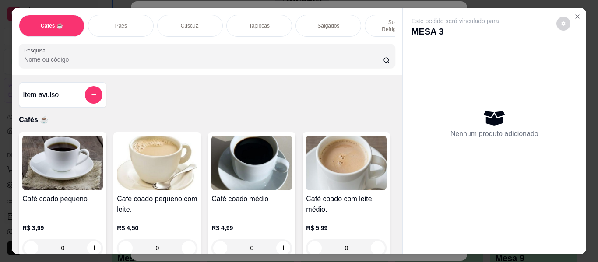
click at [372, 19] on p "Sucos e Refrigerantes" at bounding box center [397, 26] width 51 height 14
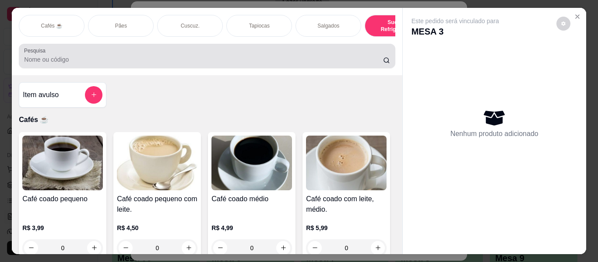
scroll to position [24, 0]
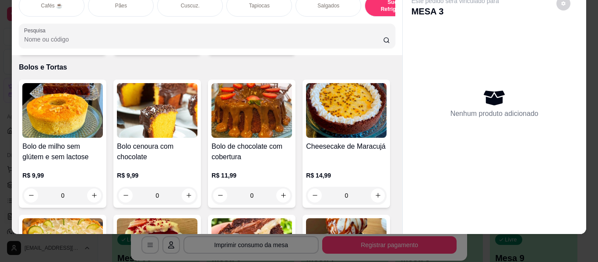
type input "1"
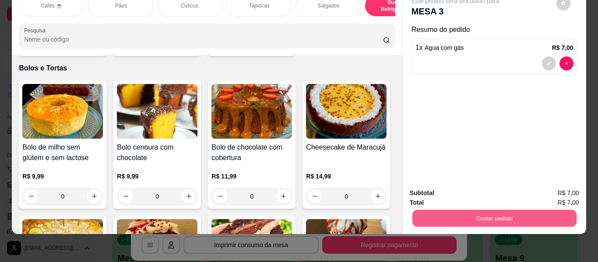
click at [436, 212] on button "Enviar pedido" at bounding box center [494, 218] width 164 height 17
click at [565, 191] on button "Enviar pedido" at bounding box center [556, 190] width 49 height 17
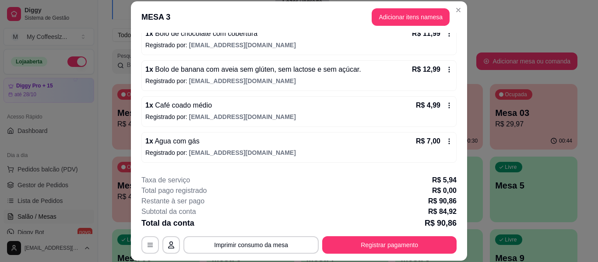
scroll to position [219, 0]
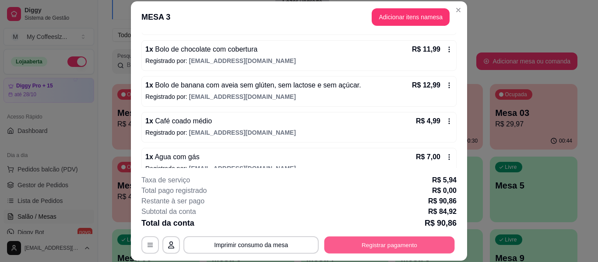
click at [349, 249] on button "Registrar pagamento" at bounding box center [389, 245] width 131 height 17
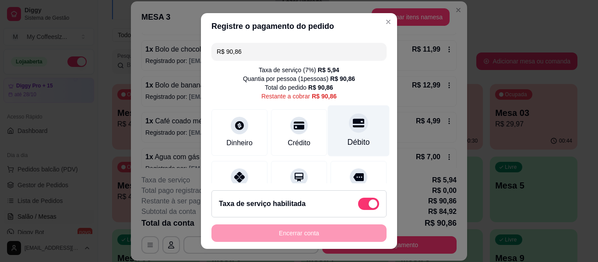
click at [335, 134] on div "Débito" at bounding box center [359, 131] width 62 height 51
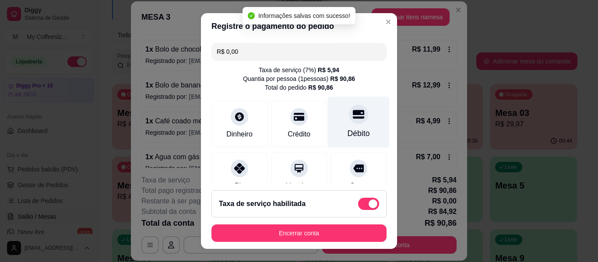
type input "R$ 0,00"
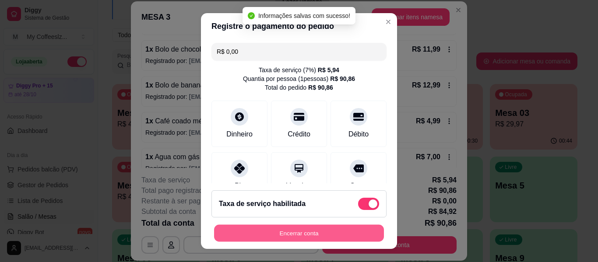
click at [279, 228] on button "Encerrar conta" at bounding box center [299, 233] width 170 height 17
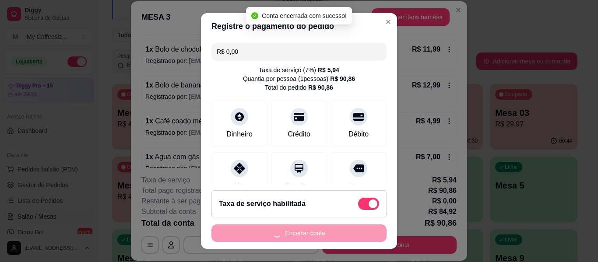
scroll to position [0, 0]
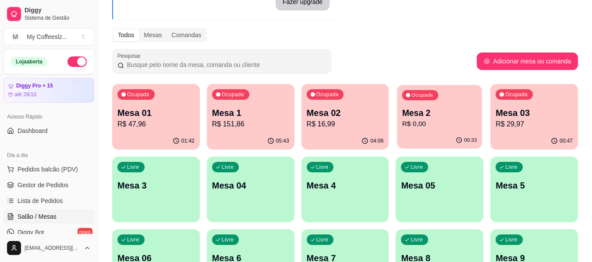
click at [429, 92] on p "Ocupada" at bounding box center [421, 95] width 21 height 7
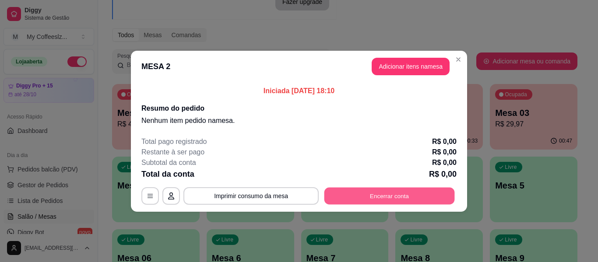
click at [389, 188] on button "Encerrar conta" at bounding box center [389, 195] width 131 height 17
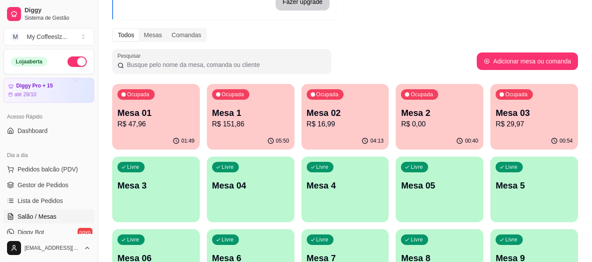
click at [527, 119] on p "Mesa 03" at bounding box center [533, 113] width 77 height 12
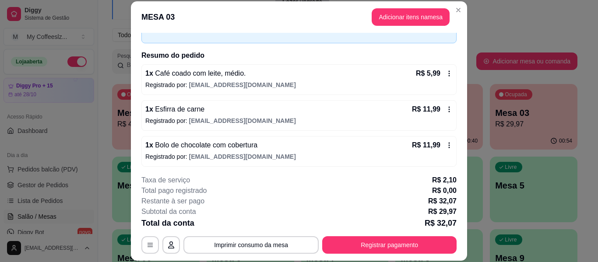
scroll to position [53, 0]
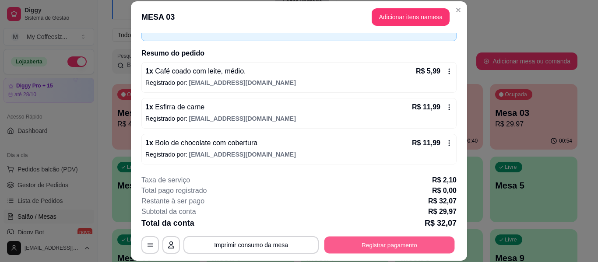
click at [330, 249] on button "Registrar pagamento" at bounding box center [389, 245] width 131 height 17
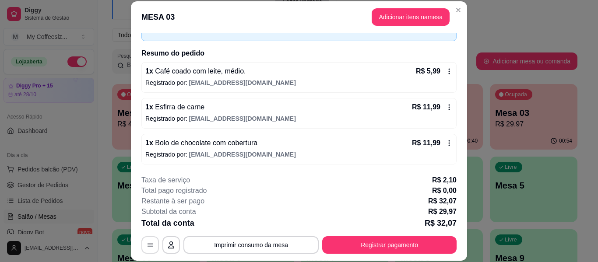
click at [153, 245] on button "button" at bounding box center [150, 245] width 18 height 18
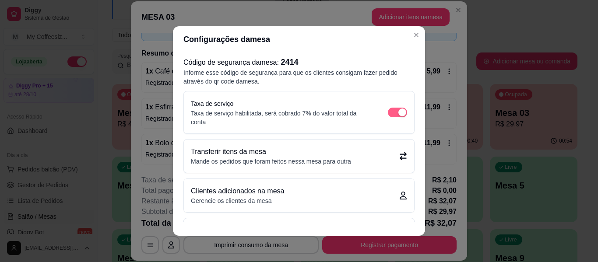
click at [388, 113] on span "button" at bounding box center [397, 113] width 19 height 10
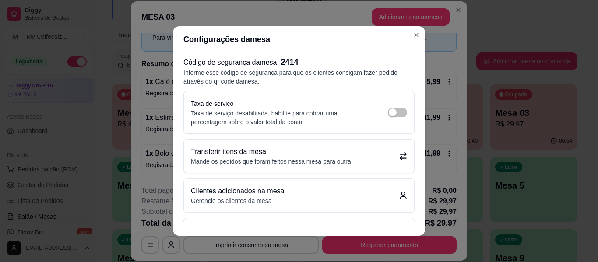
scroll to position [43, 0]
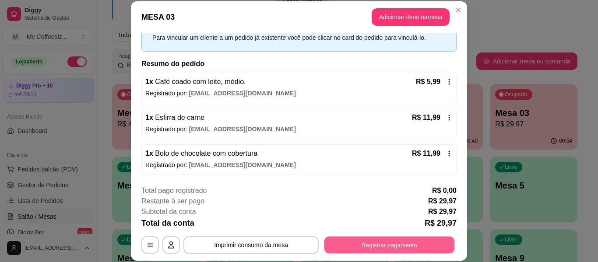
click at [365, 243] on button "Registrar pagamento" at bounding box center [389, 245] width 131 height 17
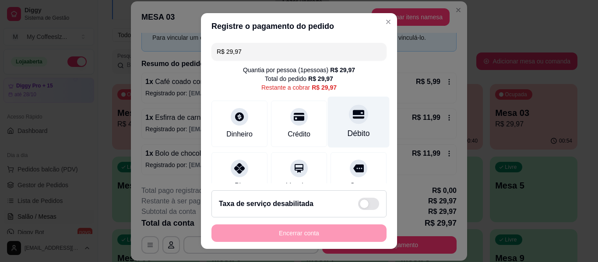
click at [348, 126] on div "Débito" at bounding box center [359, 122] width 62 height 51
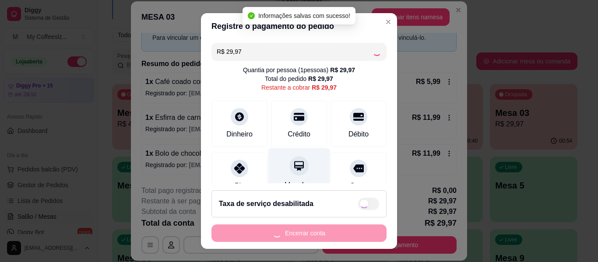
type input "R$ 0,00"
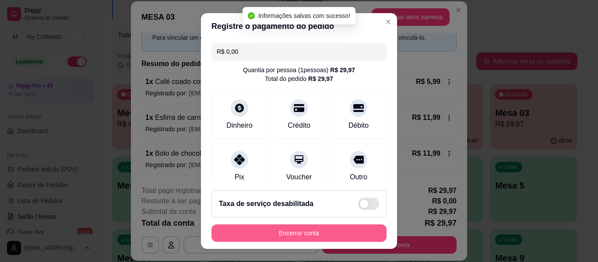
click at [316, 236] on button "Encerrar conta" at bounding box center [299, 234] width 175 height 18
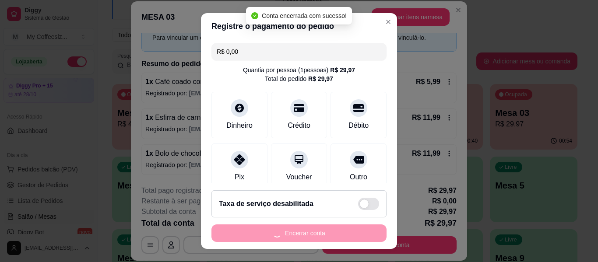
scroll to position [0, 0]
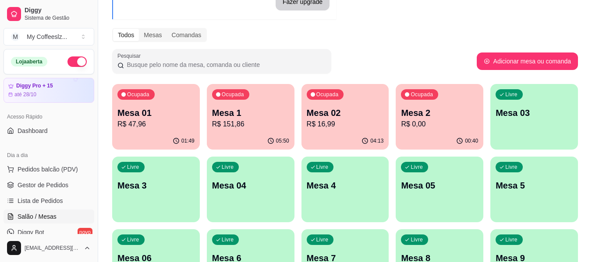
click at [436, 146] on div "00:40" at bounding box center [439, 141] width 88 height 17
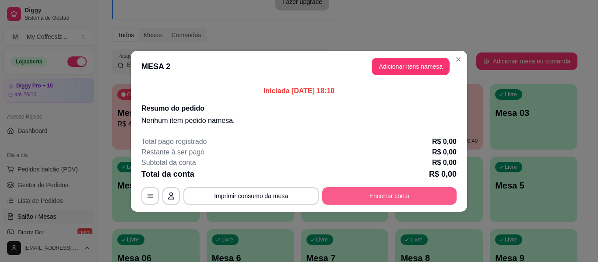
click at [348, 201] on button "Encerrar conta" at bounding box center [389, 196] width 134 height 18
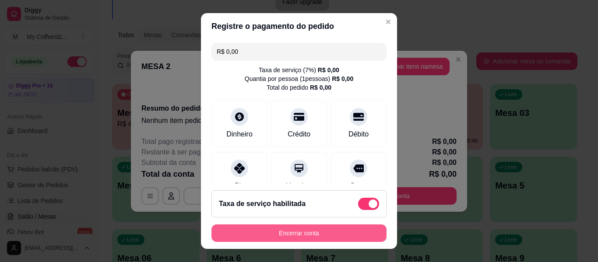
click at [315, 237] on button "Encerrar conta" at bounding box center [299, 234] width 175 height 18
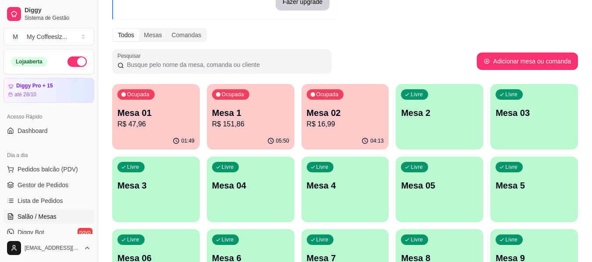
click at [338, 128] on p "R$ 16,99" at bounding box center [345, 124] width 77 height 11
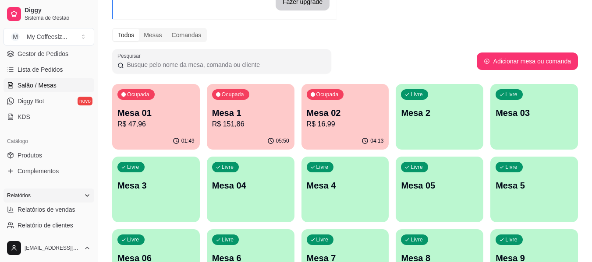
scroll to position [175, 0]
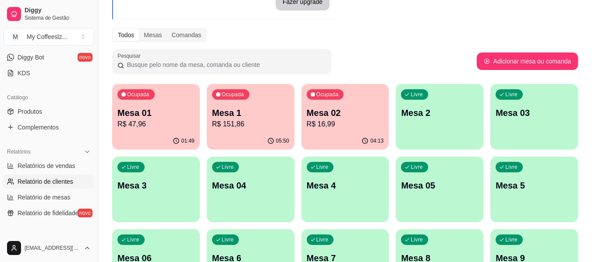
click at [45, 186] on link "Relatório de clientes" at bounding box center [49, 182] width 91 height 14
select select "30"
select select "HIGHEST_TOTAL_SPENT_WITH_ORDERS"
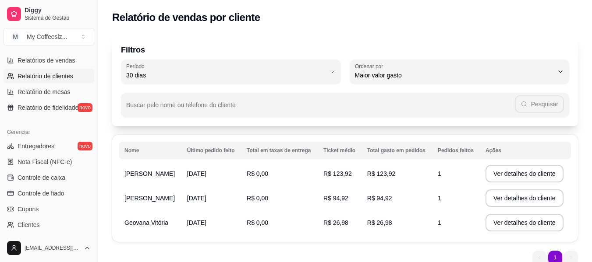
scroll to position [307, 0]
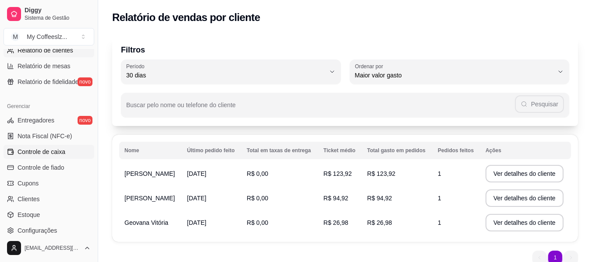
click at [52, 146] on link "Controle de caixa" at bounding box center [49, 152] width 91 height 14
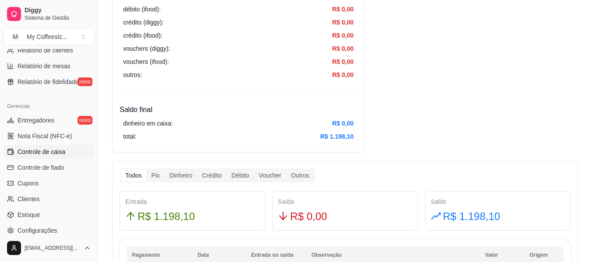
scroll to position [394, 0]
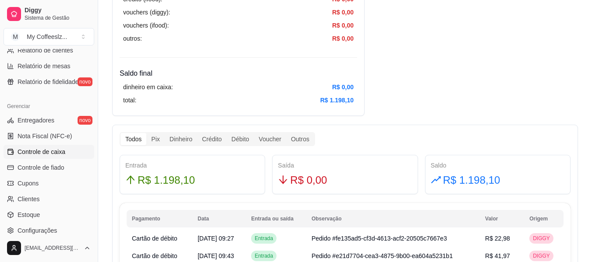
click at [407, 191] on div "Saída R$ 0,00" at bounding box center [344, 174] width 145 height 39
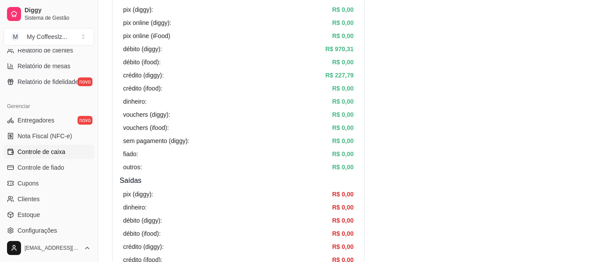
scroll to position [0, 0]
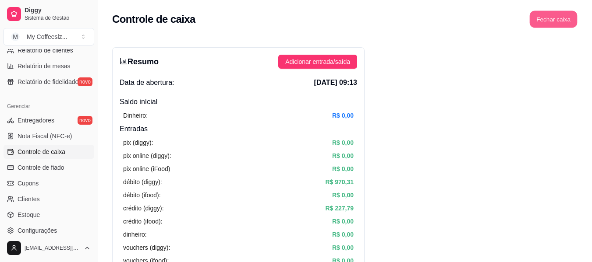
click at [547, 26] on button "Fechar caixa" at bounding box center [553, 19] width 48 height 17
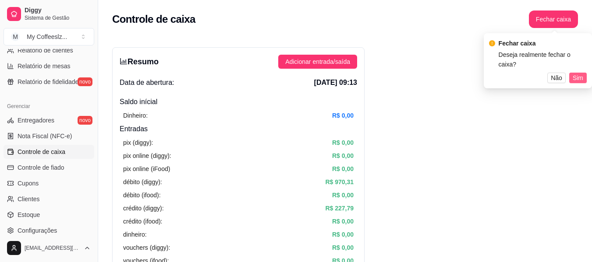
click at [580, 73] on span "Sim" at bounding box center [577, 78] width 11 height 10
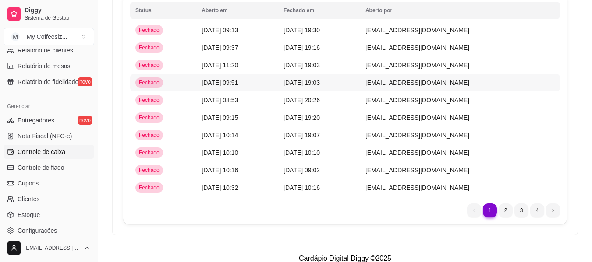
scroll to position [88, 0]
